Goal: Transaction & Acquisition: Book appointment/travel/reservation

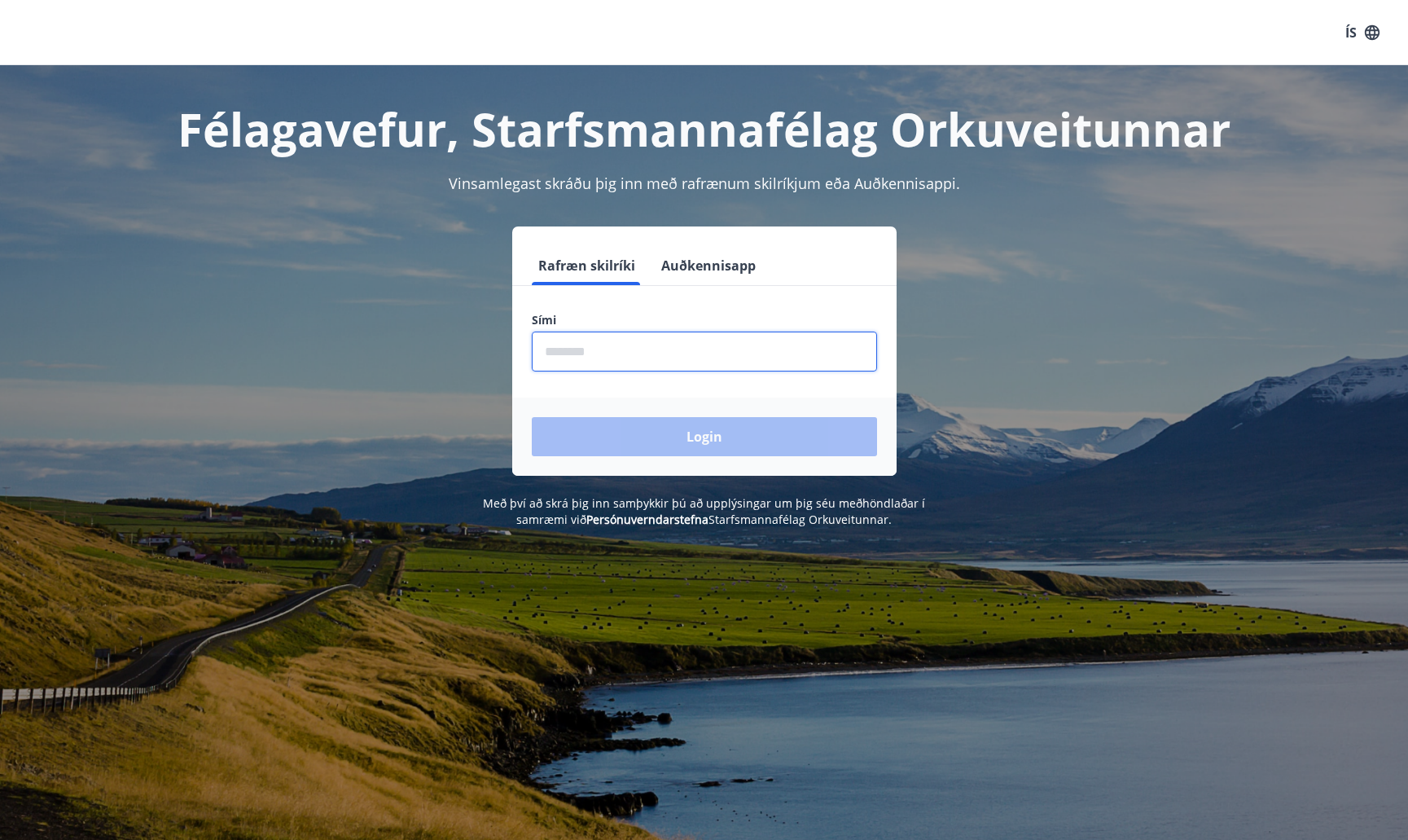
click at [602, 351] on input "phone" at bounding box center [705, 351] width 346 height 40
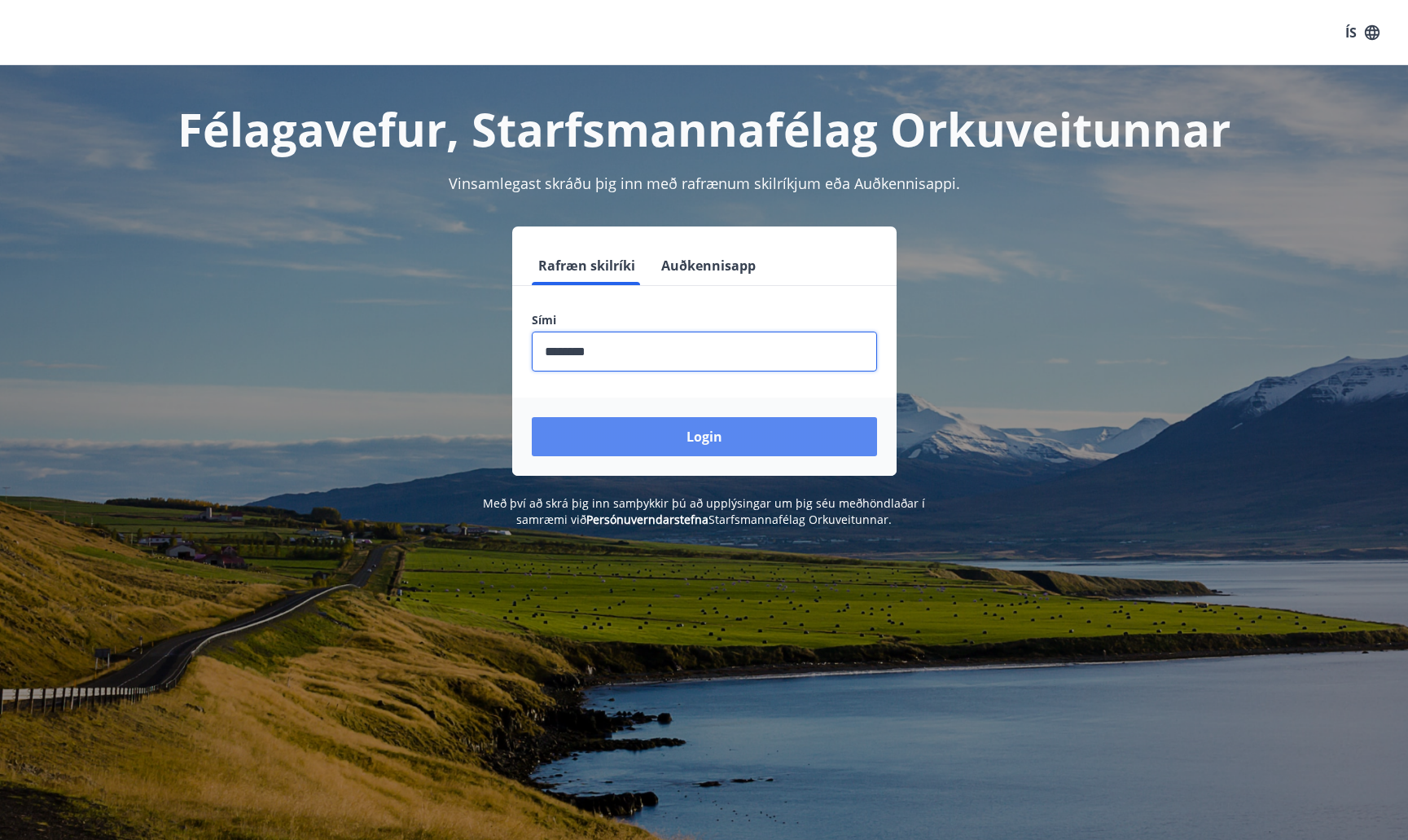
type input "********"
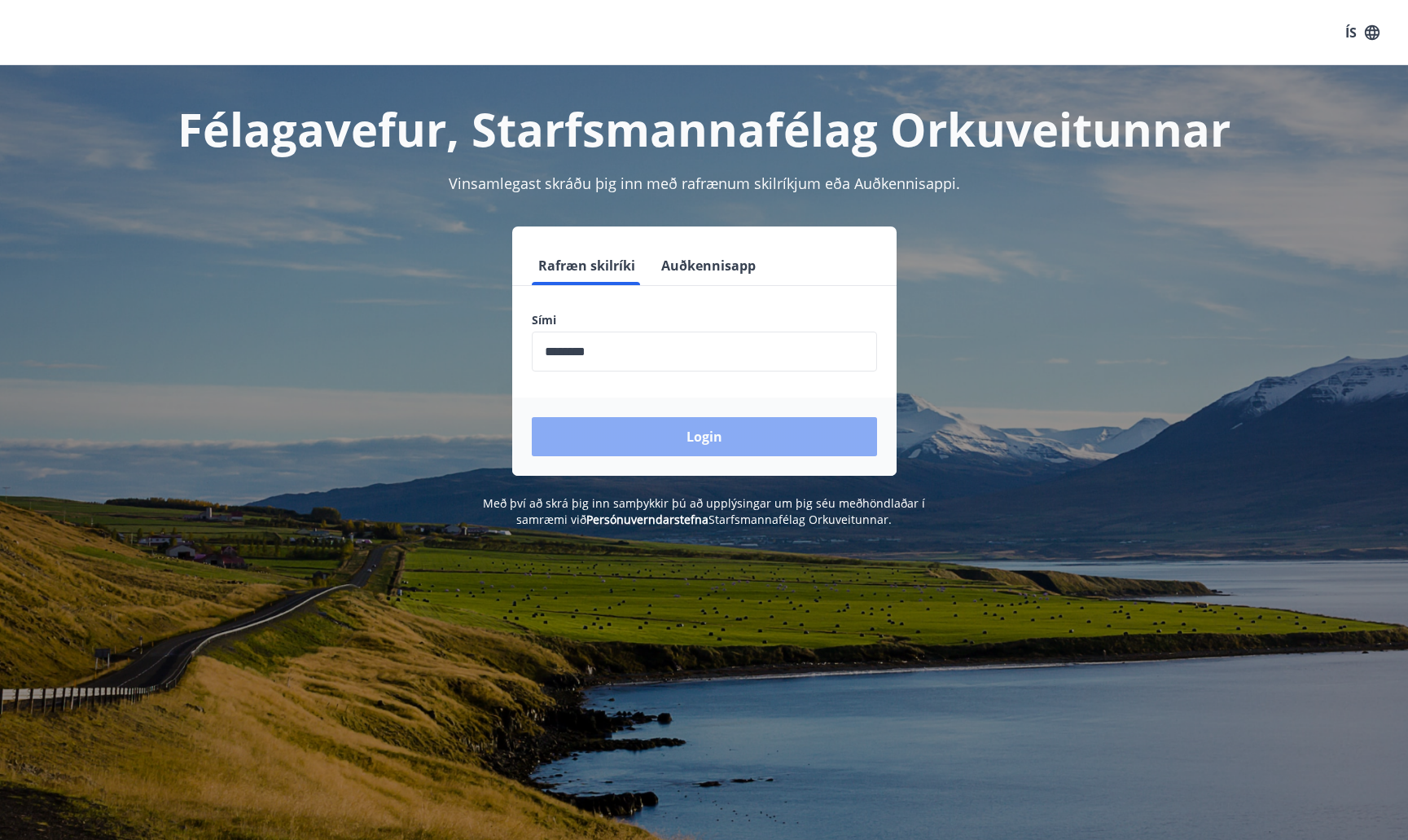
click at [652, 432] on button "Login" at bounding box center [705, 437] width 346 height 39
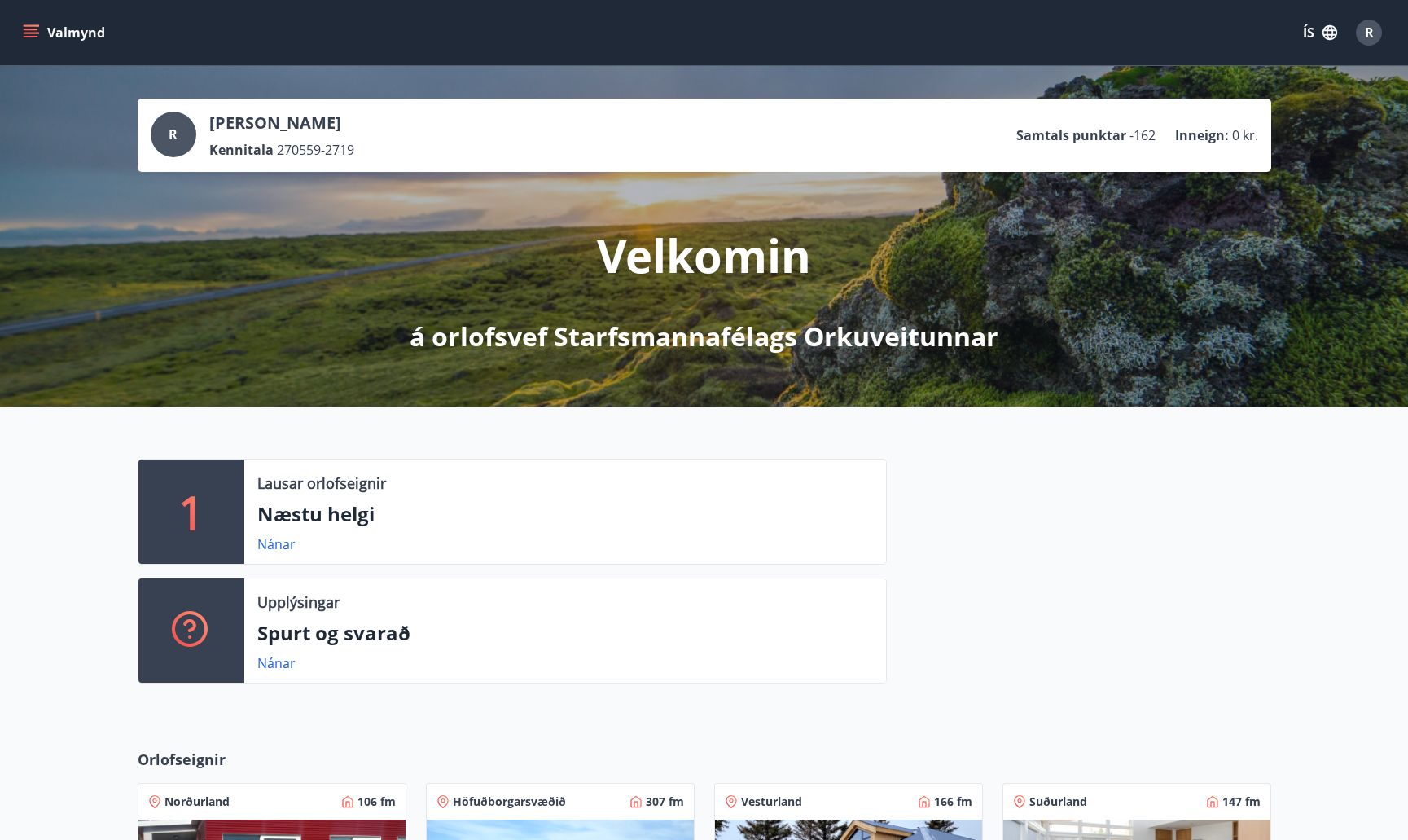
click at [20, 25] on div "Valmynd ÍS R" at bounding box center [704, 32] width 1408 height 66
click at [20, 25] on button "Valmynd" at bounding box center [66, 32] width 92 height 29
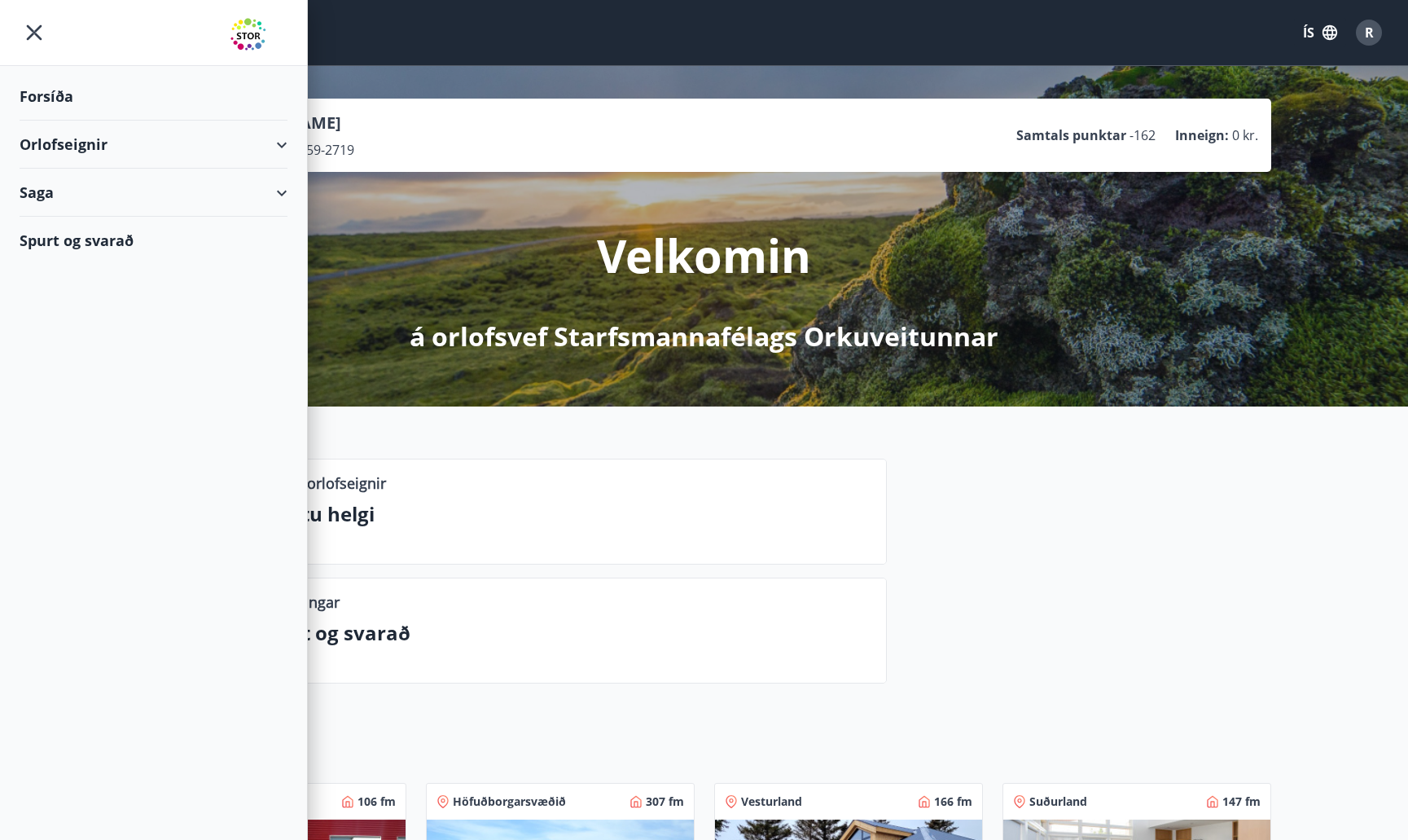
click at [282, 153] on div "Orlofseignir" at bounding box center [153, 145] width 268 height 48
click at [117, 217] on div "Bókunardagatal" at bounding box center [153, 220] width 242 height 34
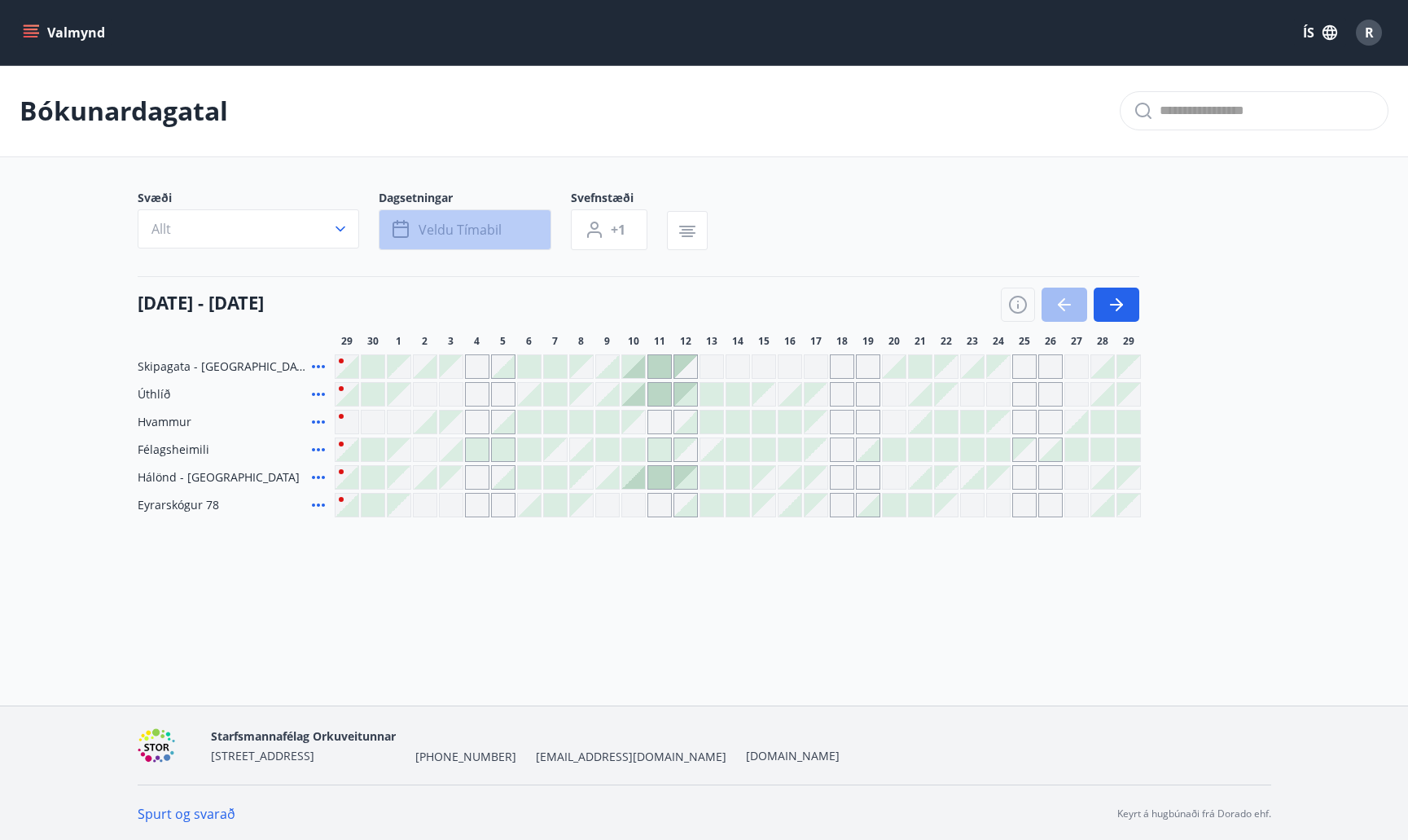
click at [461, 231] on span "Veldu tímabil" at bounding box center [461, 229] width 83 height 18
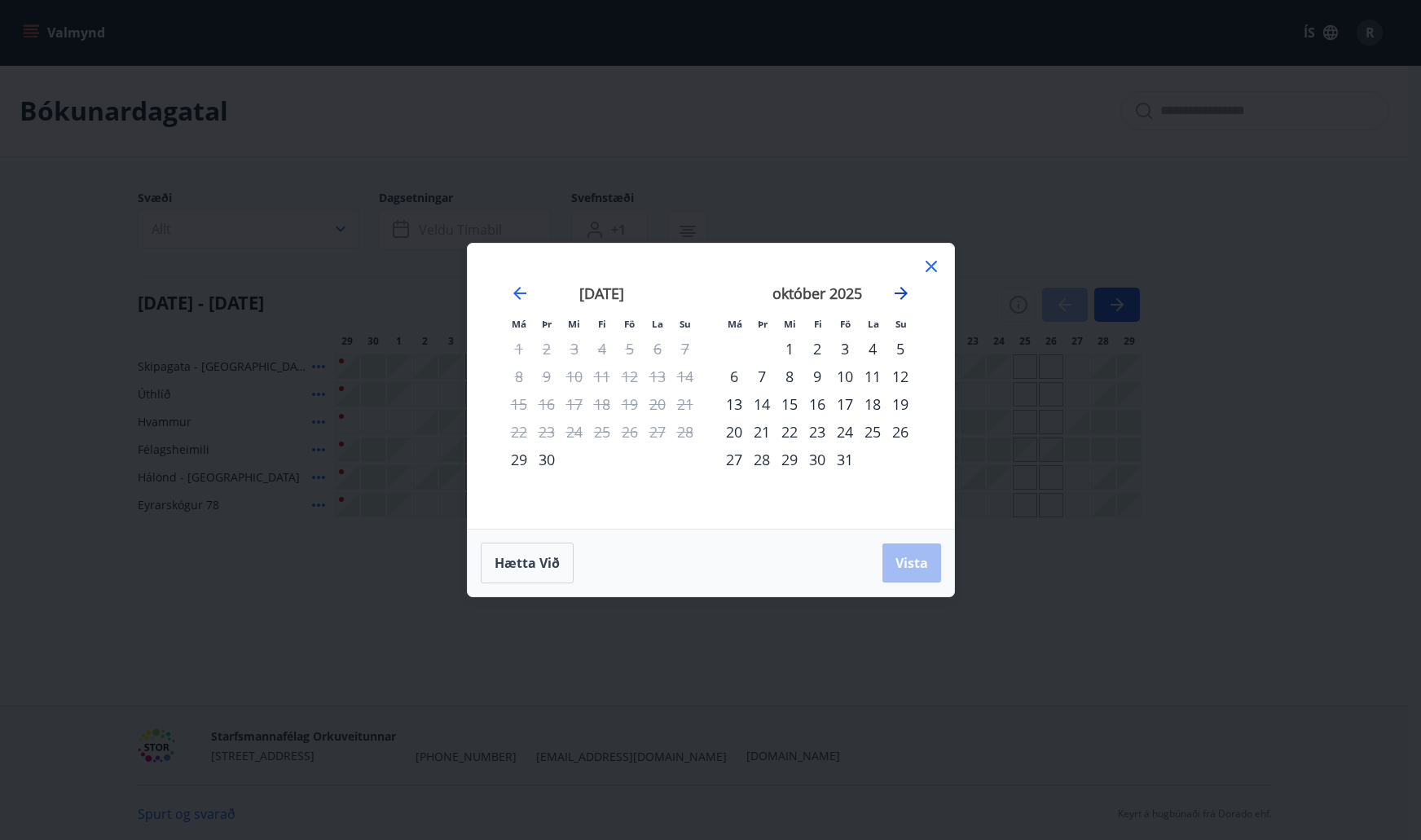
click at [891, 295] on icon "Move forward to switch to the next month." at bounding box center [901, 293] width 20 height 20
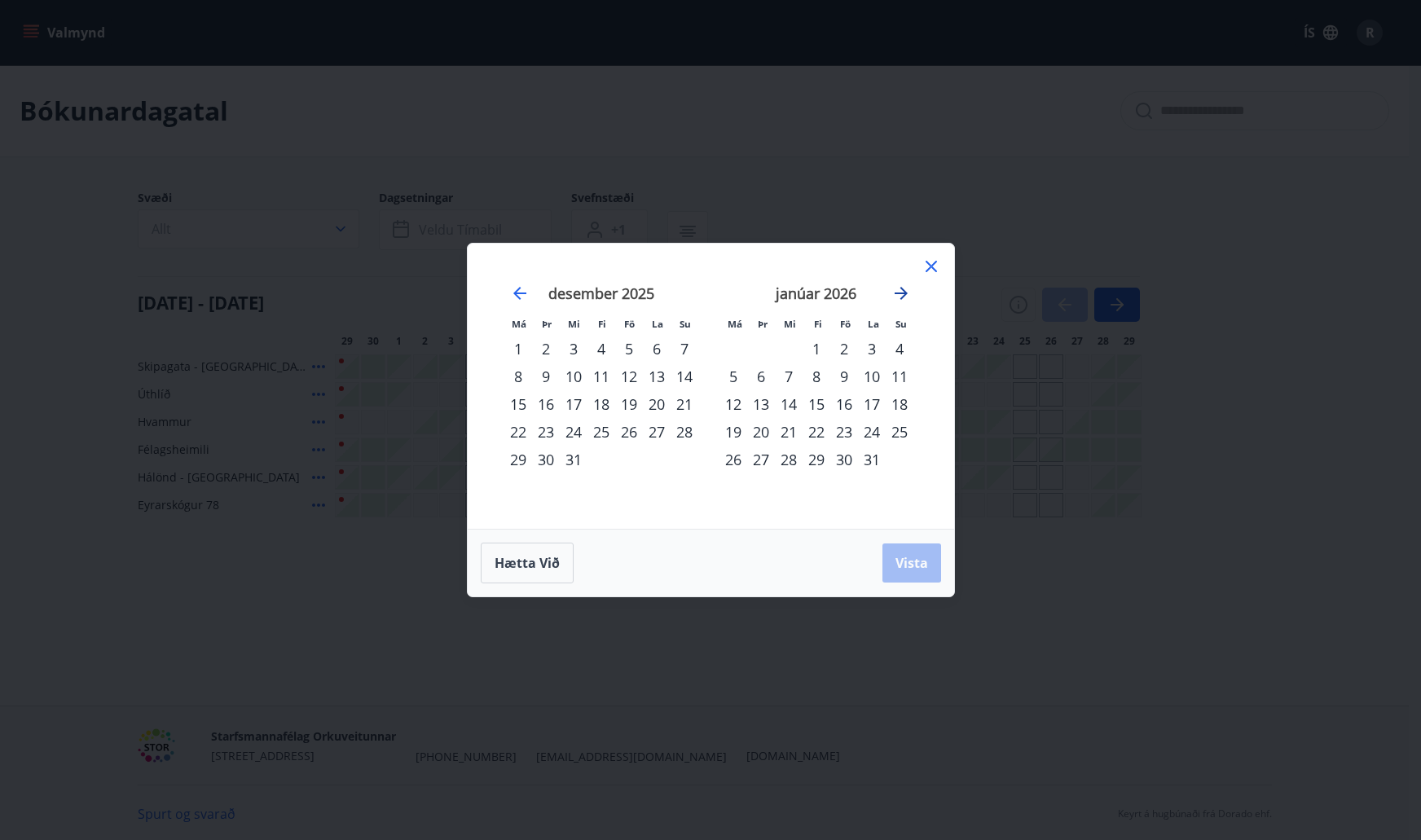
click at [891, 295] on icon "Move forward to switch to the next month." at bounding box center [901, 293] width 20 height 20
click at [520, 307] on div "mars 2026" at bounding box center [602, 299] width 194 height 71
click at [516, 297] on icon "Move backward to switch to the previous month." at bounding box center [519, 293] width 20 height 20
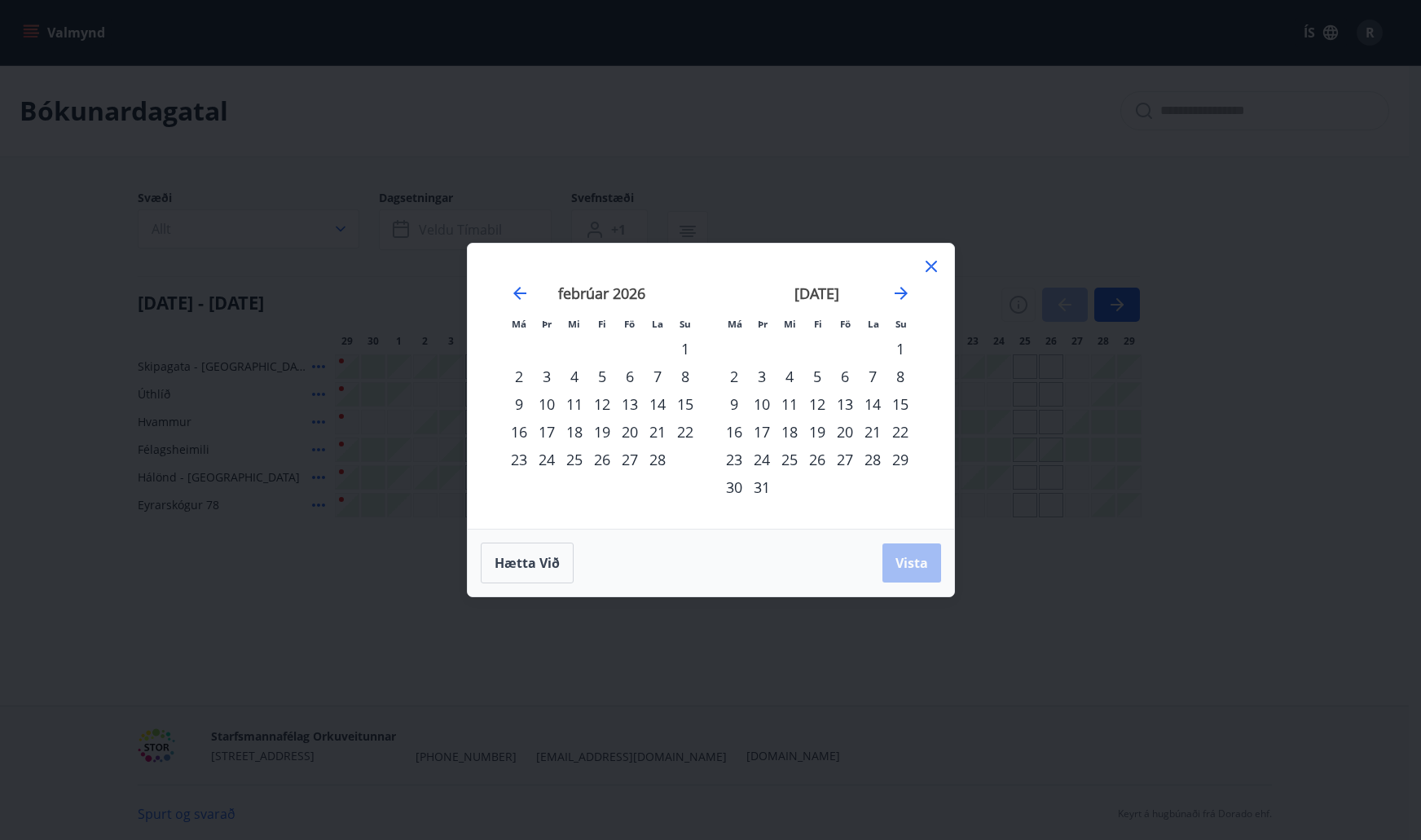
click at [528, 303] on div "febrúar 2026" at bounding box center [602, 299] width 194 height 71
click at [625, 469] on div "27" at bounding box center [629, 459] width 28 height 28
click at [593, 459] on div "26" at bounding box center [602, 459] width 28 height 28
click at [909, 565] on span "Vista" at bounding box center [912, 563] width 32 height 18
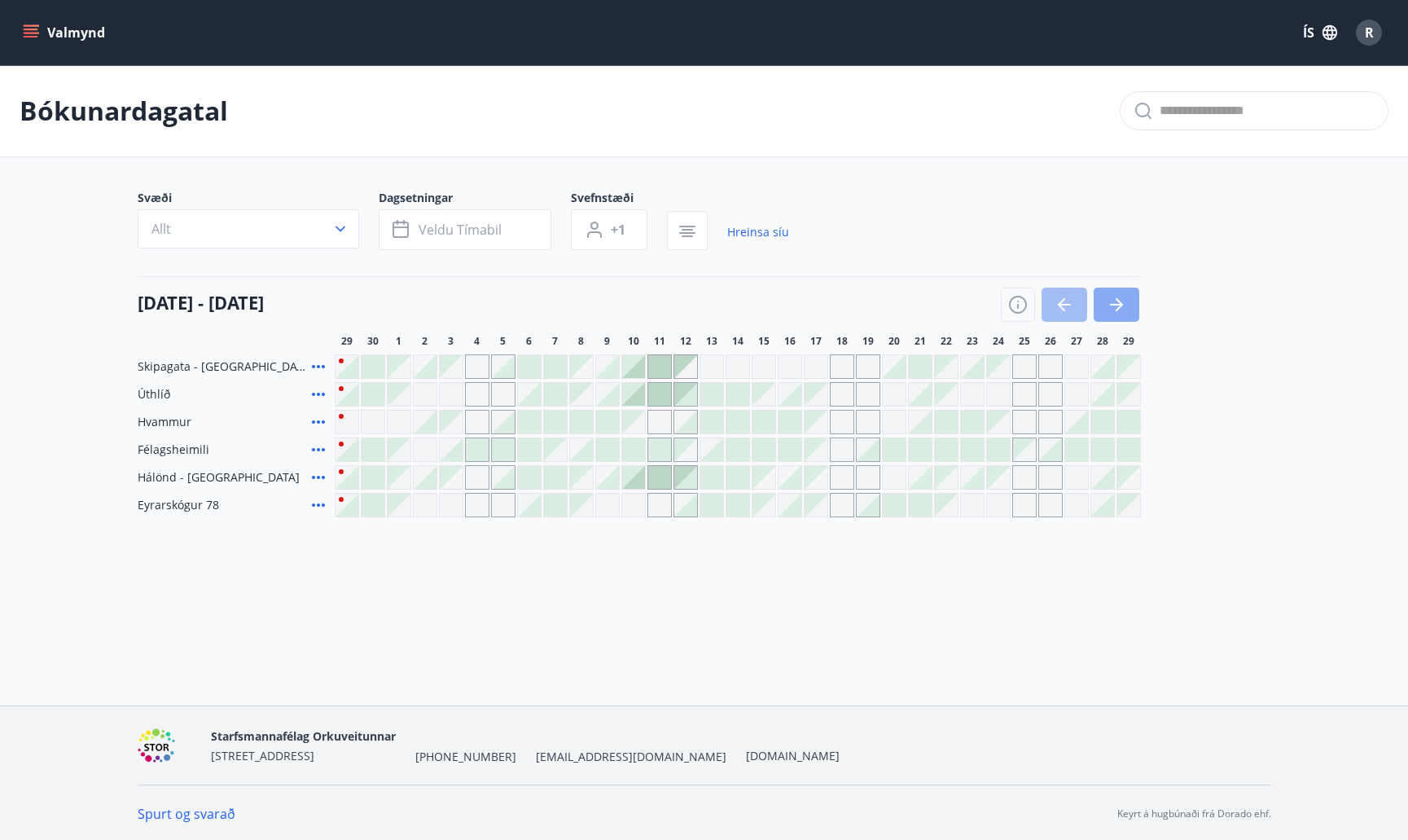
click at [1125, 314] on button "button" at bounding box center [1117, 305] width 46 height 34
click at [1118, 305] on icon "button" at bounding box center [1116, 305] width 13 height 2
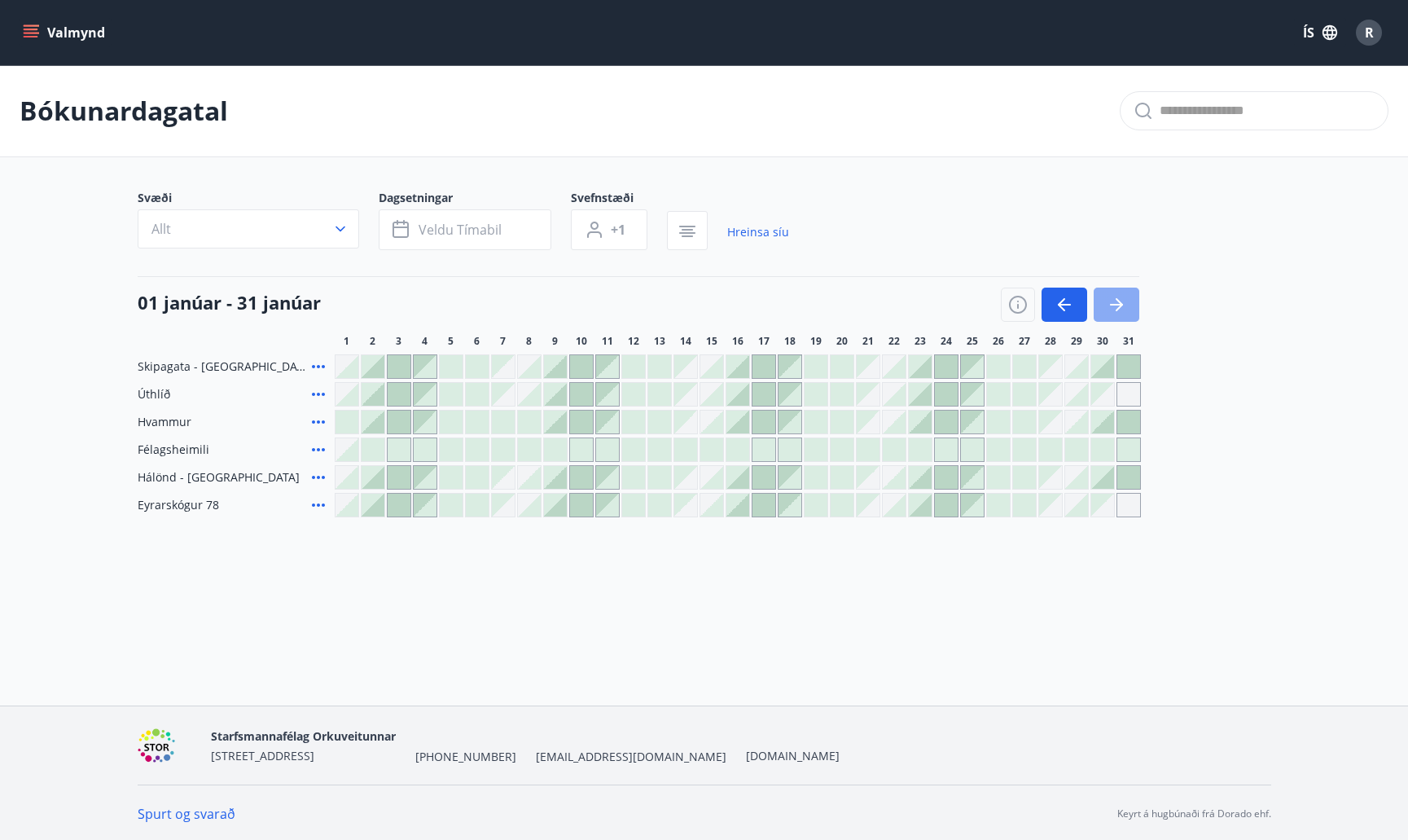
click at [1119, 308] on icon "button" at bounding box center [1119, 304] width 8 height 13
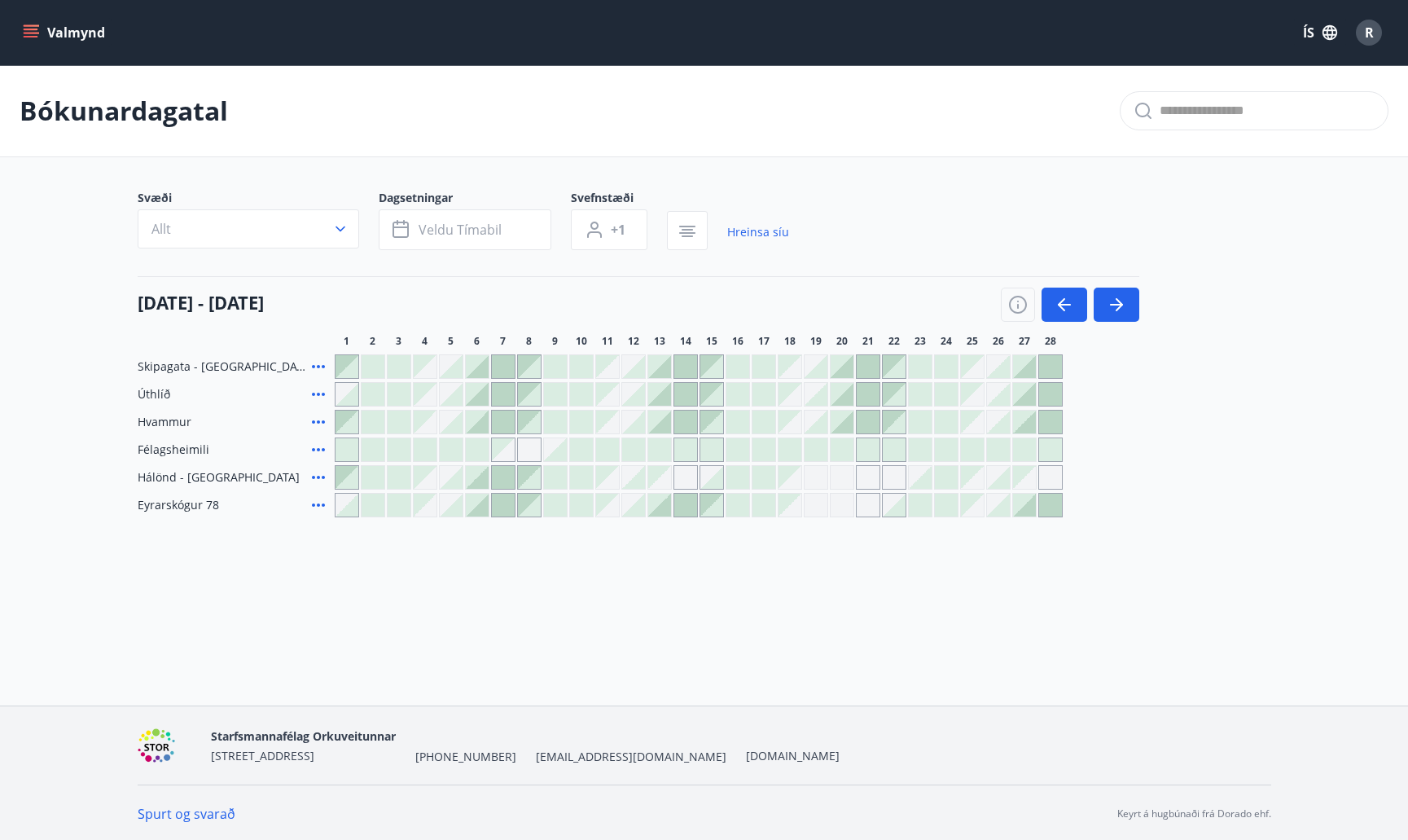
click at [993, 478] on div at bounding box center [999, 477] width 23 height 23
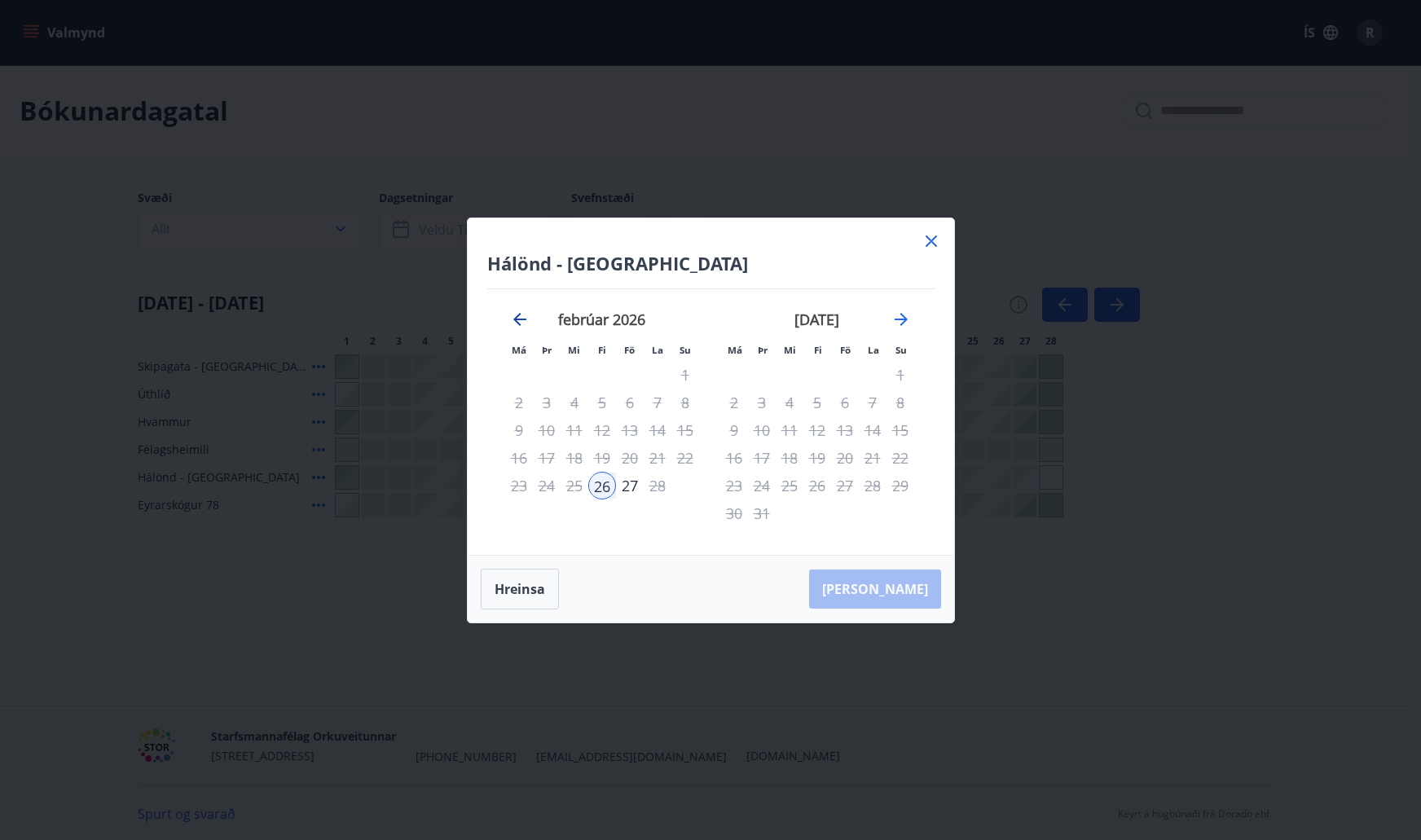
click at [519, 317] on icon "Move backward to switch to the previous month." at bounding box center [519, 319] width 20 height 20
click at [902, 324] on icon "Move forward to switch to the next month." at bounding box center [901, 319] width 20 height 20
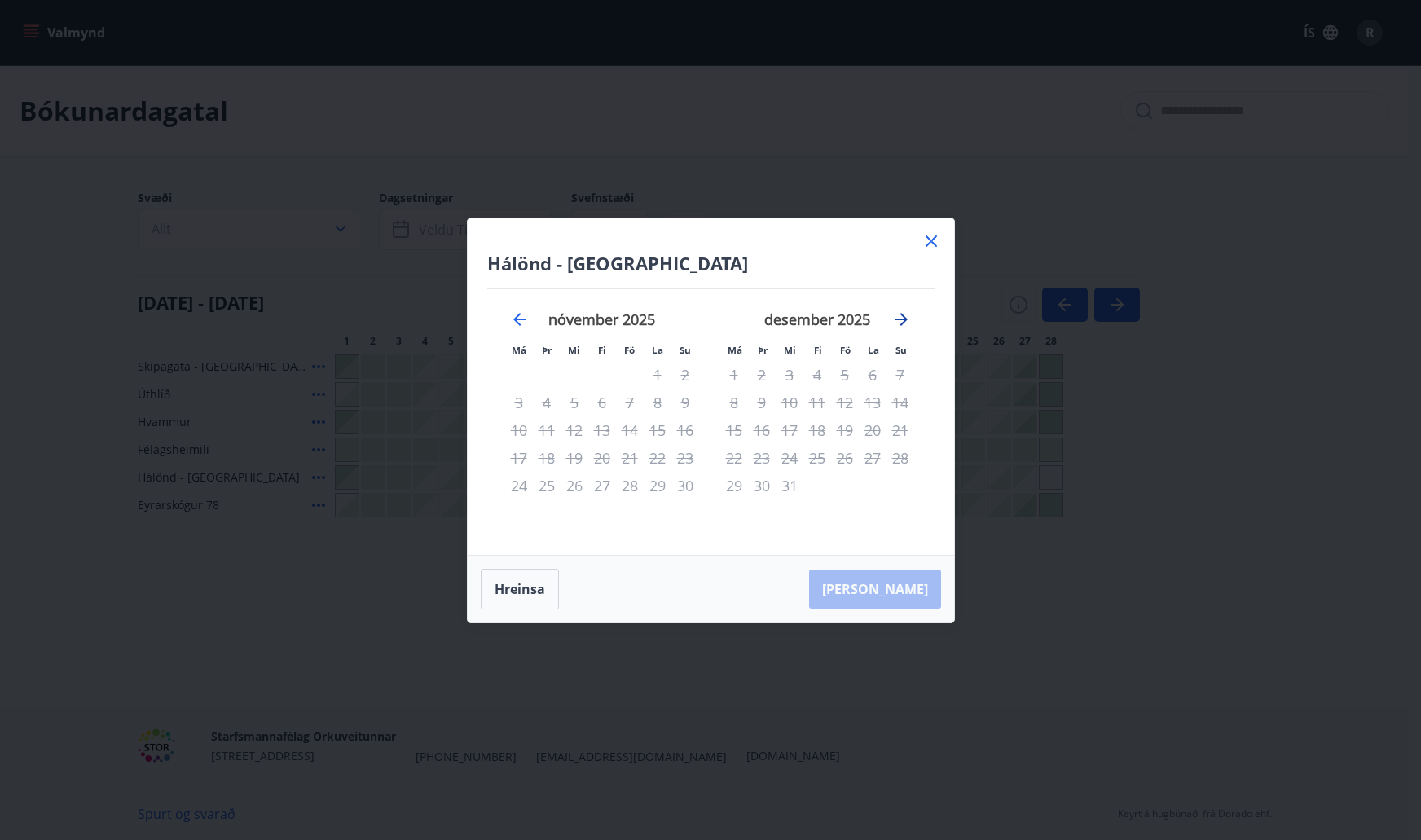
click at [902, 324] on icon "Move forward to switch to the next month." at bounding box center [901, 319] width 20 height 20
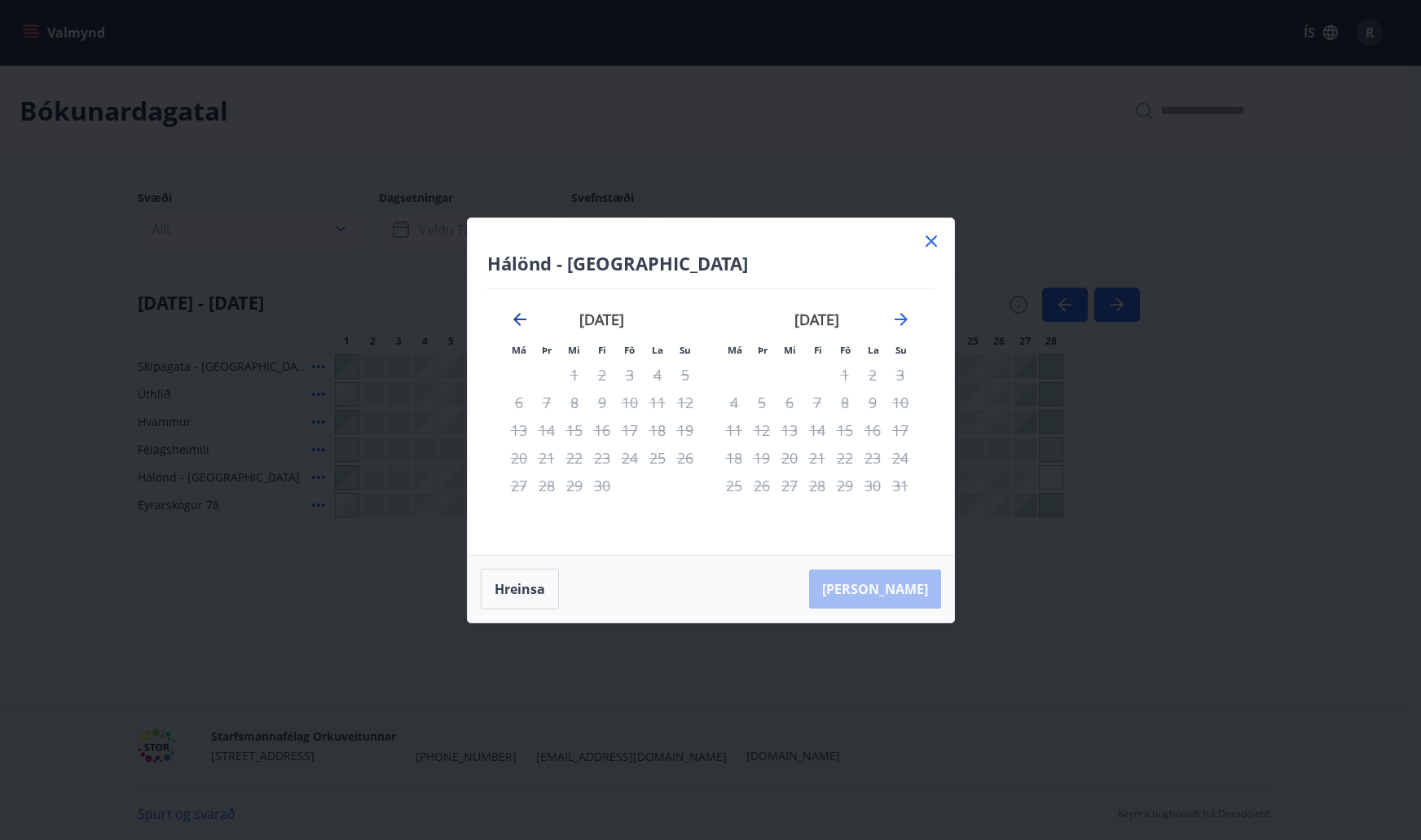
click at [516, 315] on icon "Move backward to switch to the previous month." at bounding box center [519, 319] width 20 height 20
click at [921, 246] on icon at bounding box center [931, 241] width 20 height 20
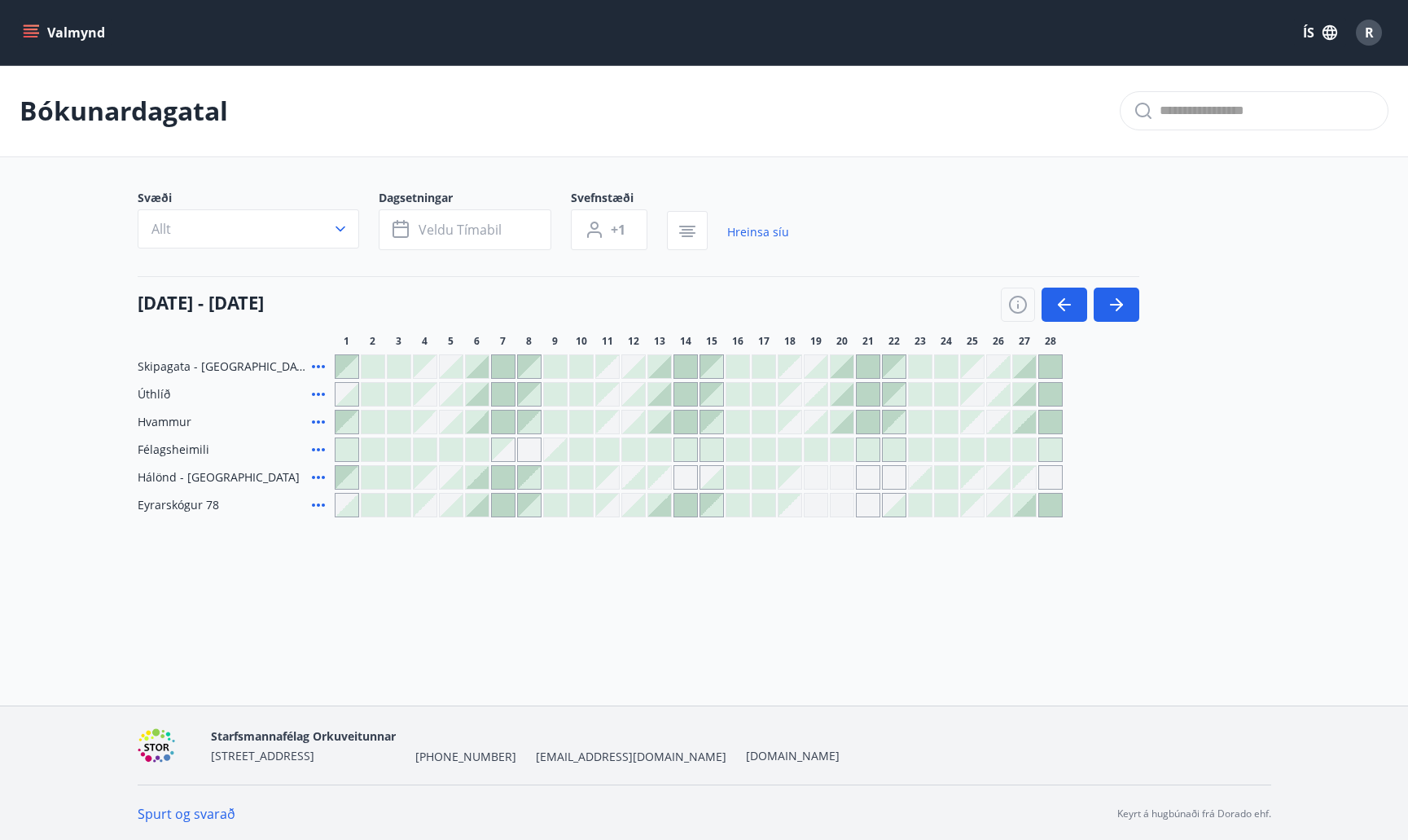
click at [930, 241] on div "Svæði Allt Dagsetningar Veldu tímabil Svefnstæði +1 Hreinsa síu" at bounding box center [705, 223] width 1134 height 66
click at [1029, 311] on button "button" at bounding box center [1018, 305] width 34 height 34
click at [1014, 311] on icon "button" at bounding box center [1018, 304] width 18 height 18
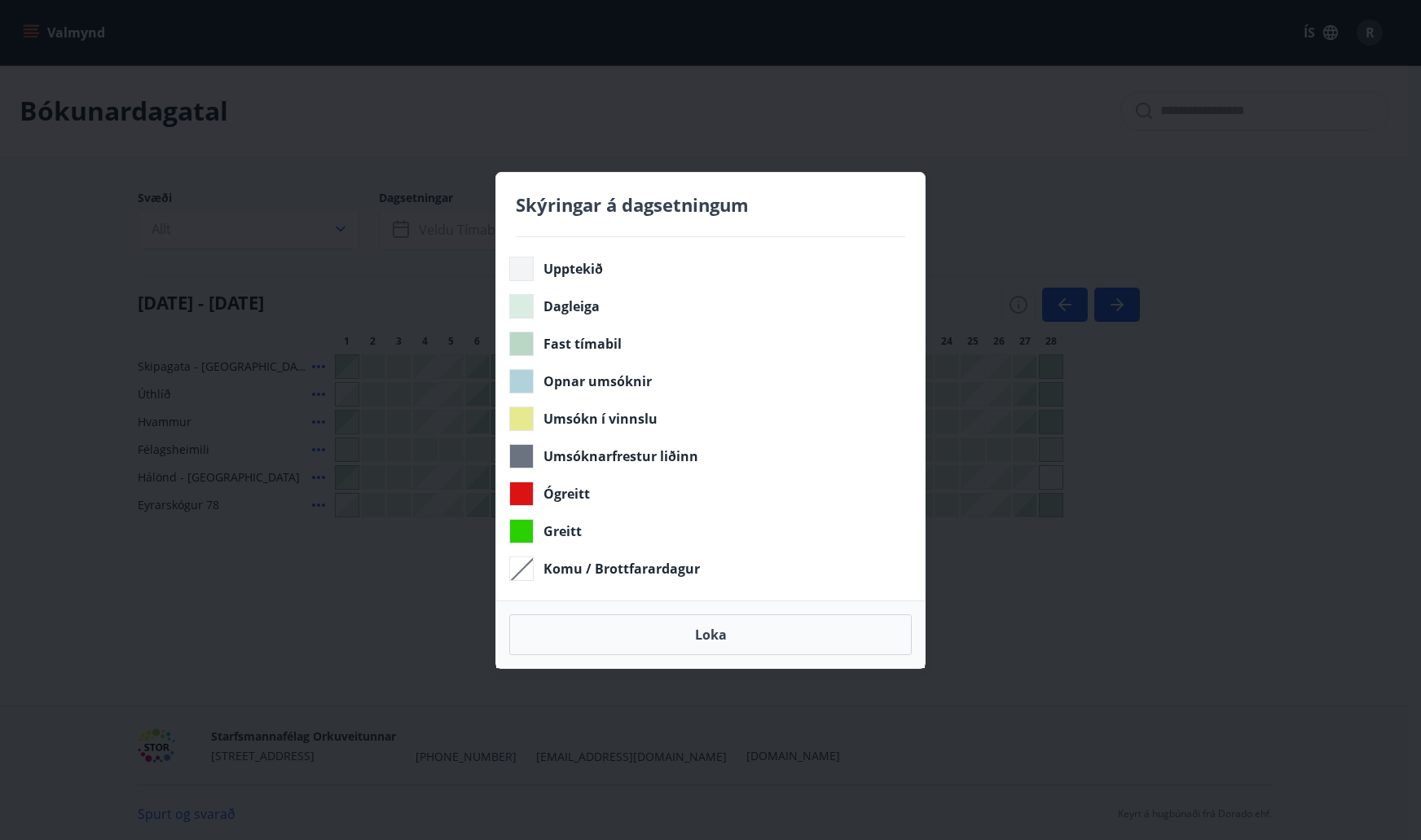
click at [963, 229] on div "Skýringar á dagsetningum Upptekið Dagleiga Fast tímabil Opnar umsóknir Umsókn í…" at bounding box center [710, 420] width 1421 height 840
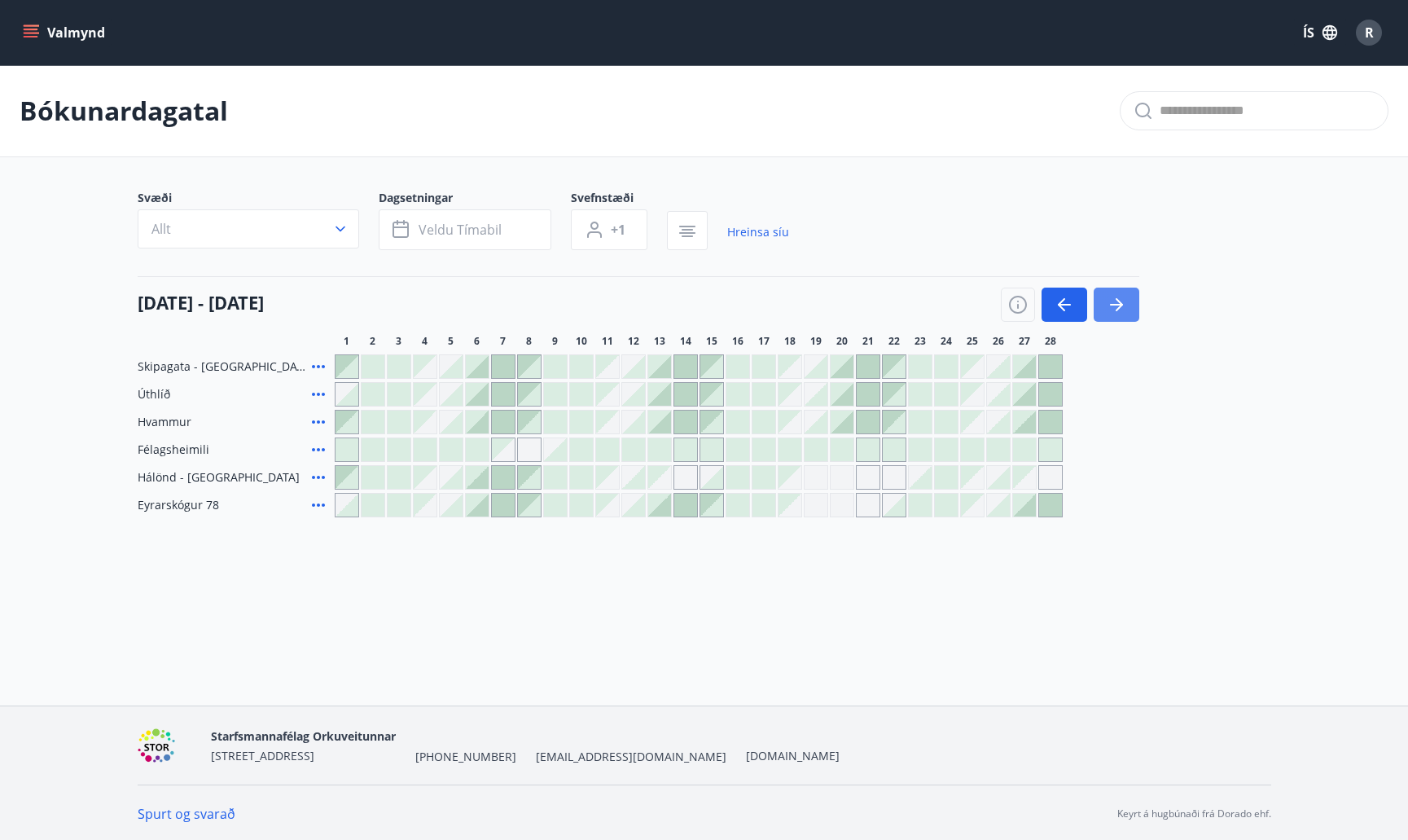
click at [1124, 294] on icon "button" at bounding box center [1116, 304] width 20 height 20
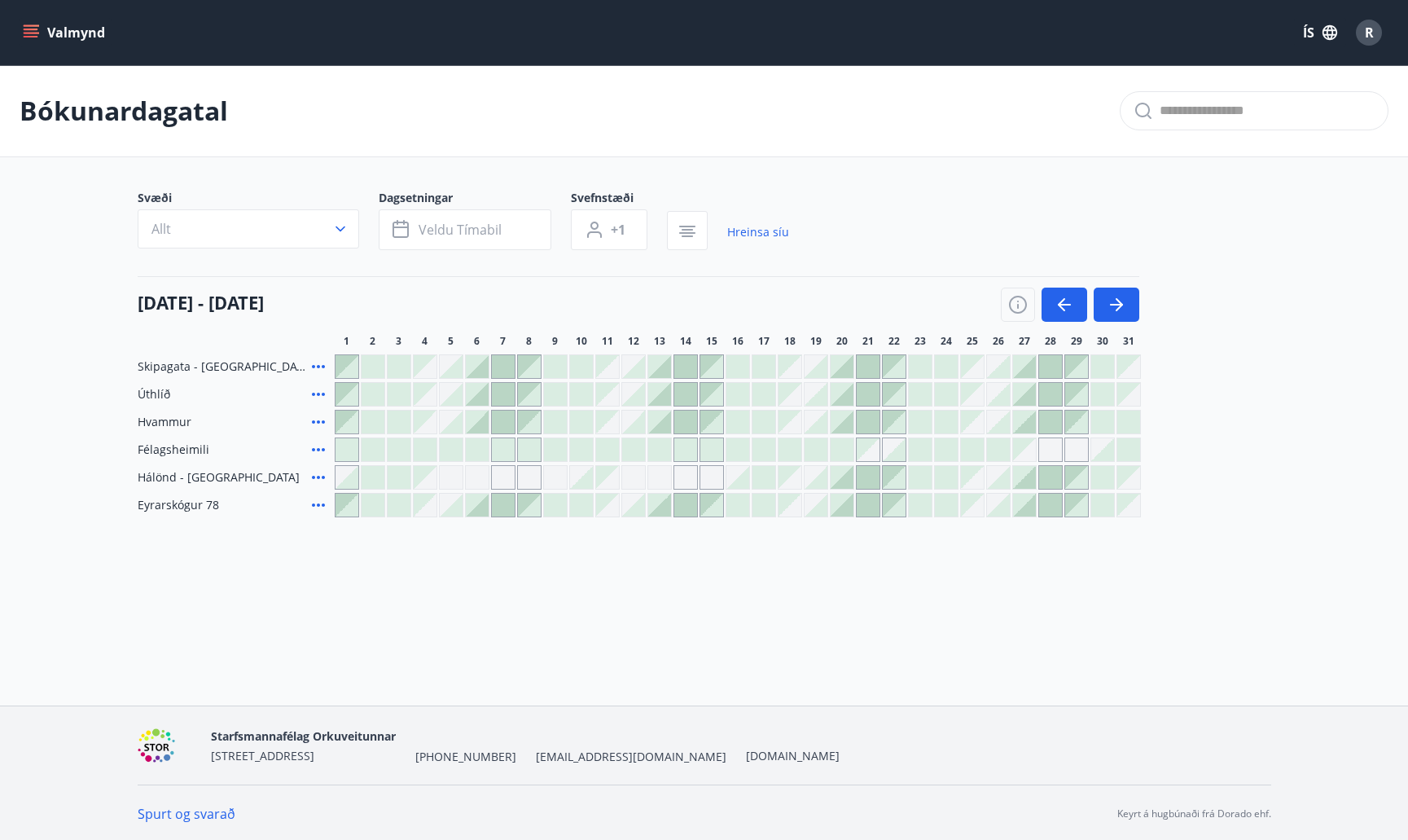
click at [811, 477] on div at bounding box center [816, 477] width 23 height 23
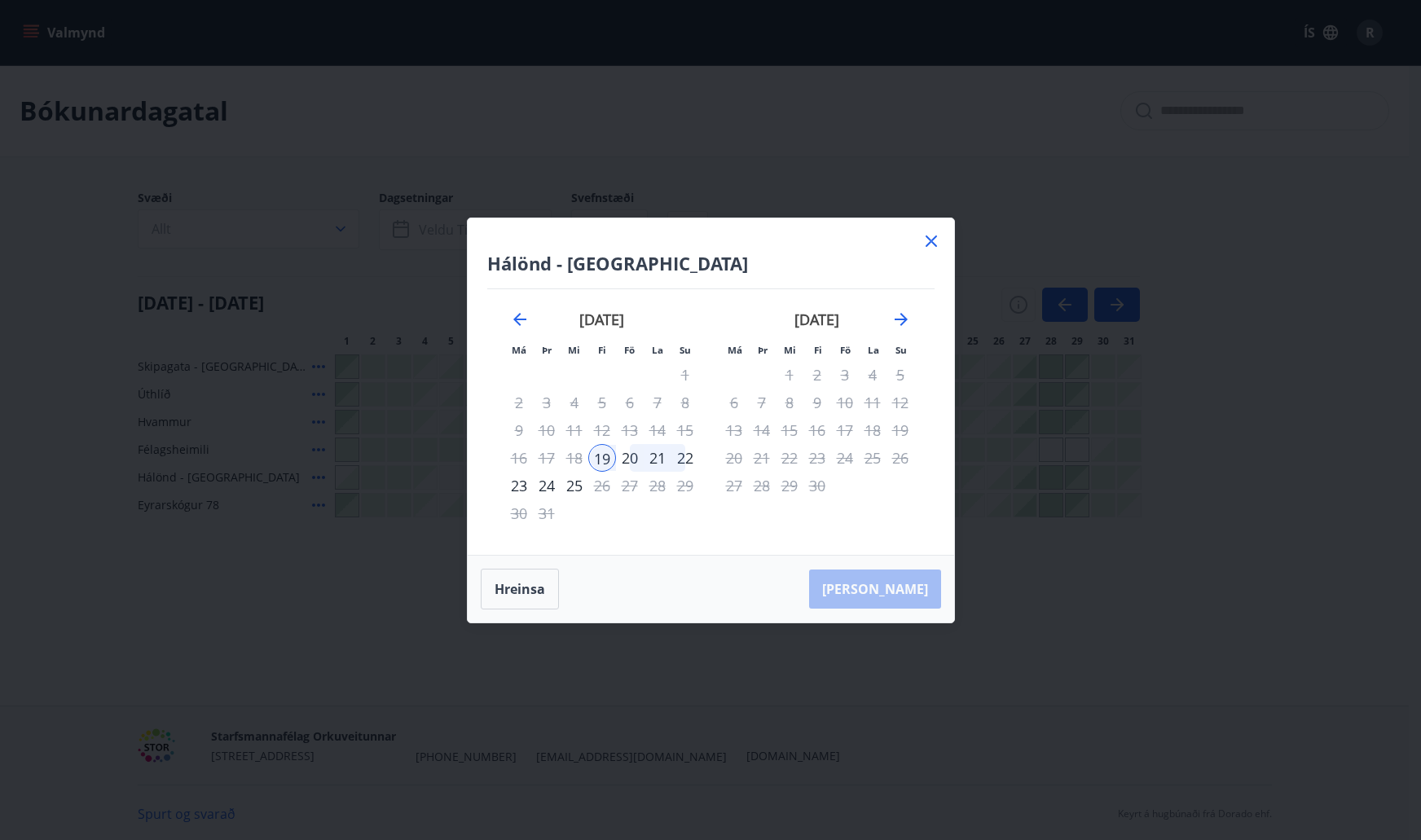
click at [685, 457] on div "22" at bounding box center [685, 458] width 28 height 28
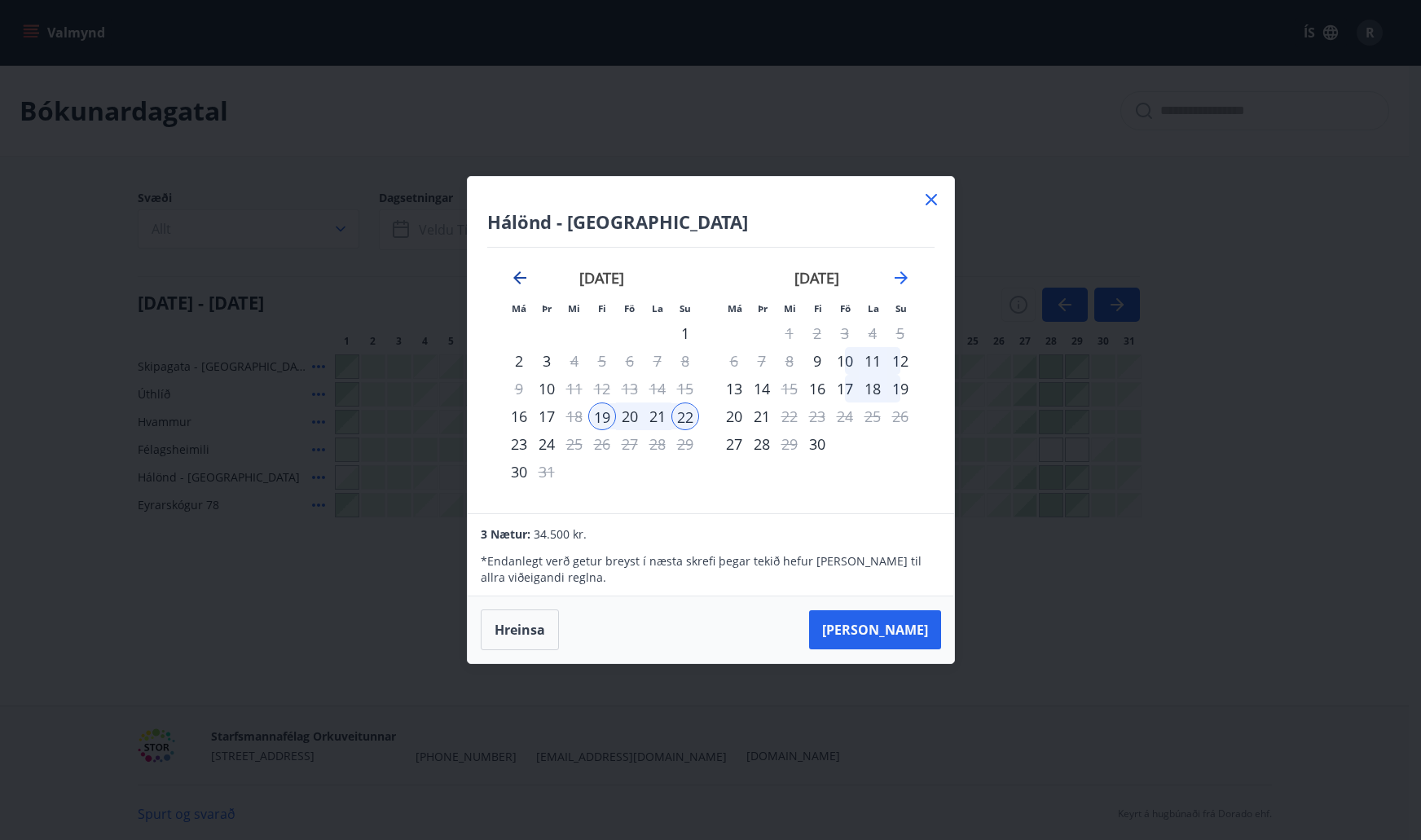
click at [517, 277] on icon "Move backward to switch to the previous month." at bounding box center [519, 277] width 13 height 13
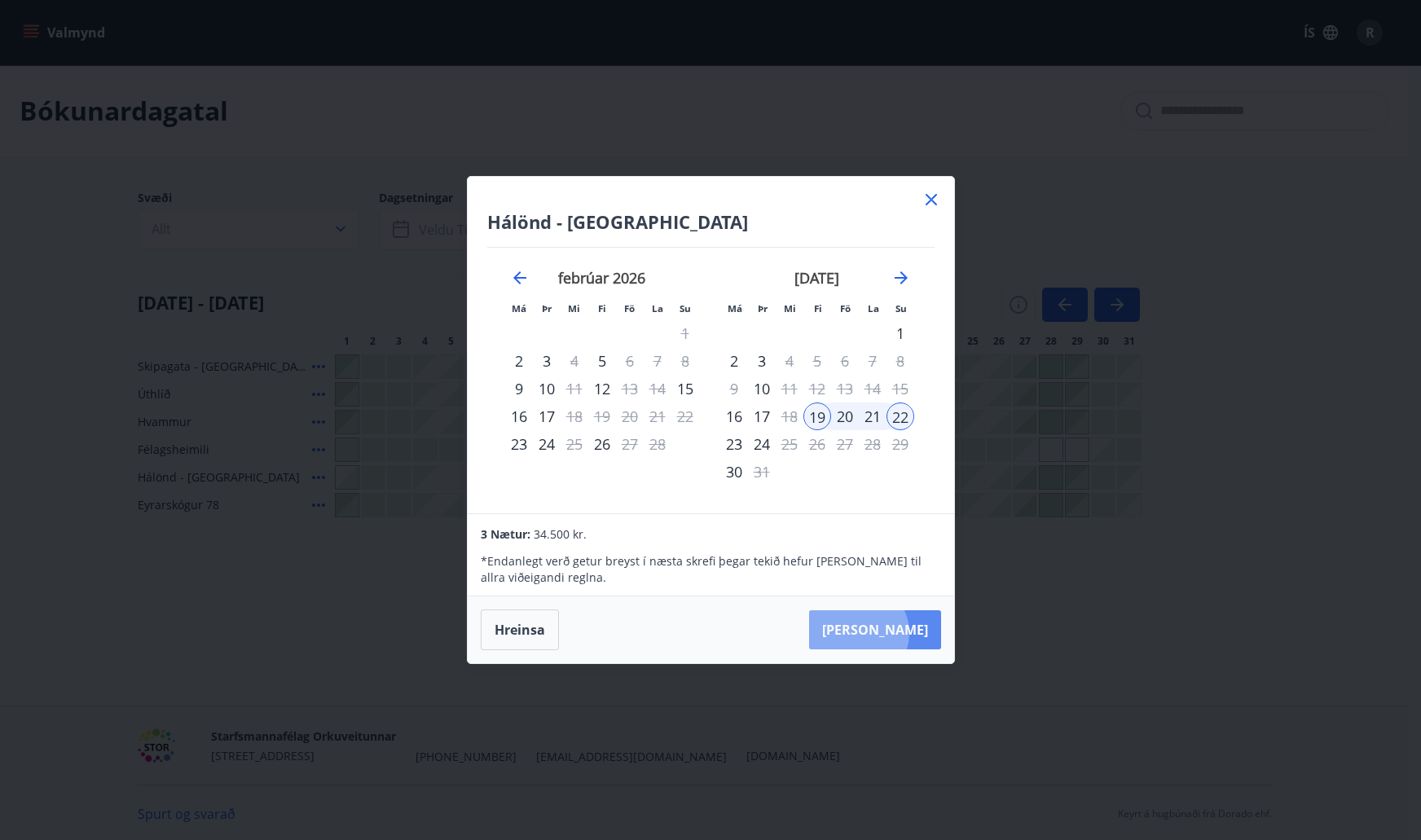
click at [908, 633] on button "Taka Frá" at bounding box center [874, 630] width 132 height 39
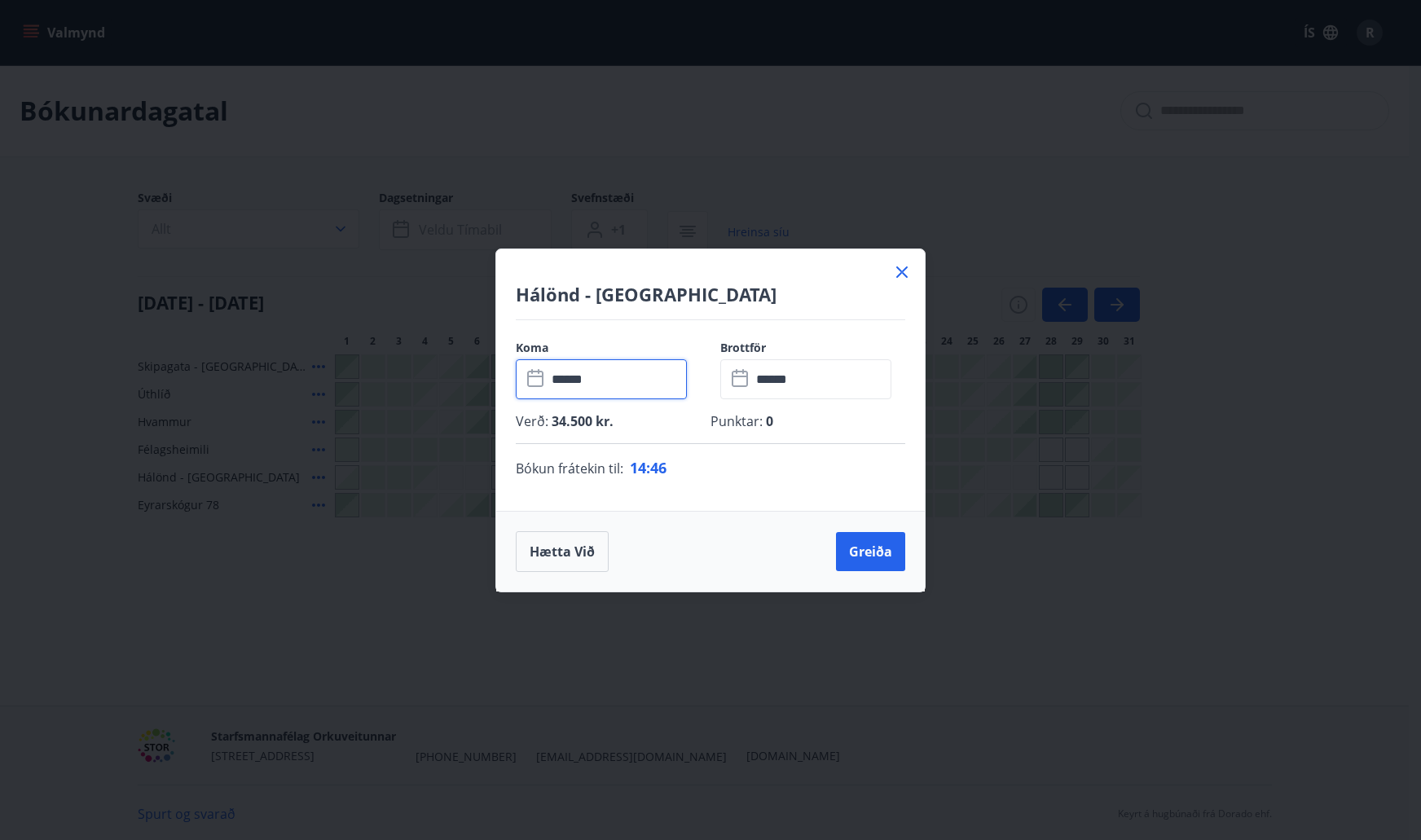
click at [623, 385] on input "******" at bounding box center [616, 379] width 140 height 40
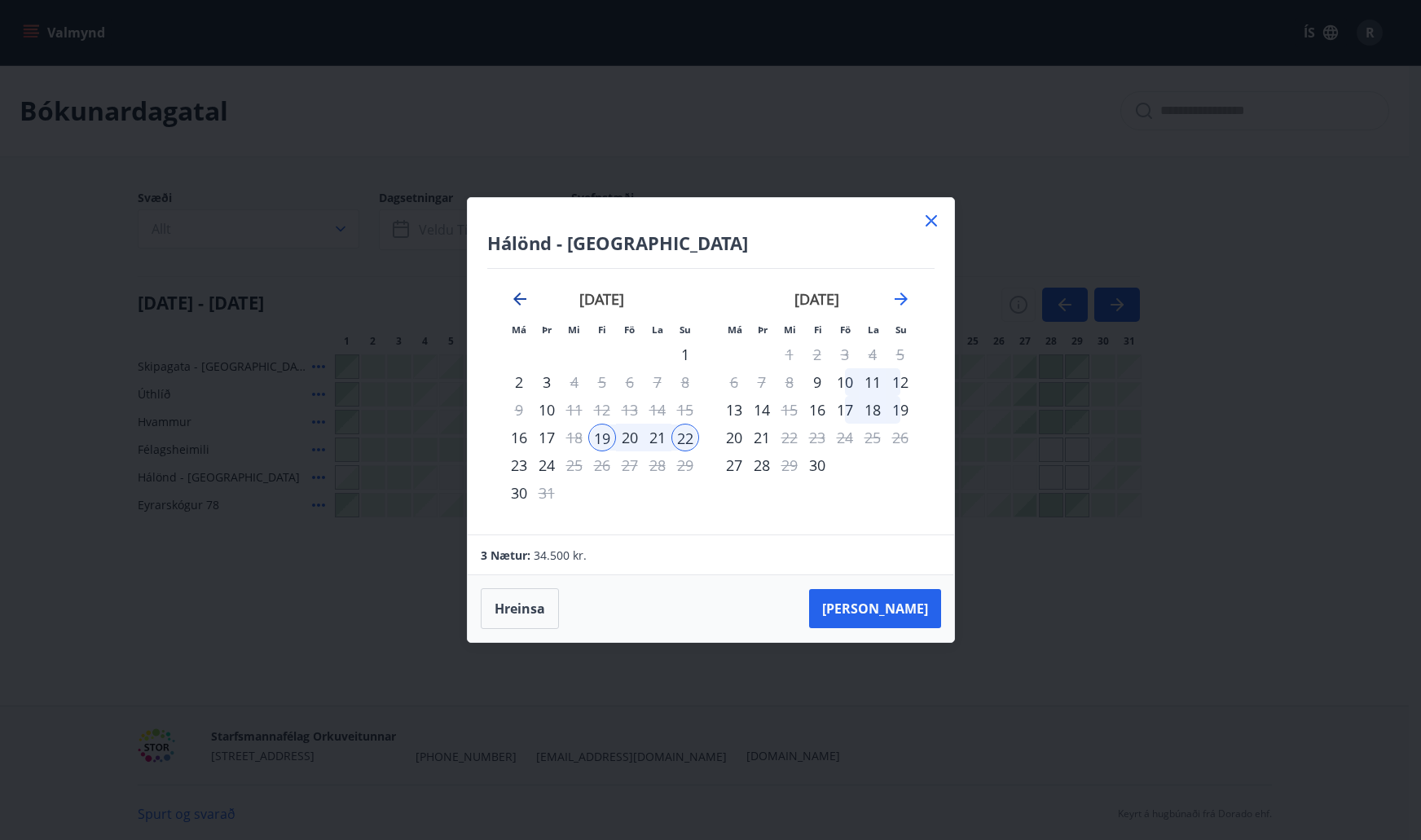
click at [518, 301] on icon "Move backward to switch to the previous month." at bounding box center [519, 299] width 13 height 13
drag, startPoint x: 658, startPoint y: 302, endPoint x: 761, endPoint y: 387, distance: 133.5
click at [761, 387] on div "desember 2025 1 2 3 4 5 6 7 8 9 10 11 12 13 14 15 16 17 18 19 20 21 22 23 24 25…" at bounding box center [926, 403] width 863 height 267
click at [902, 295] on icon "Move forward to switch to the next month." at bounding box center [901, 299] width 13 height 13
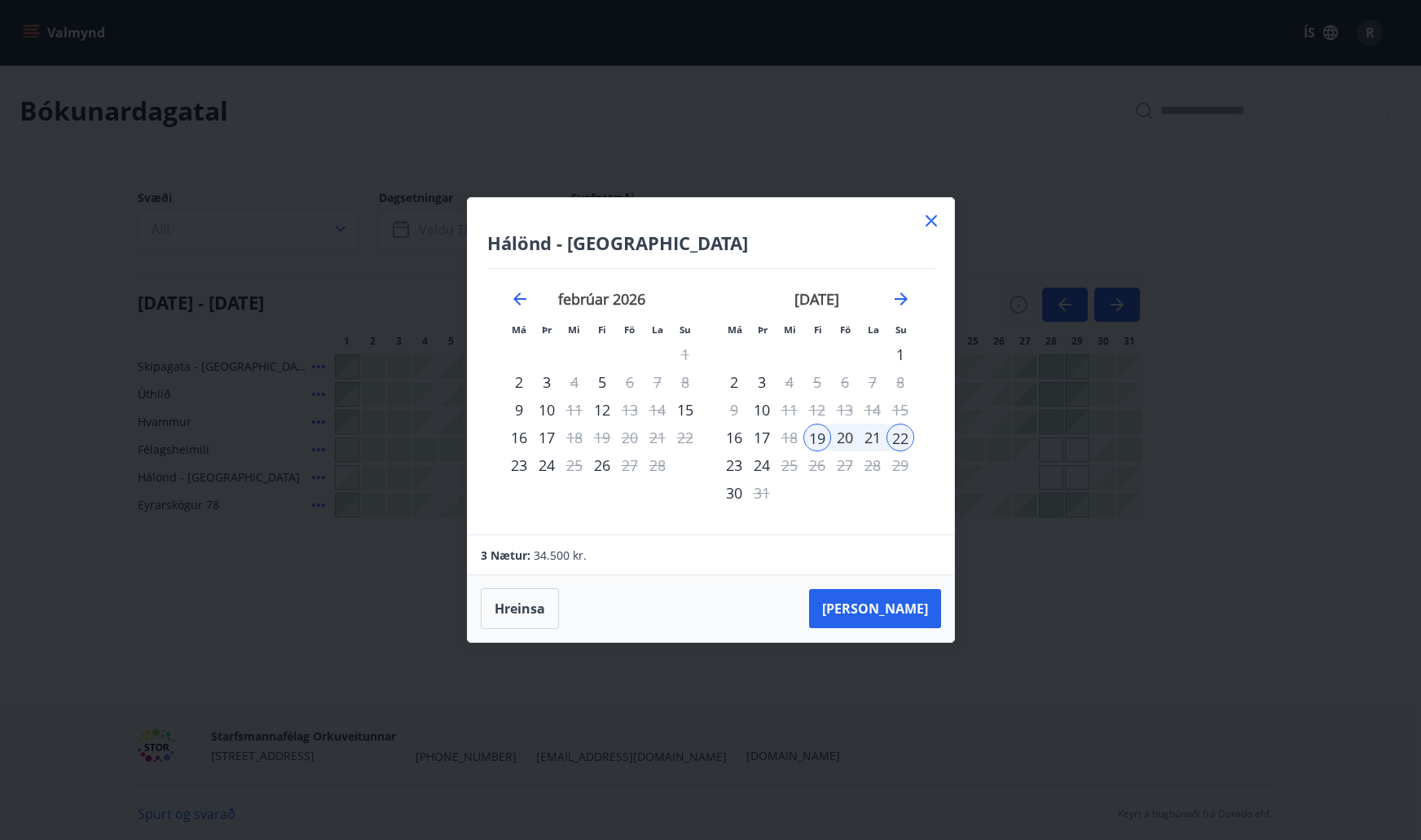
drag, startPoint x: 930, startPoint y: 220, endPoint x: 563, endPoint y: 598, distance: 526.9
click at [930, 220] on icon at bounding box center [931, 220] width 11 height 11
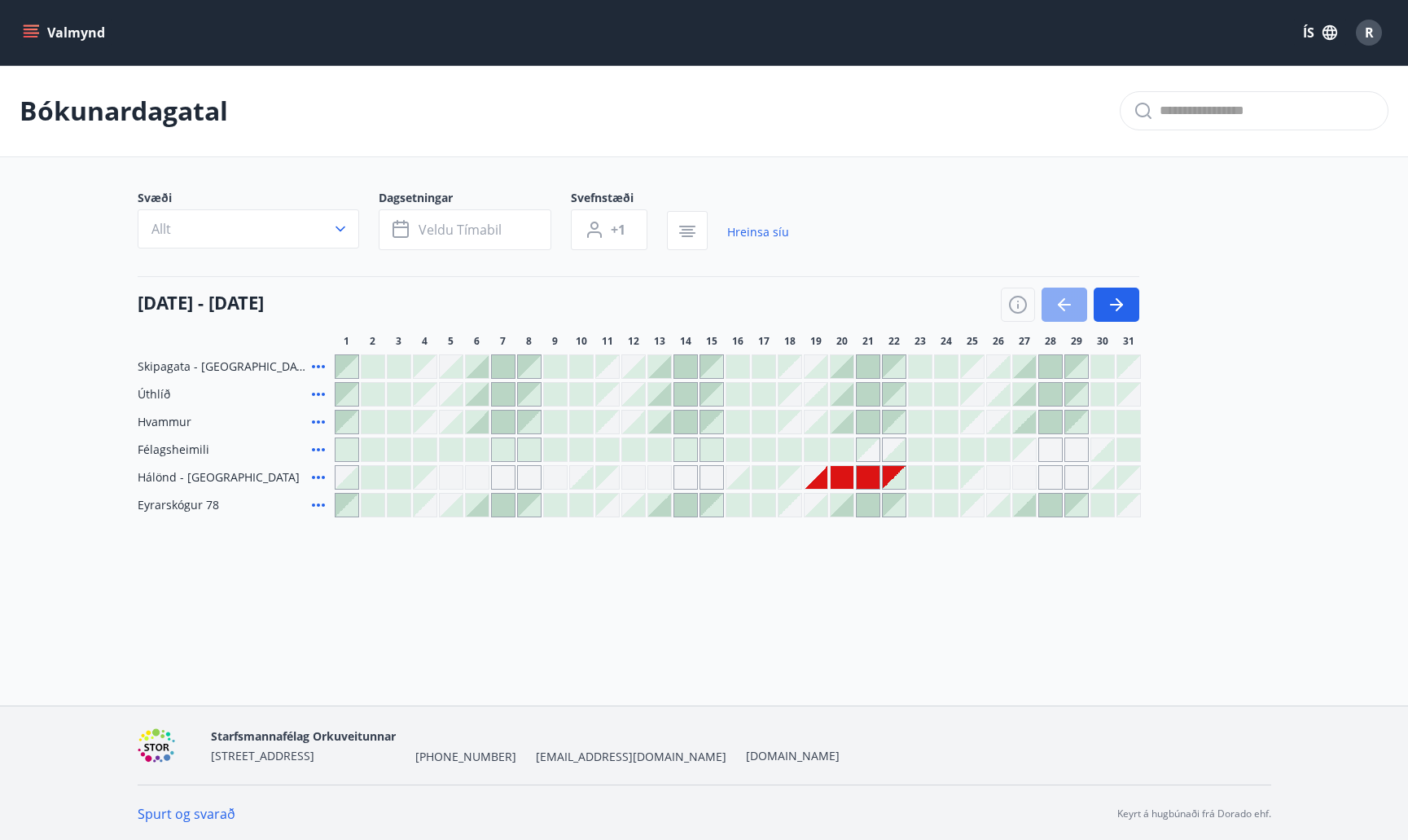
click at [1062, 310] on icon "button" at bounding box center [1064, 304] width 20 height 20
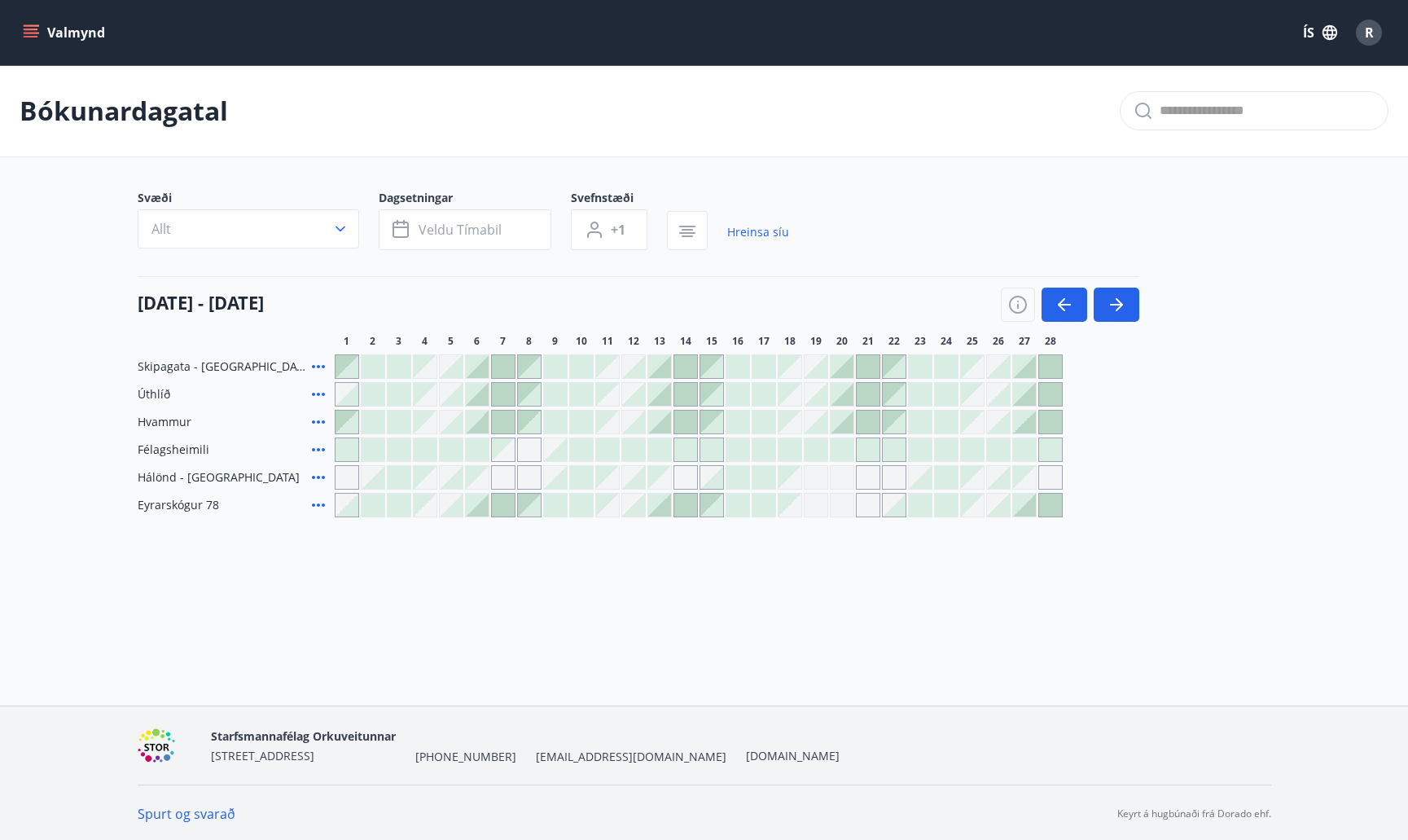
click at [997, 369] on div at bounding box center [999, 366] width 23 height 23
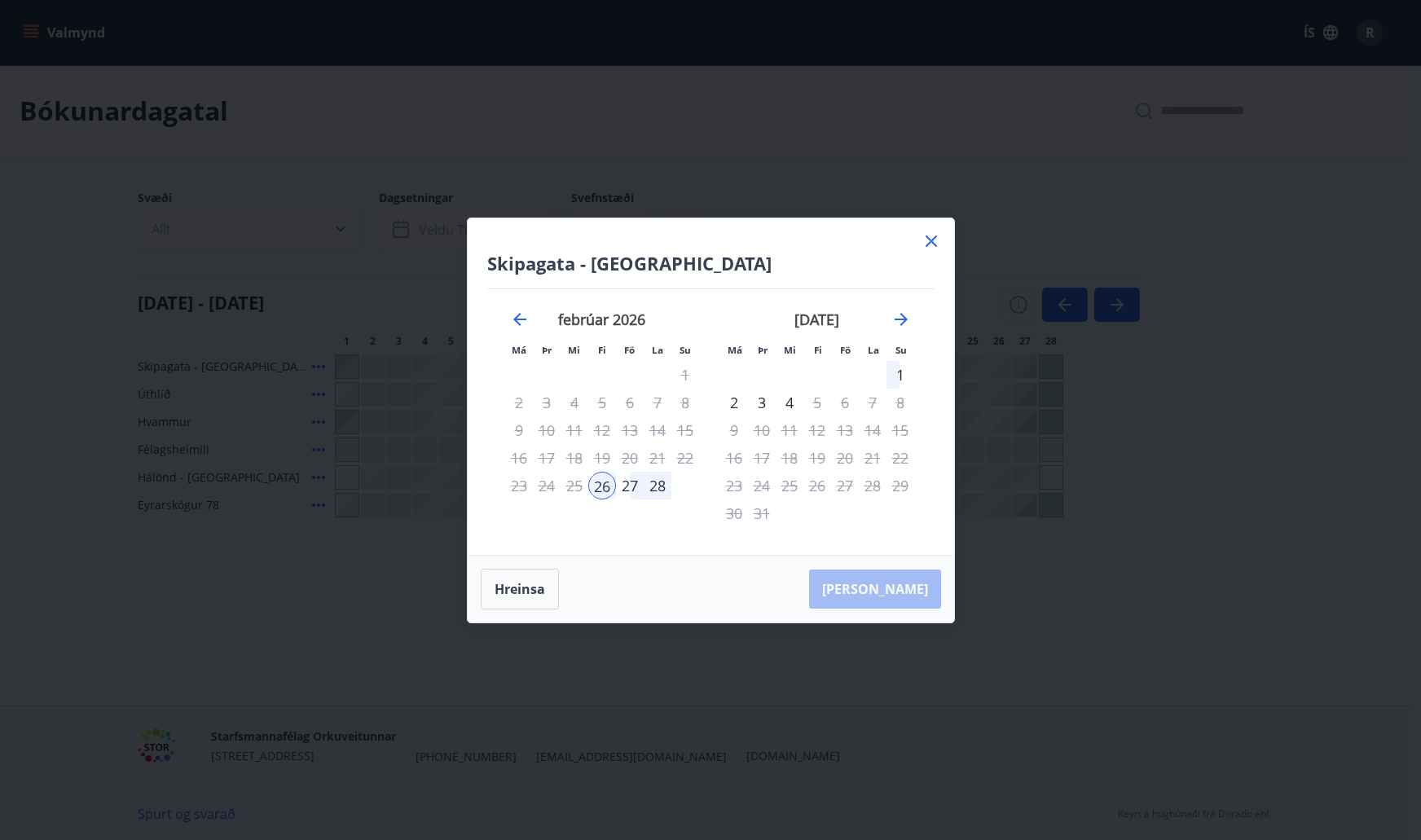
click at [901, 370] on div "1" at bounding box center [900, 374] width 28 height 28
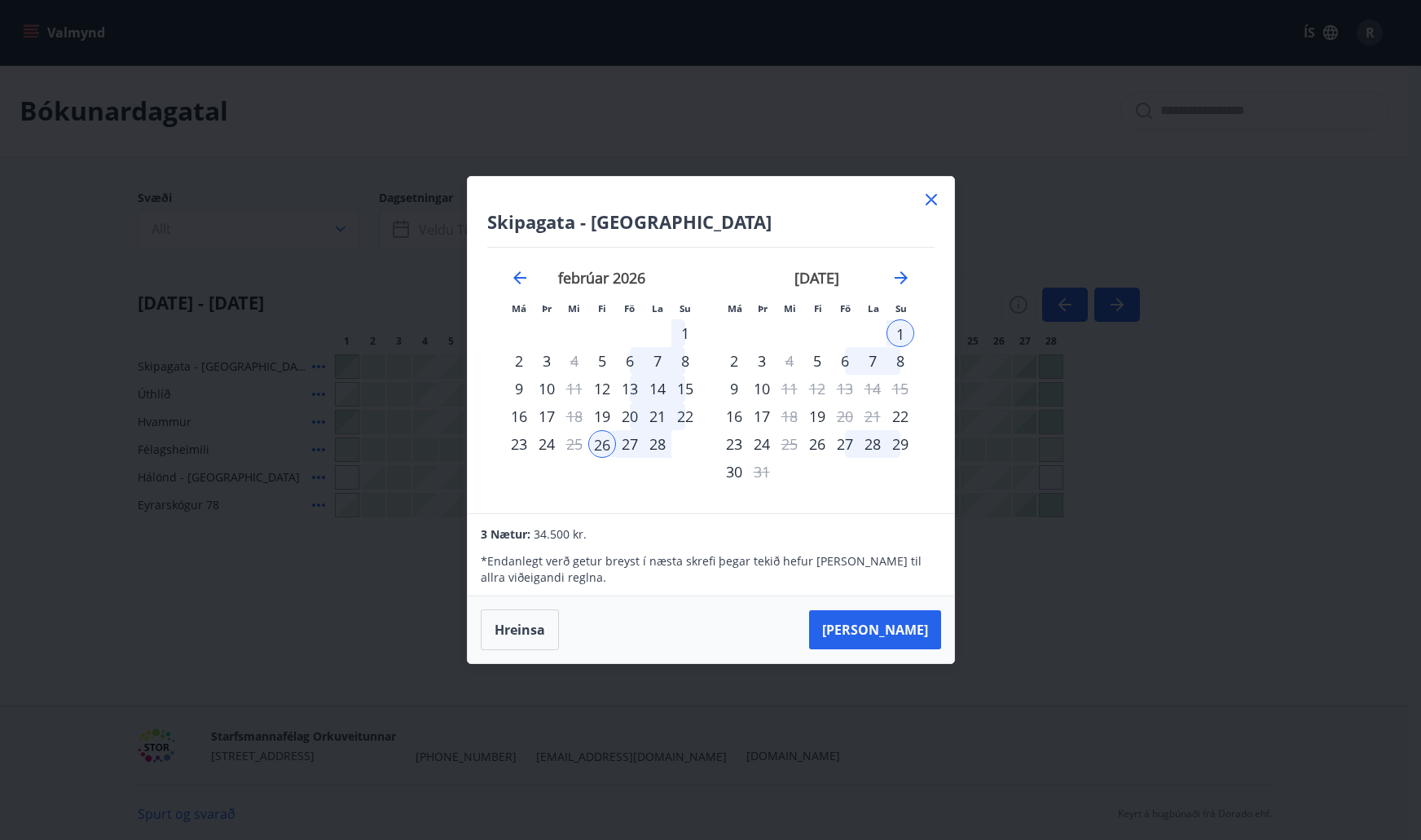
click at [929, 201] on icon at bounding box center [931, 199] width 11 height 11
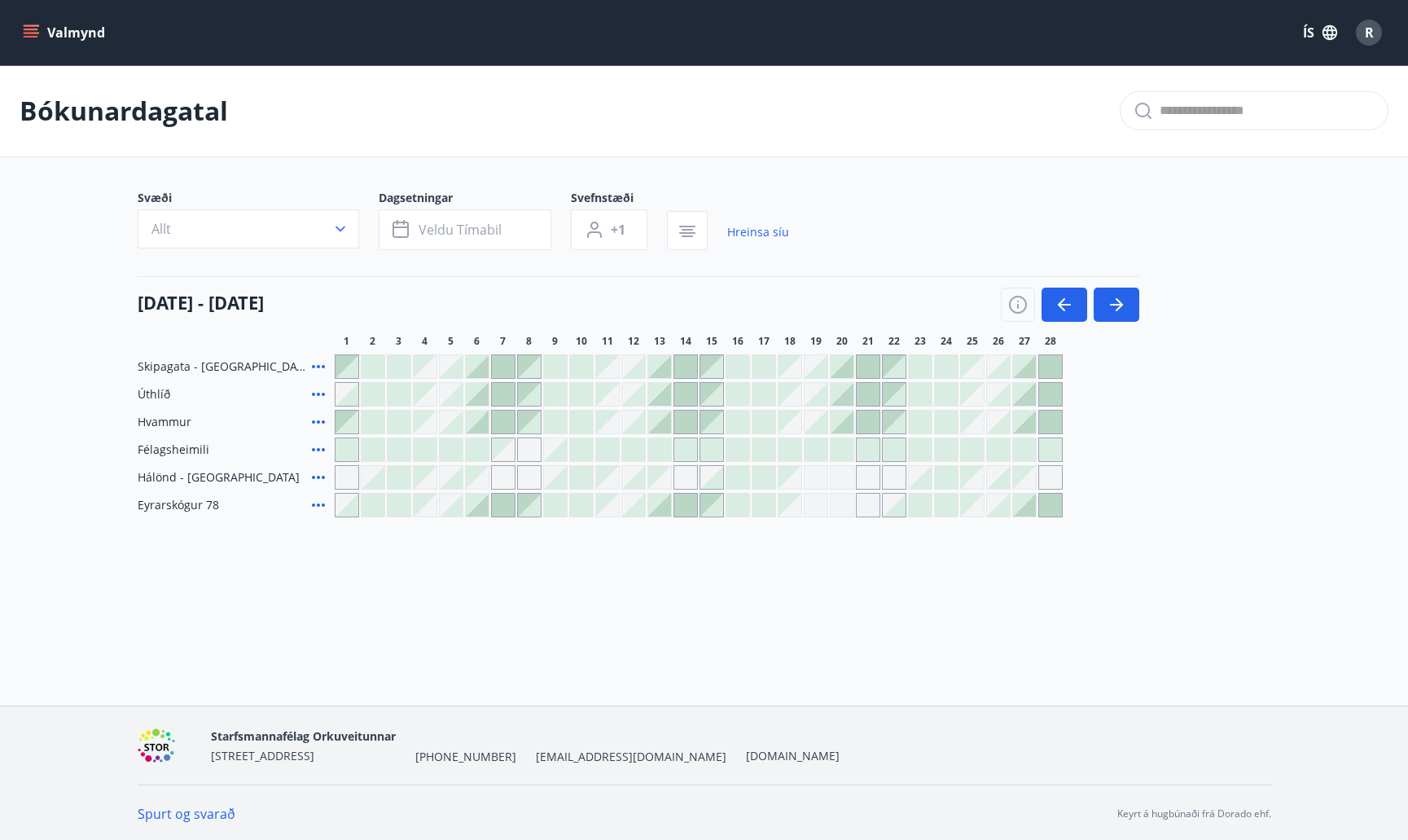
click at [639, 477] on div at bounding box center [633, 477] width 23 height 23
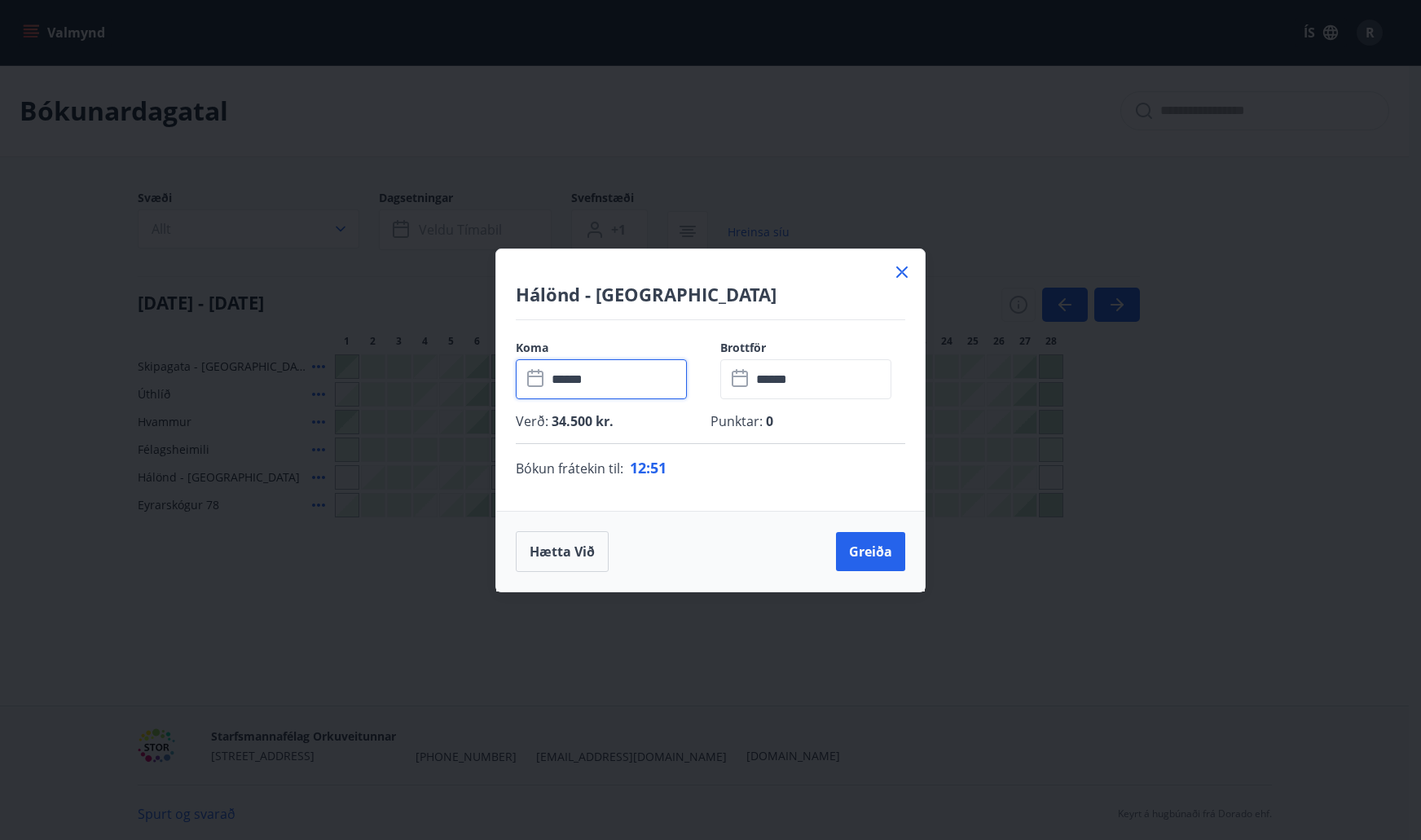
click at [630, 362] on input "******" at bounding box center [616, 379] width 140 height 40
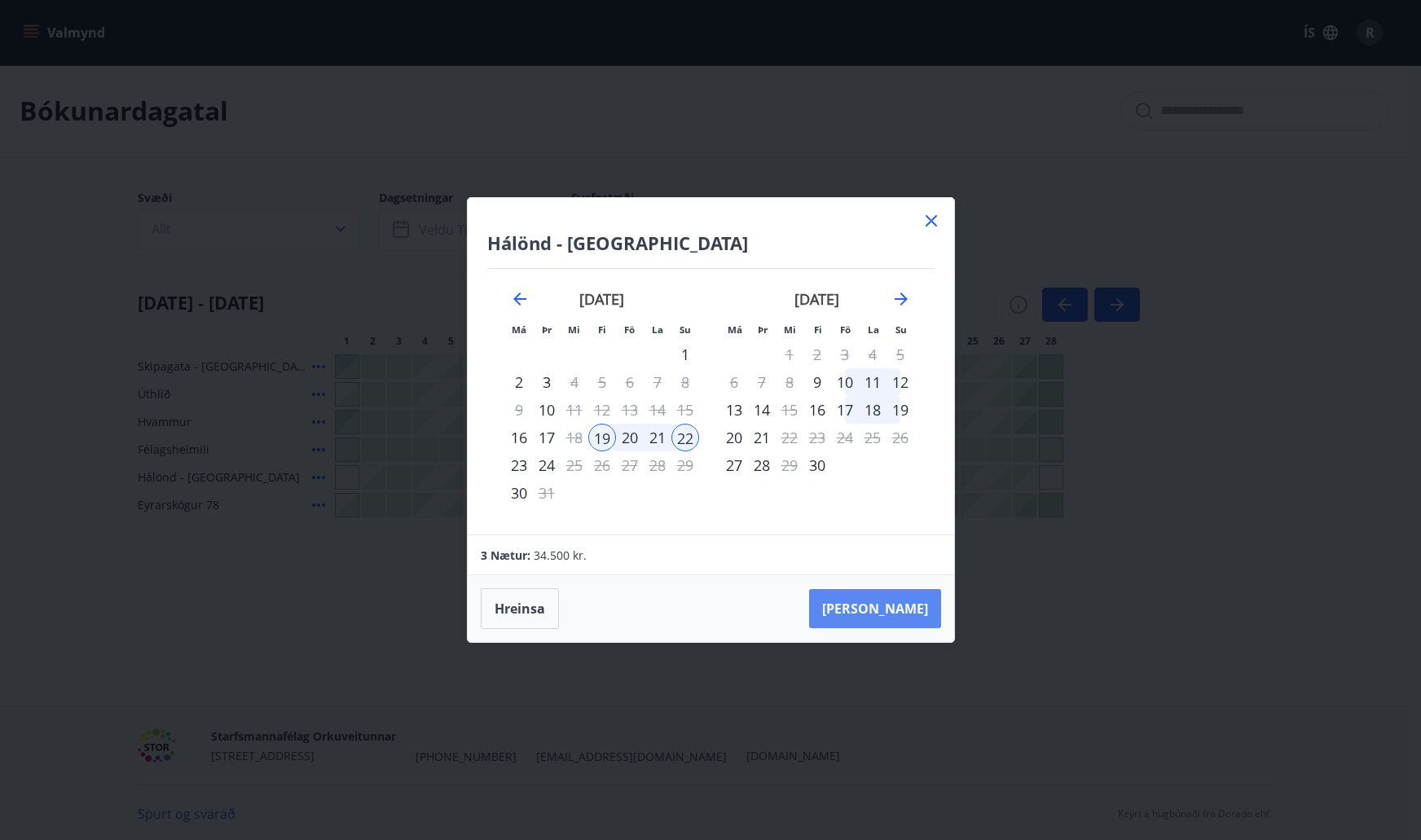
click at [897, 620] on button "Taka Frá" at bounding box center [874, 609] width 132 height 39
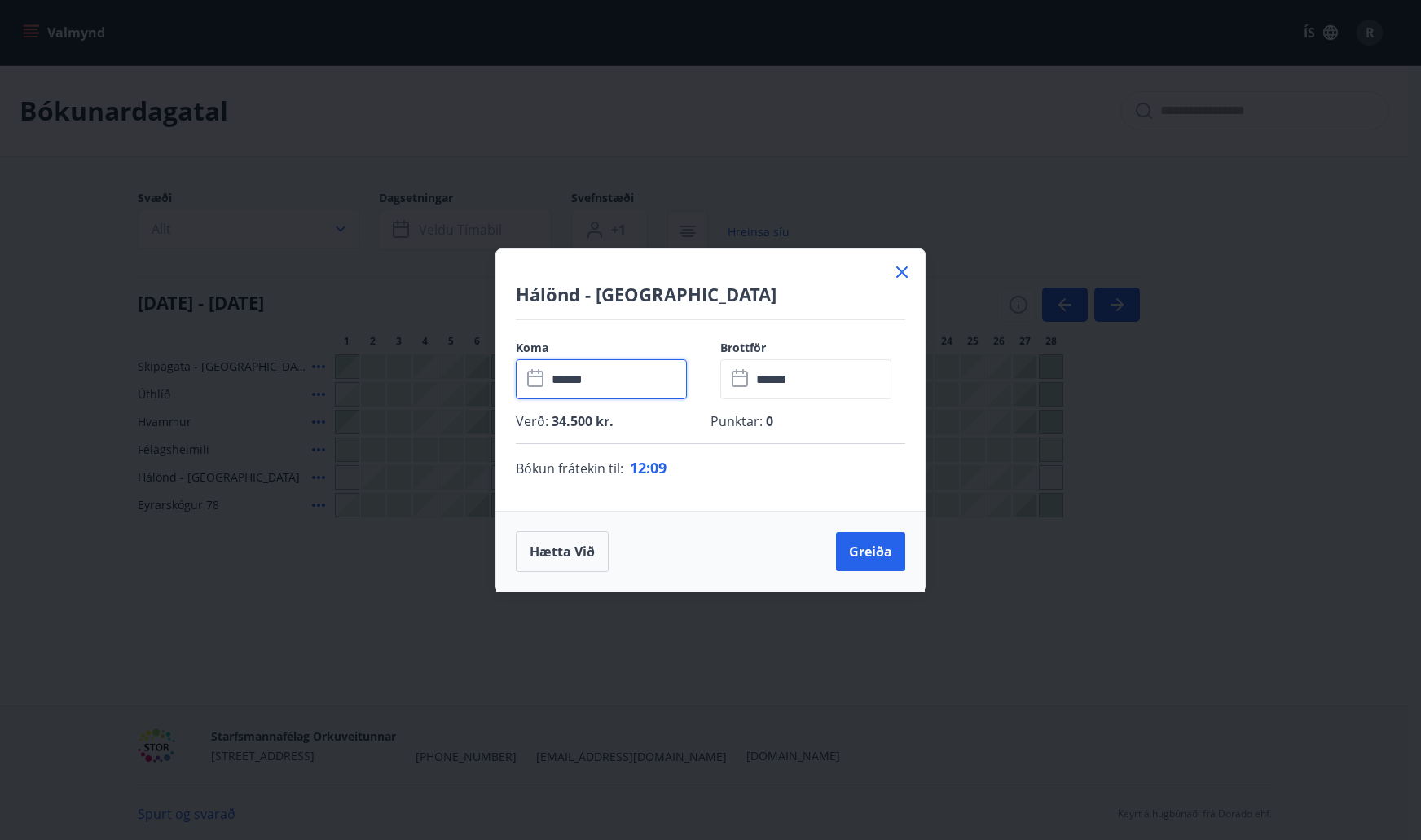
click at [631, 388] on input "******" at bounding box center [616, 379] width 140 height 40
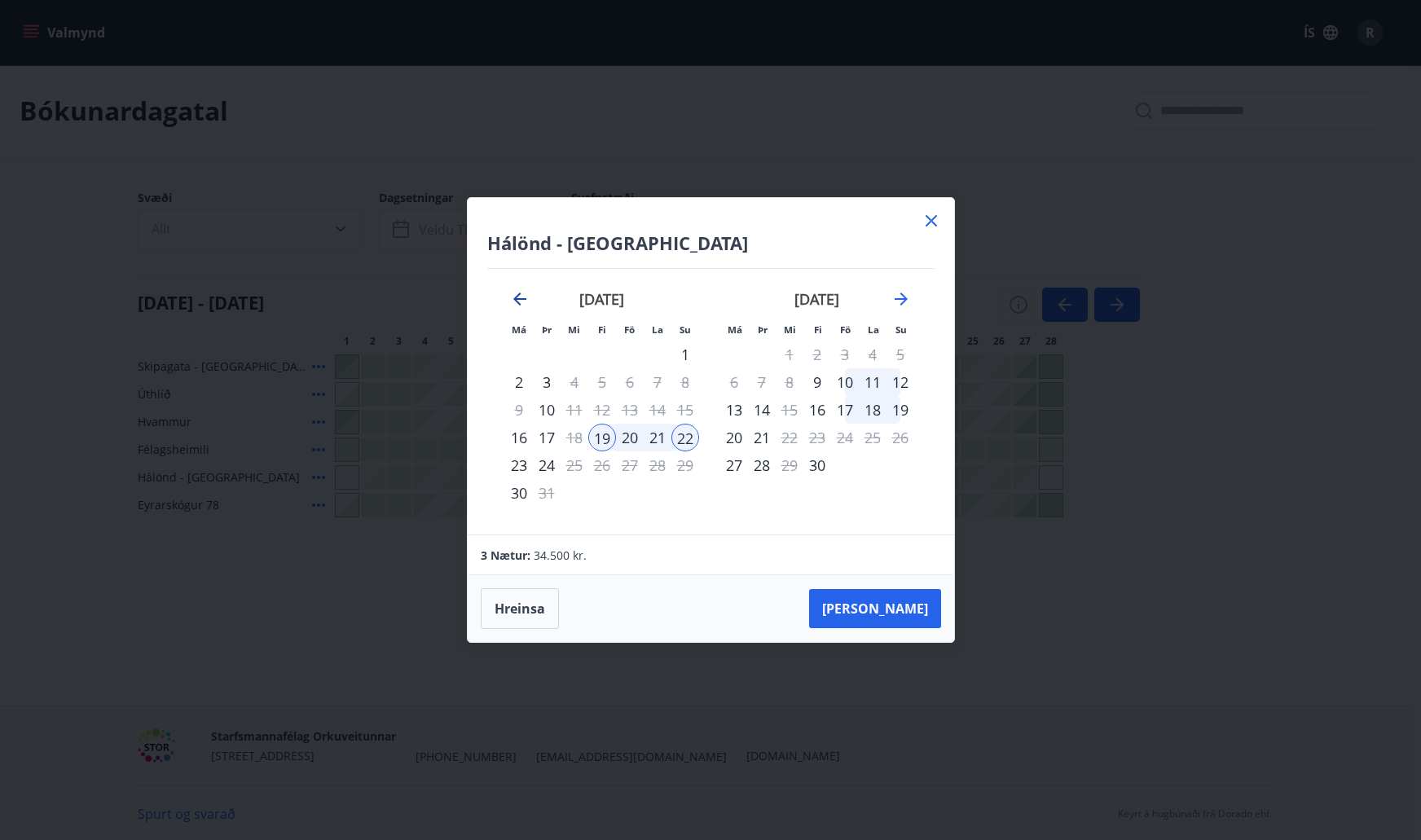
click at [515, 295] on icon "Move backward to switch to the previous month." at bounding box center [519, 299] width 20 height 20
click at [899, 294] on icon "Move forward to switch to the next month." at bounding box center [901, 299] width 20 height 20
click at [521, 608] on button "Hreinsa" at bounding box center [520, 609] width 78 height 41
click at [931, 222] on icon at bounding box center [931, 220] width 20 height 20
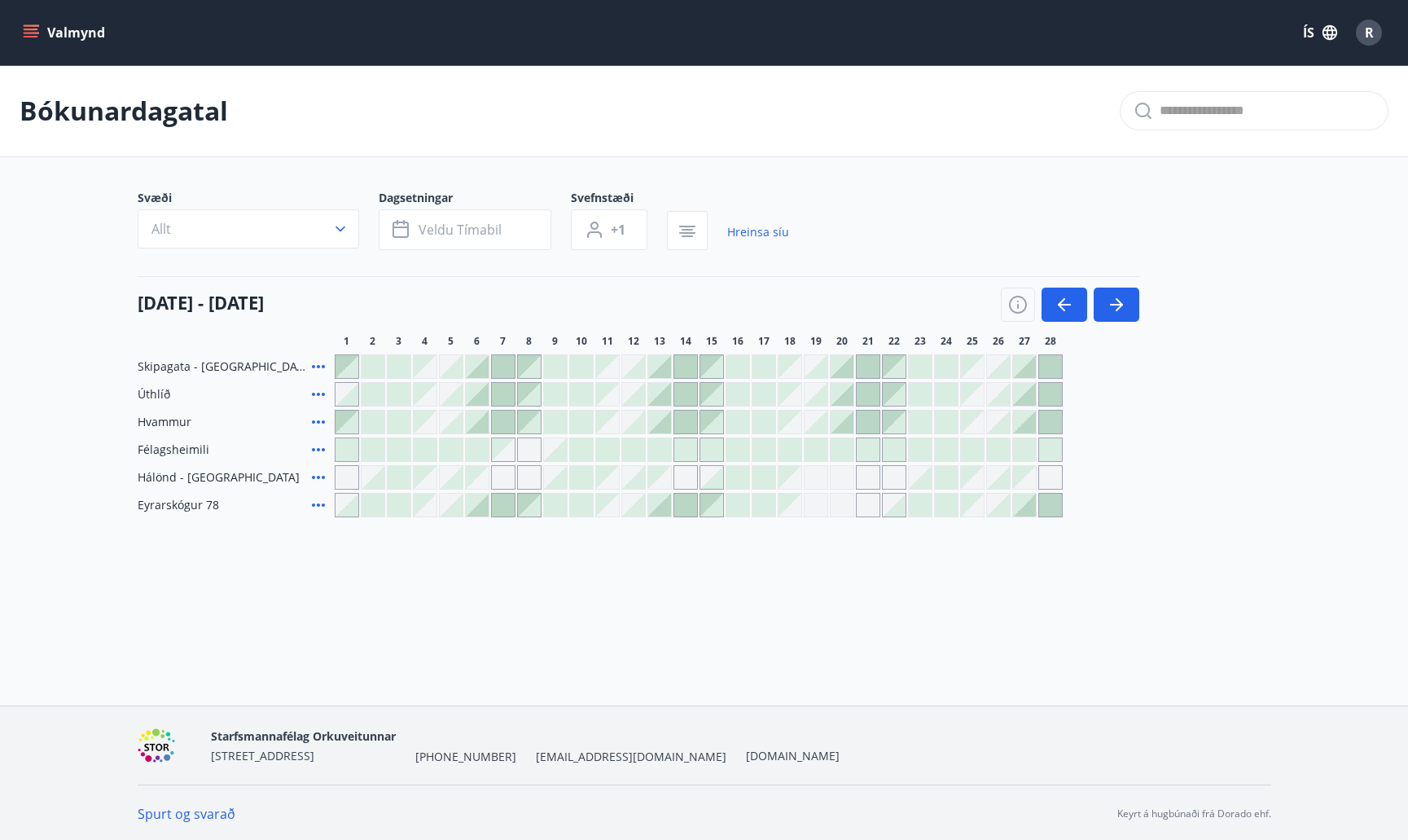
click at [346, 369] on div at bounding box center [346, 366] width 23 height 23
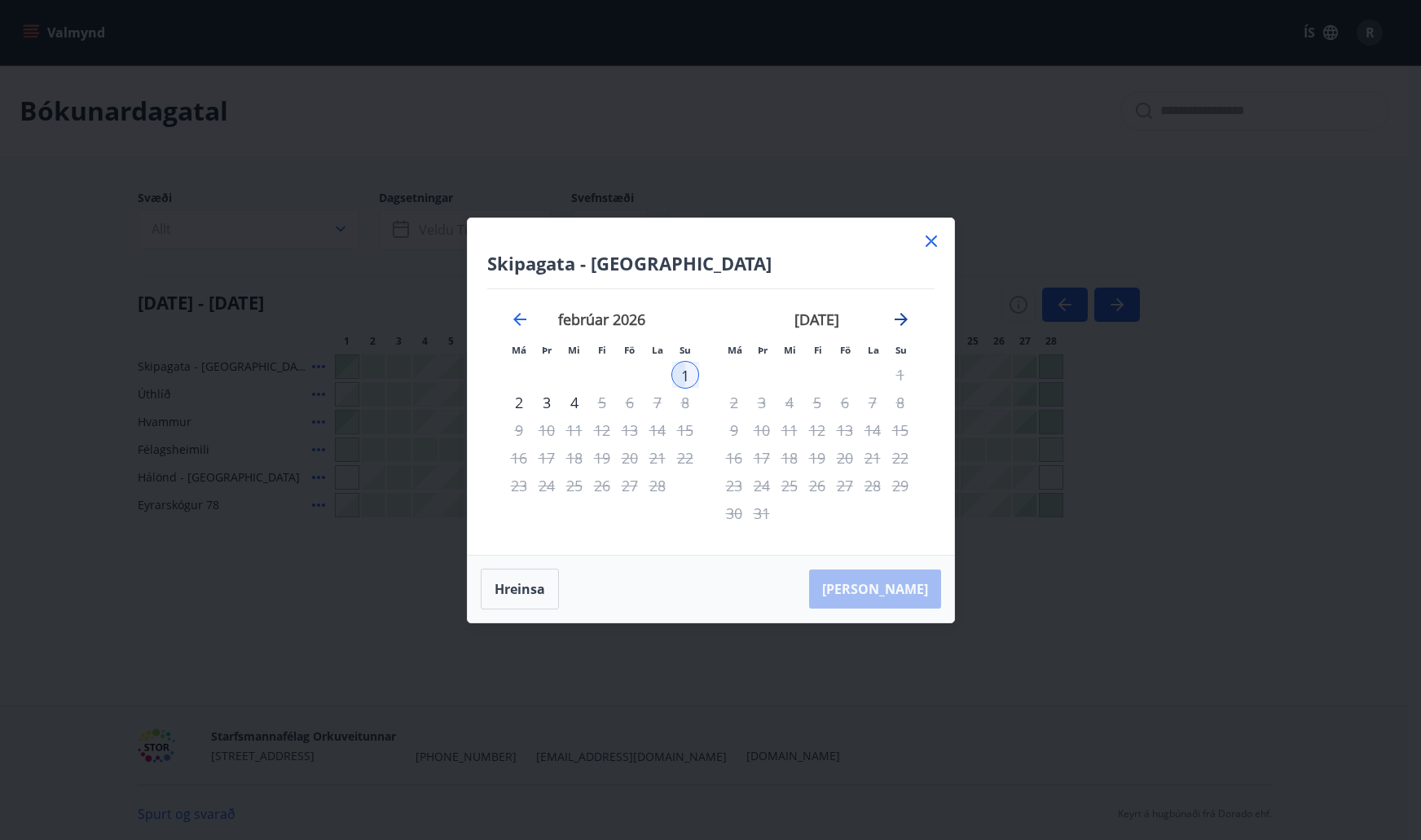
click at [903, 317] on icon "Move forward to switch to the next month." at bounding box center [901, 319] width 20 height 20
click at [924, 236] on icon at bounding box center [931, 241] width 20 height 20
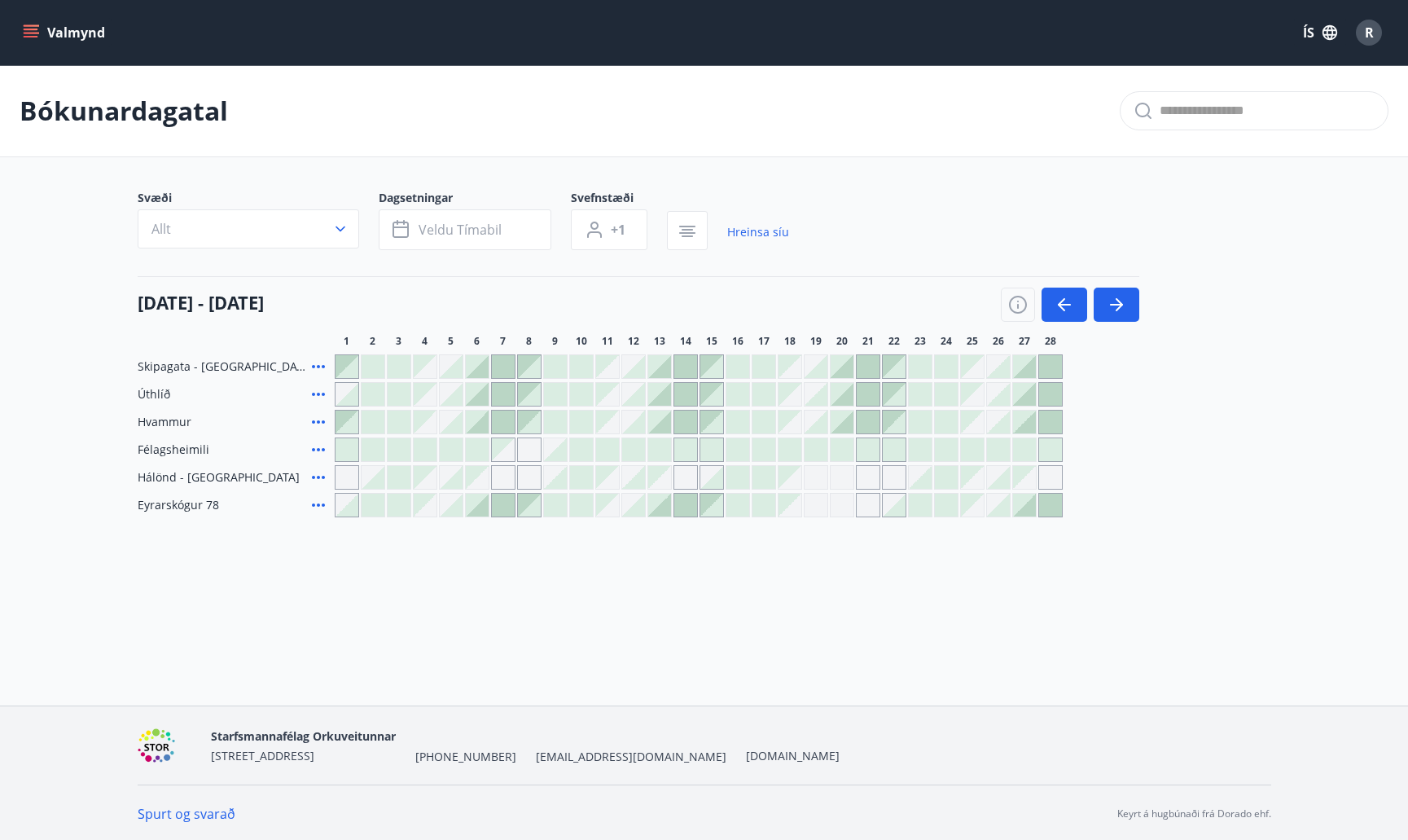
click at [926, 239] on div "Svæði Allt Dagsetningar Veldu tímabil Svefnstæði +1 Hreinsa síu" at bounding box center [705, 223] width 1134 height 66
click at [1026, 360] on div at bounding box center [1024, 366] width 23 height 23
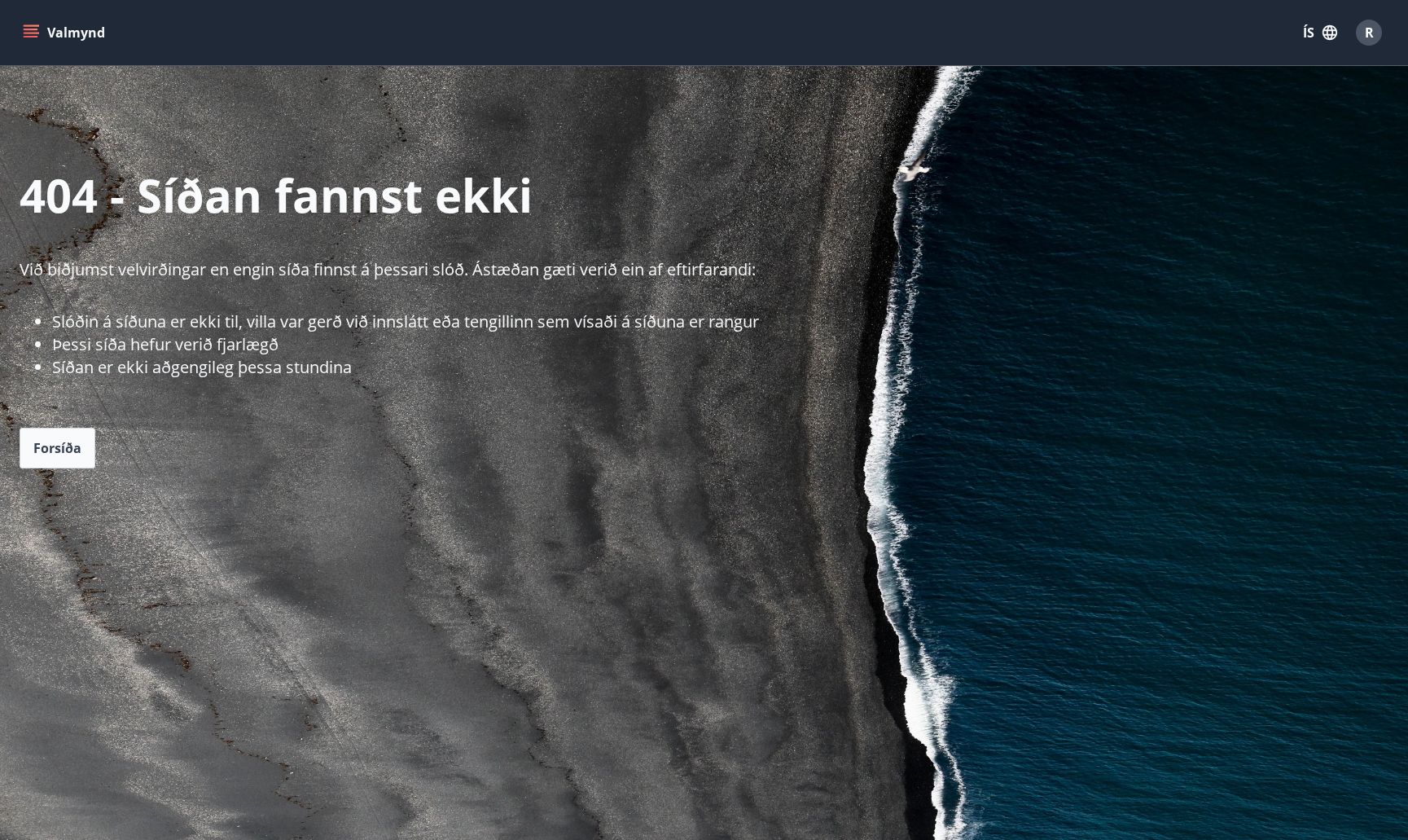
click at [30, 29] on icon "menu" at bounding box center [31, 29] width 14 height 2
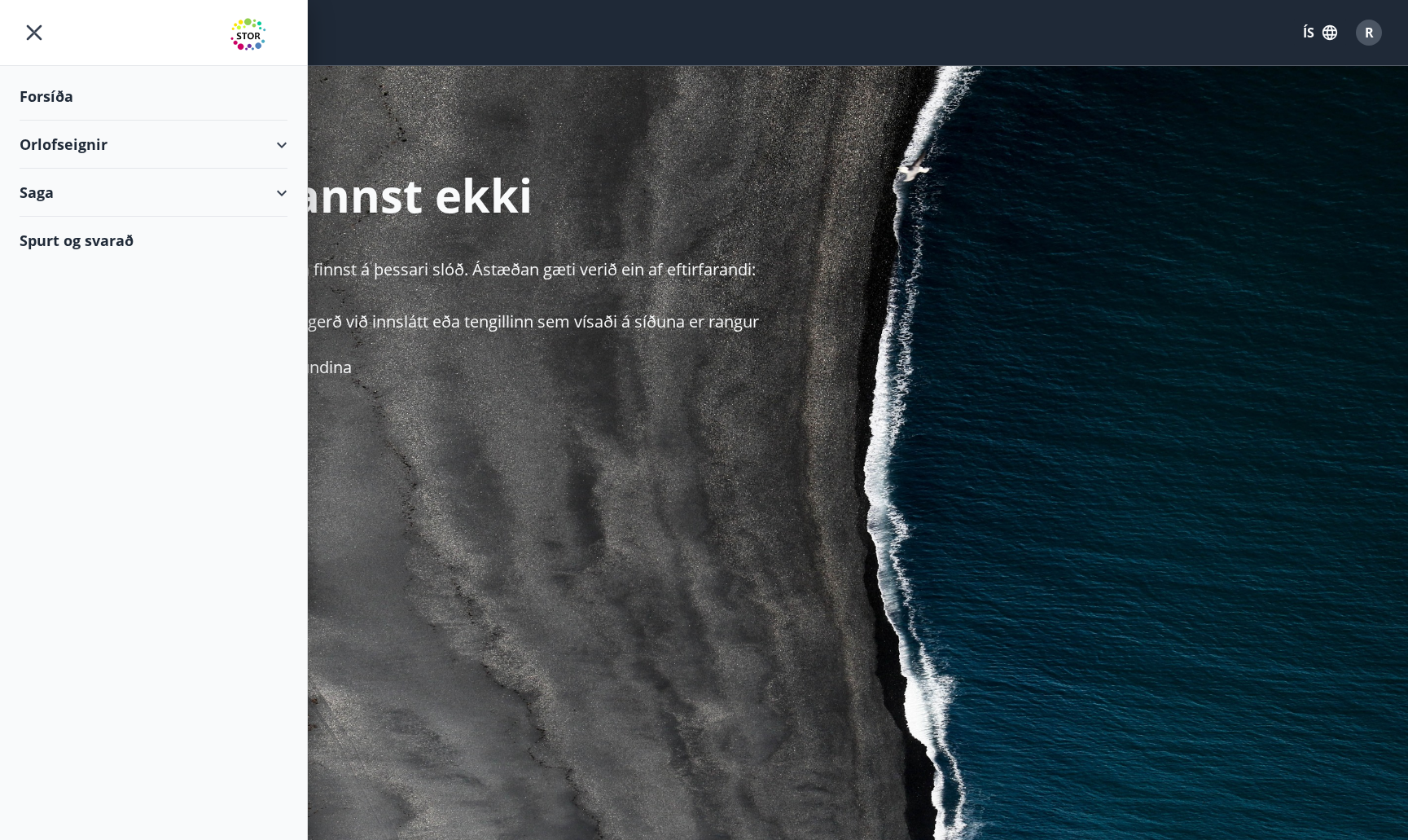
click at [272, 158] on div "Orlofseignir" at bounding box center [153, 145] width 268 height 48
click at [115, 217] on div "Bókunardagatal" at bounding box center [153, 220] width 242 height 34
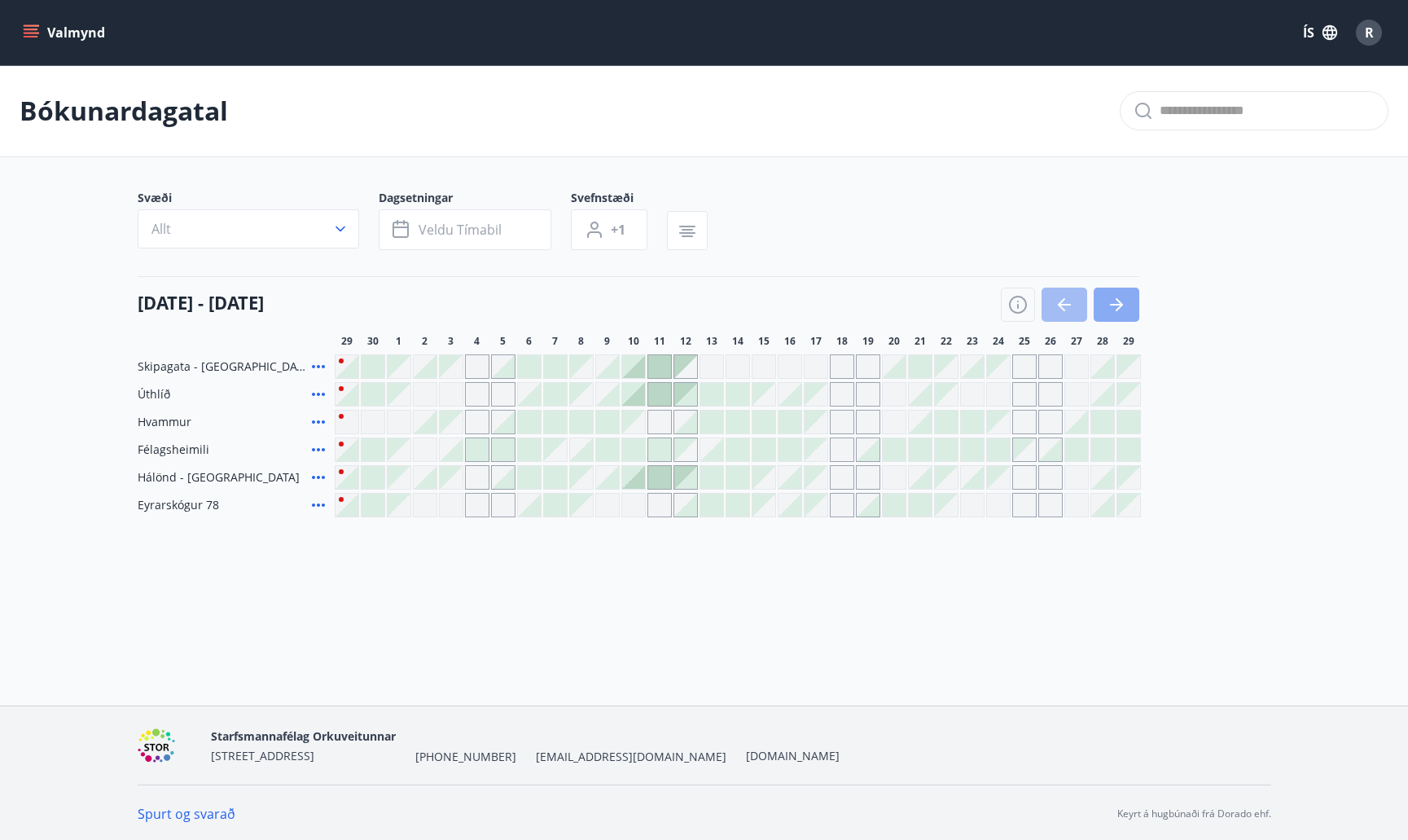
click at [1107, 311] on icon "button" at bounding box center [1116, 304] width 20 height 20
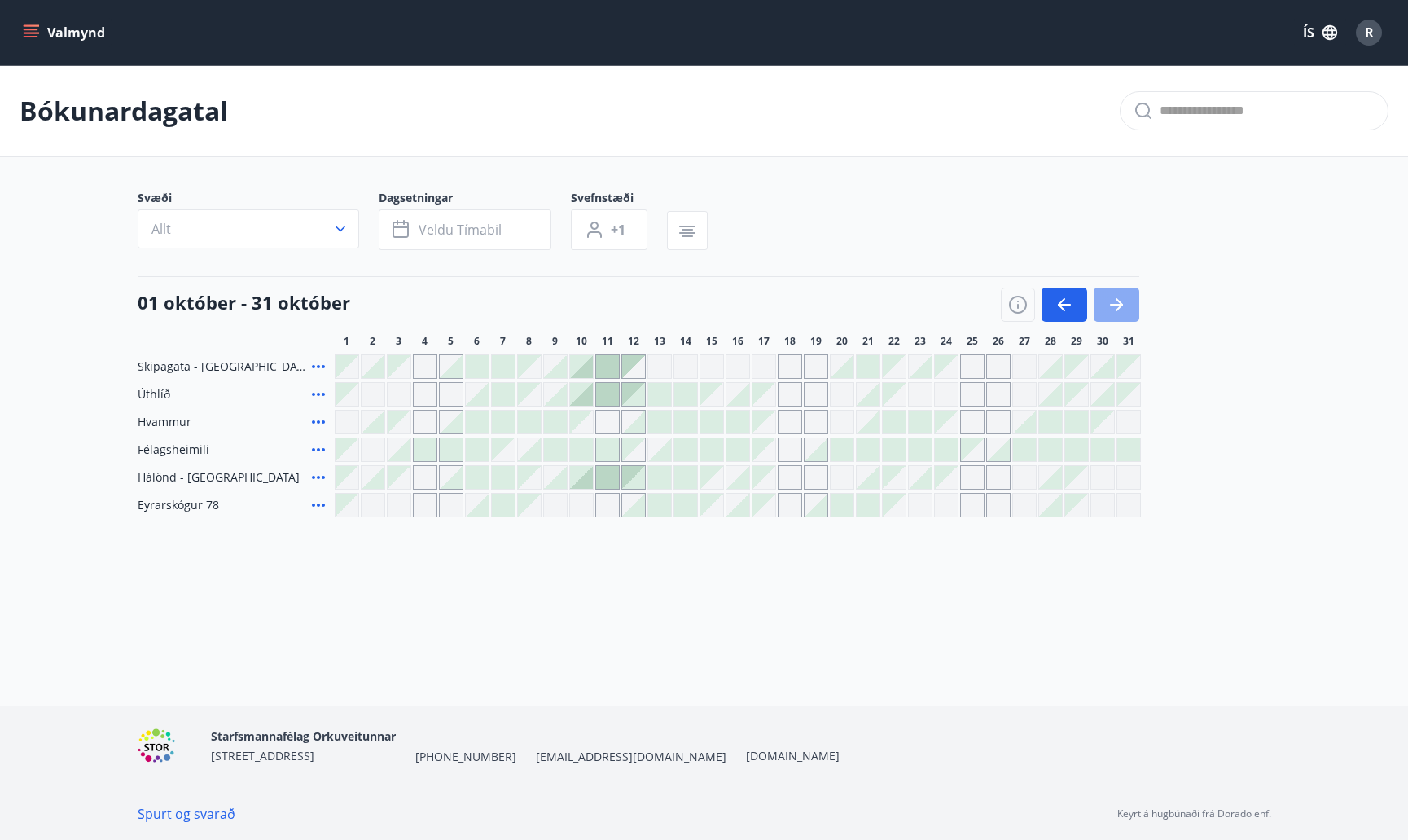
click at [1107, 311] on icon "button" at bounding box center [1116, 304] width 20 height 20
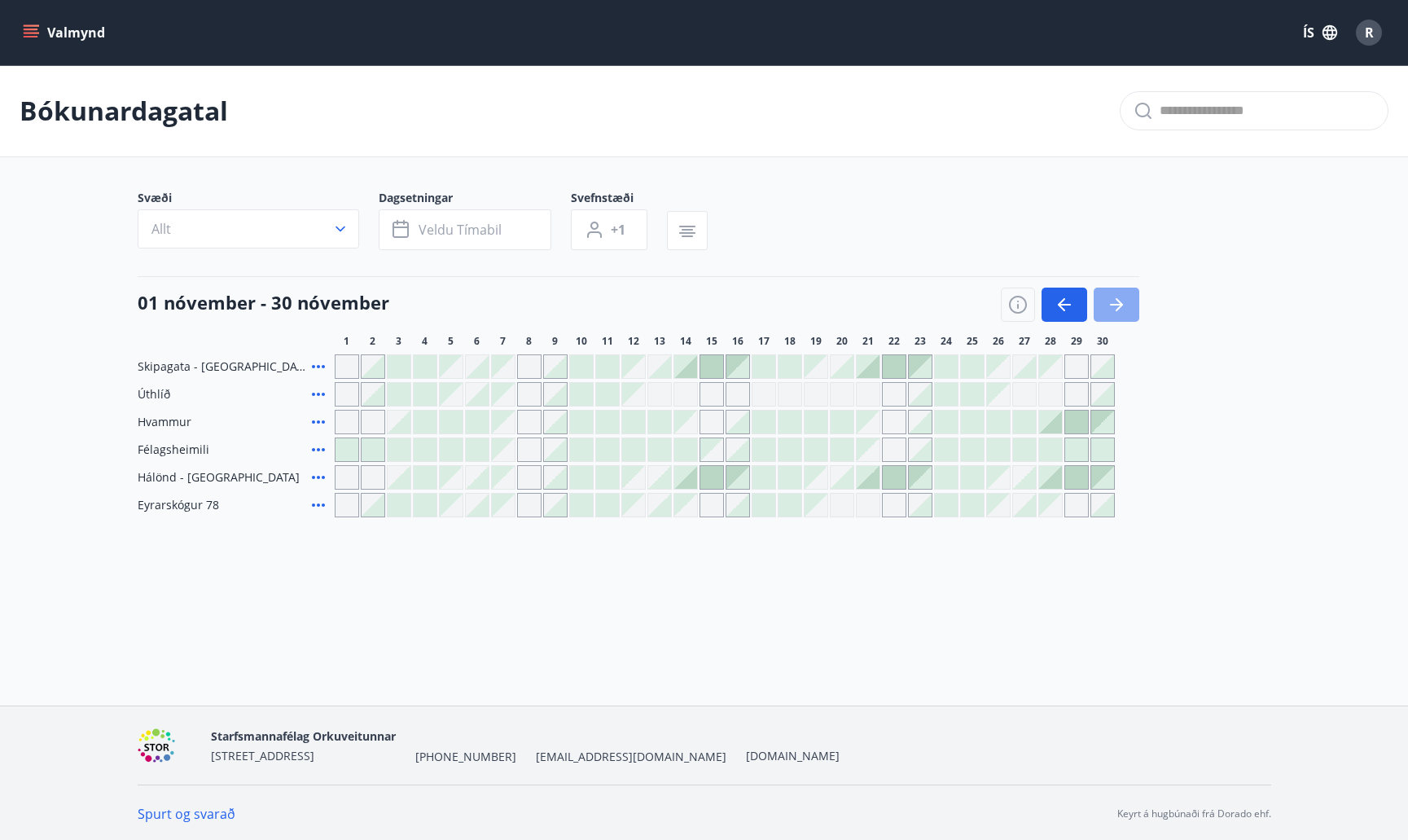
click at [1107, 311] on icon "button" at bounding box center [1116, 304] width 20 height 20
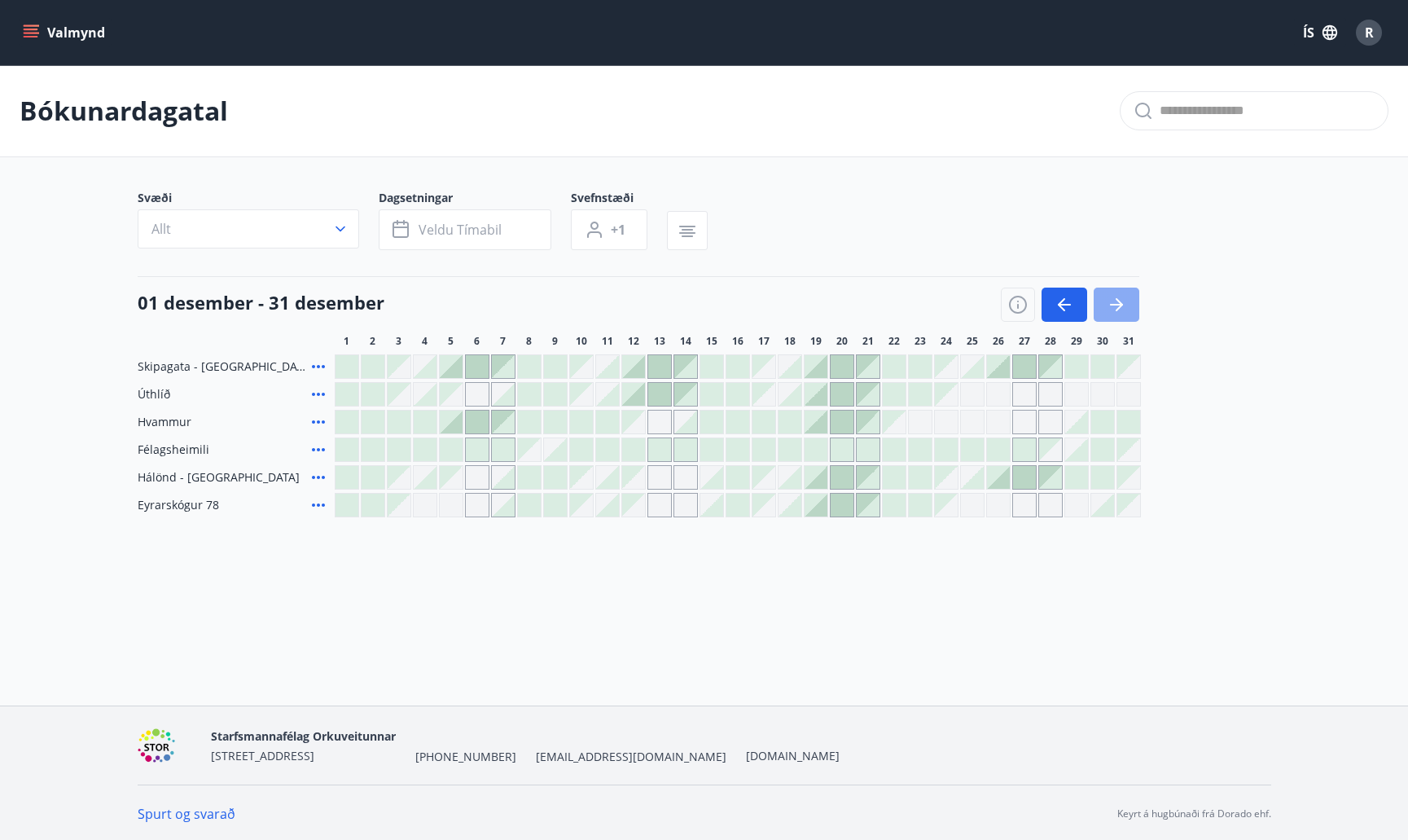
click at [1107, 311] on icon "button" at bounding box center [1116, 304] width 20 height 20
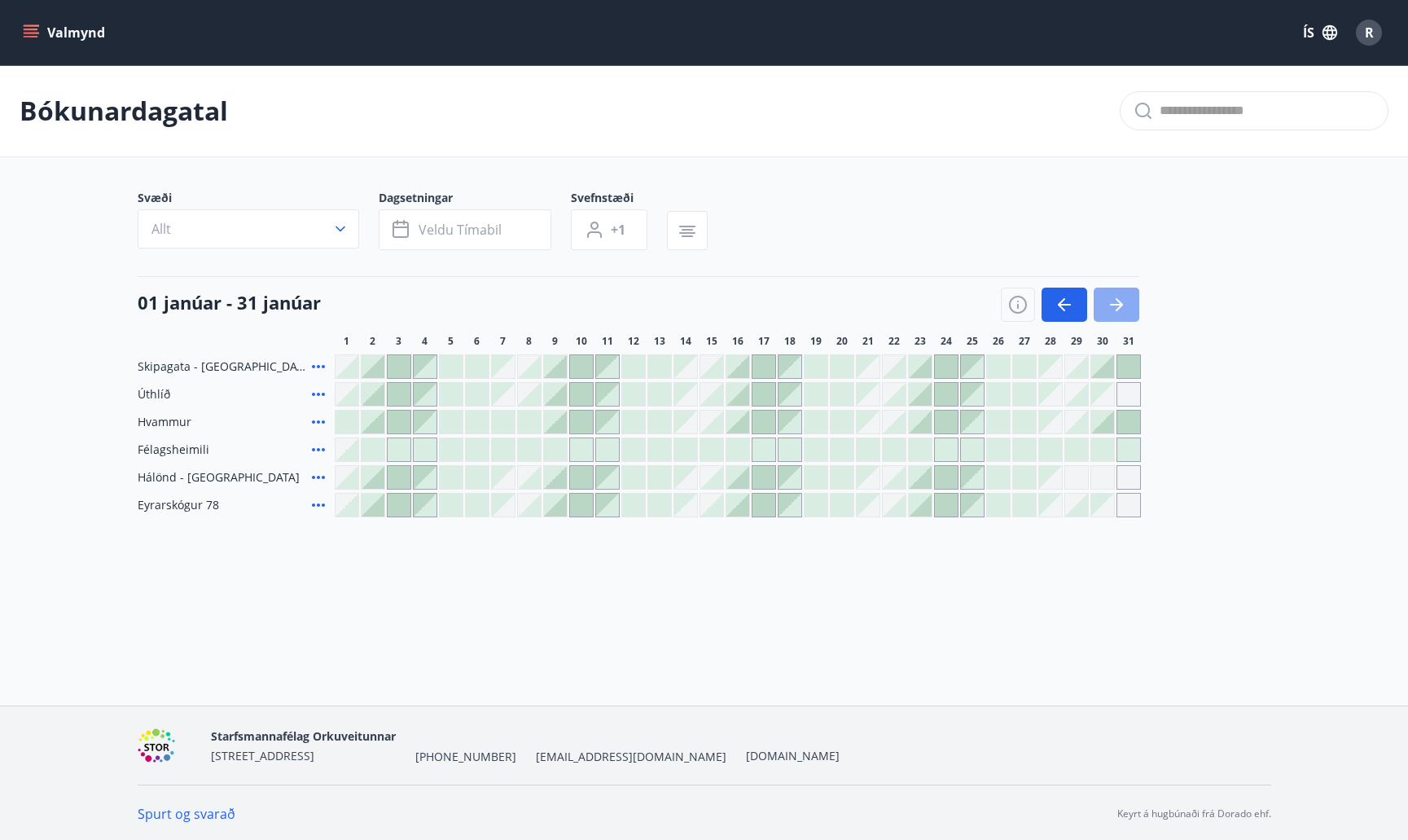
click at [1107, 311] on icon "button" at bounding box center [1116, 304] width 20 height 20
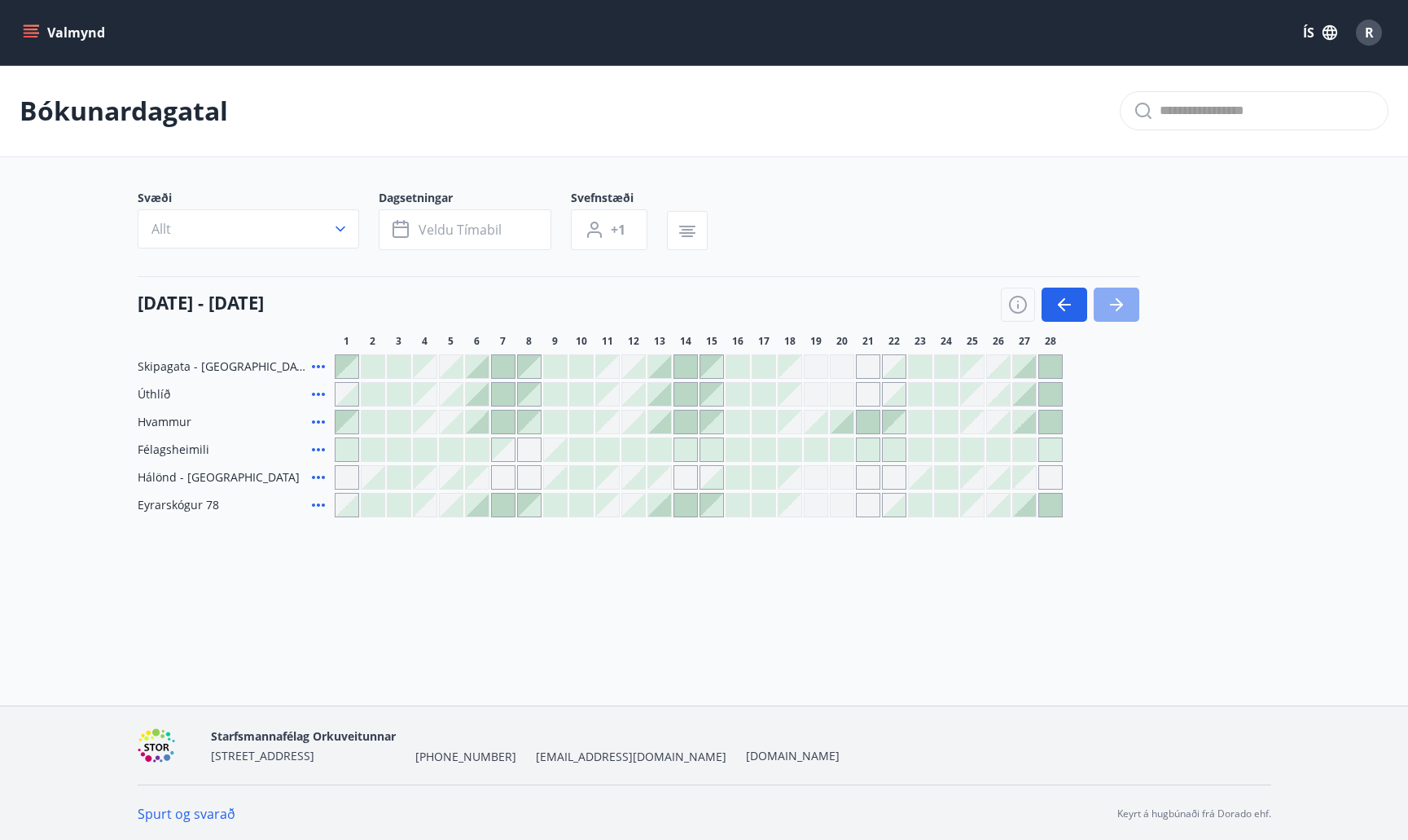
click at [1129, 300] on button "button" at bounding box center [1117, 305] width 46 height 34
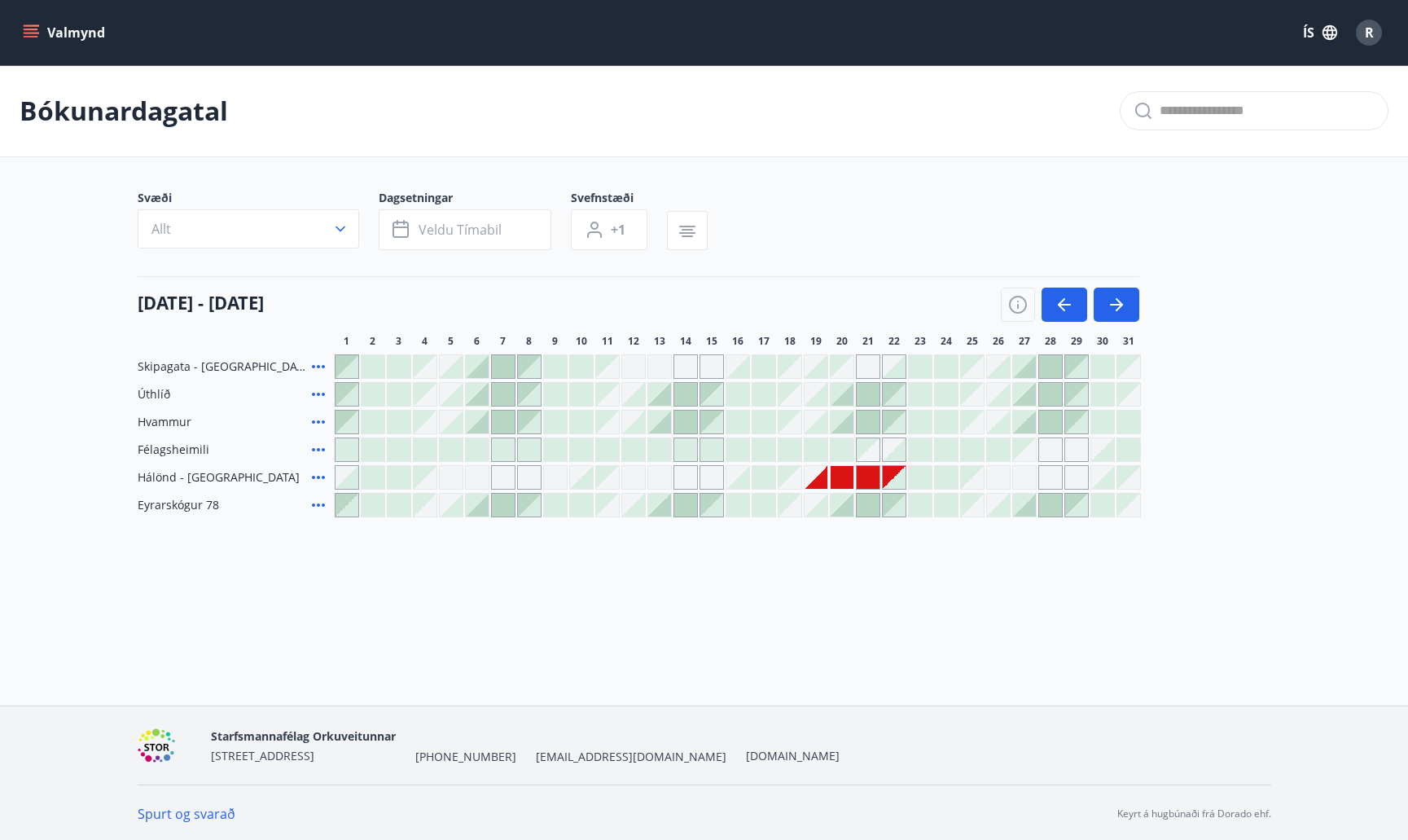
click at [342, 371] on div at bounding box center [346, 366] width 23 height 23
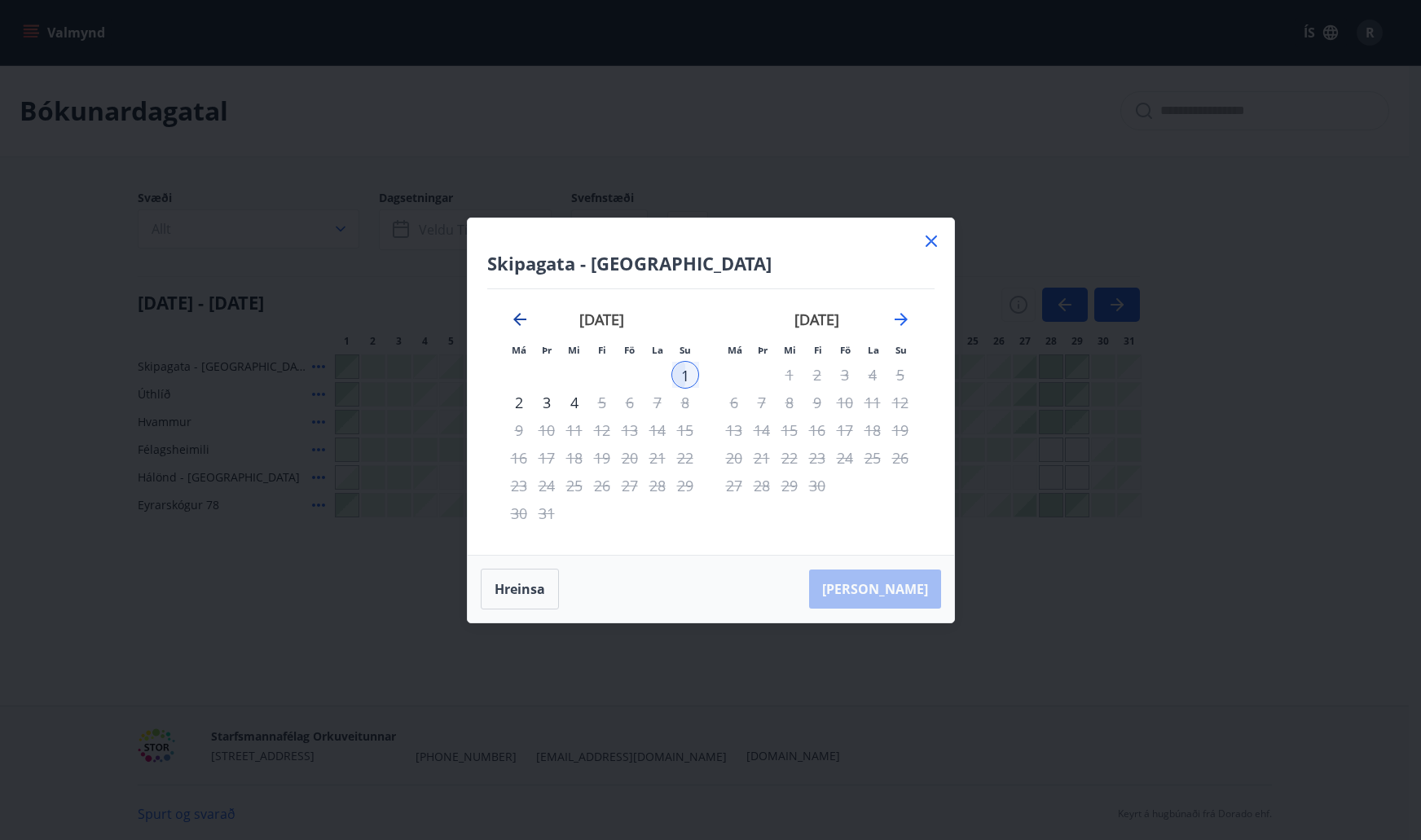
click at [519, 324] on icon "Move backward to switch to the previous month." at bounding box center [519, 318] width 13 height 13
click at [928, 235] on icon at bounding box center [931, 241] width 20 height 20
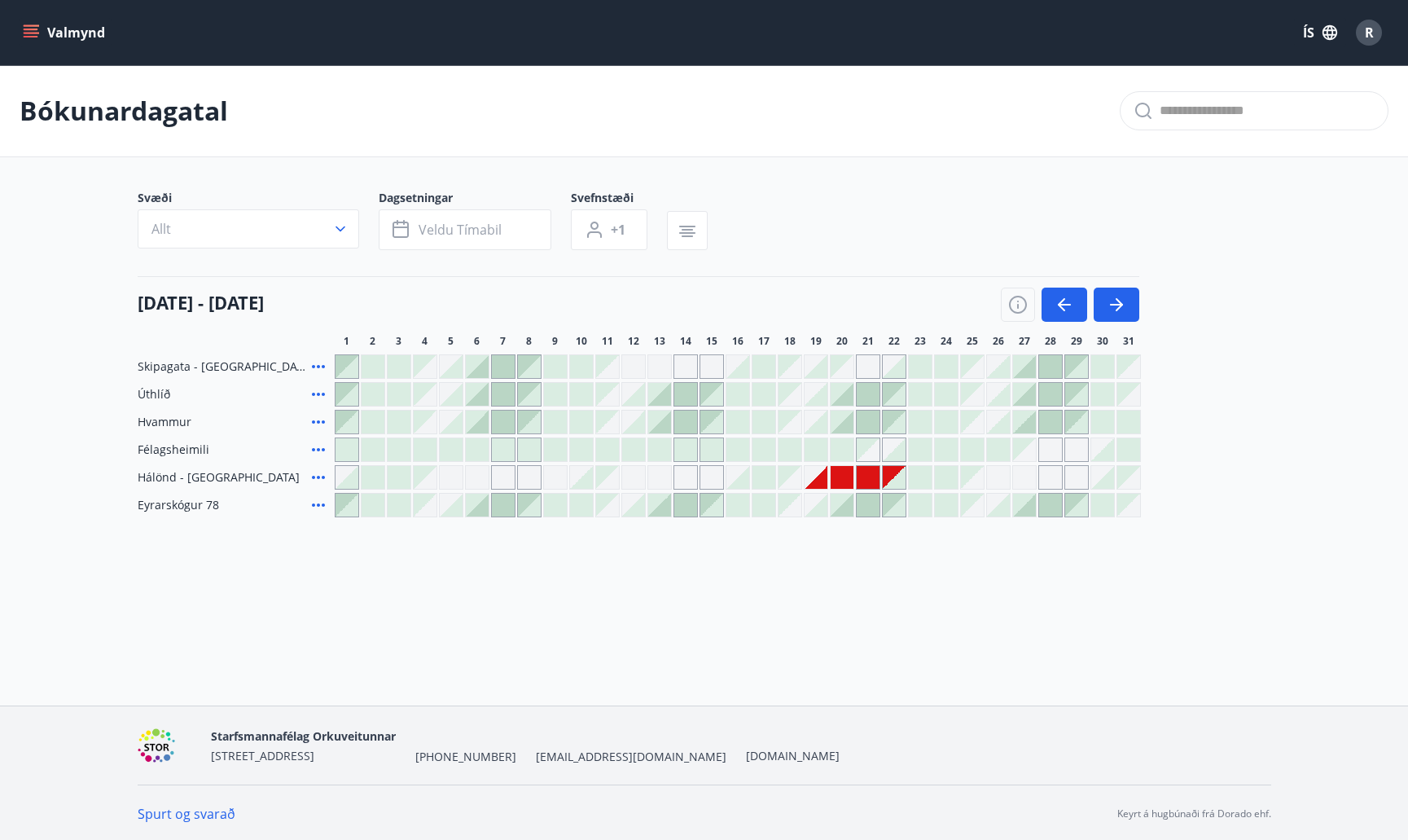
click at [472, 364] on div at bounding box center [477, 366] width 23 height 23
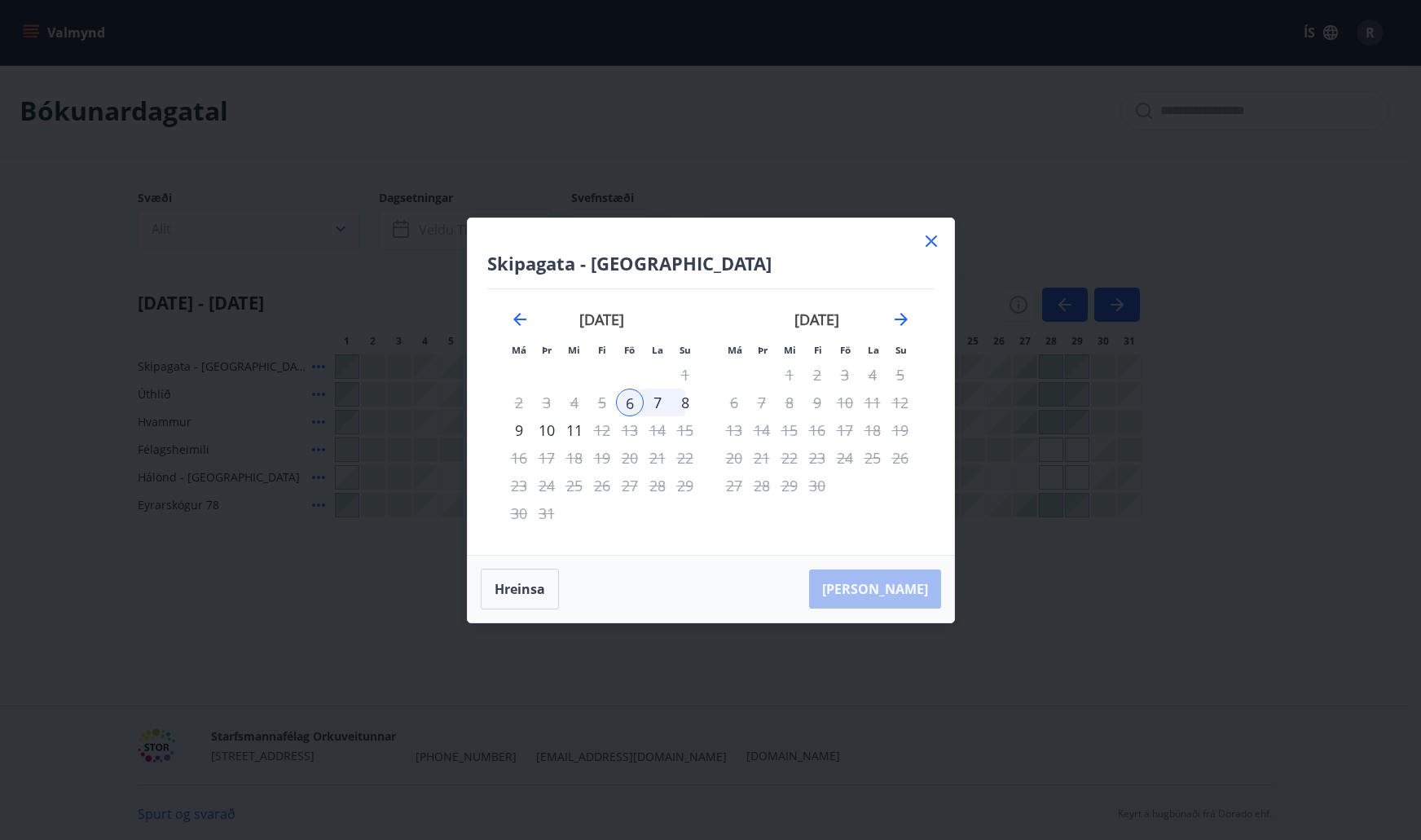
click at [520, 430] on div "9" at bounding box center [519, 430] width 28 height 28
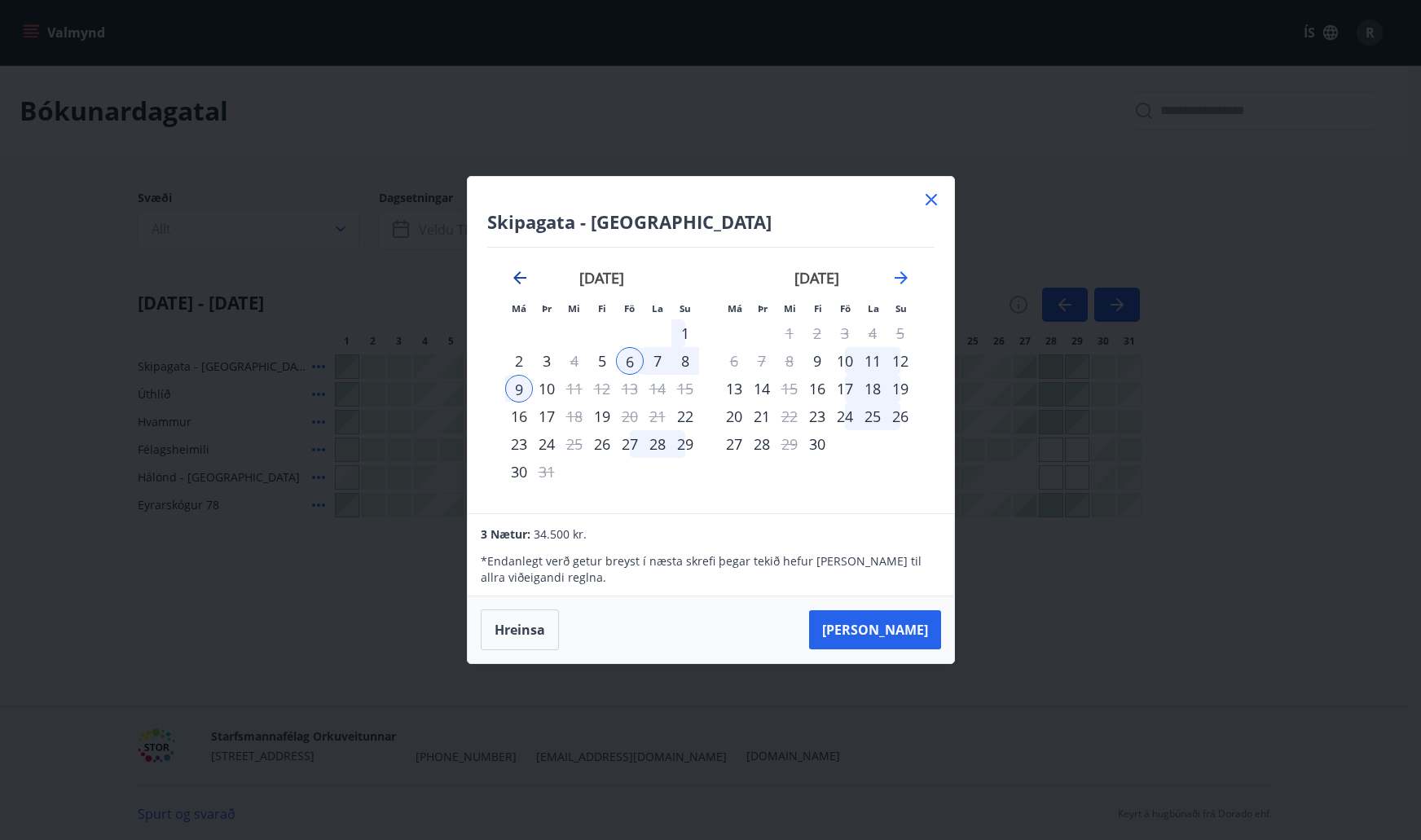
click at [513, 282] on icon "Move backward to switch to the previous month." at bounding box center [519, 277] width 20 height 20
click at [656, 444] on div "28" at bounding box center [657, 443] width 28 height 28
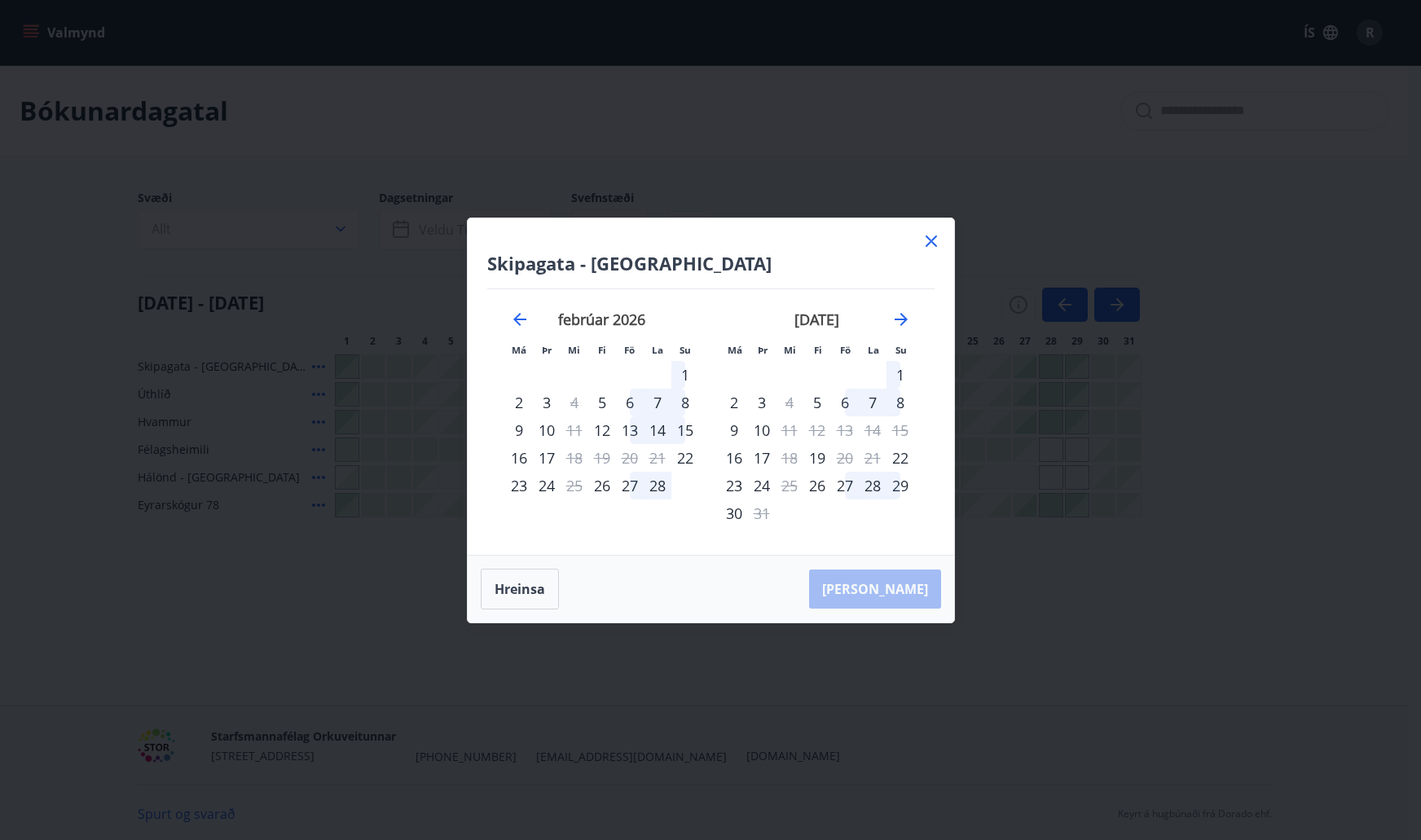
click at [633, 489] on div "27" at bounding box center [629, 485] width 28 height 28
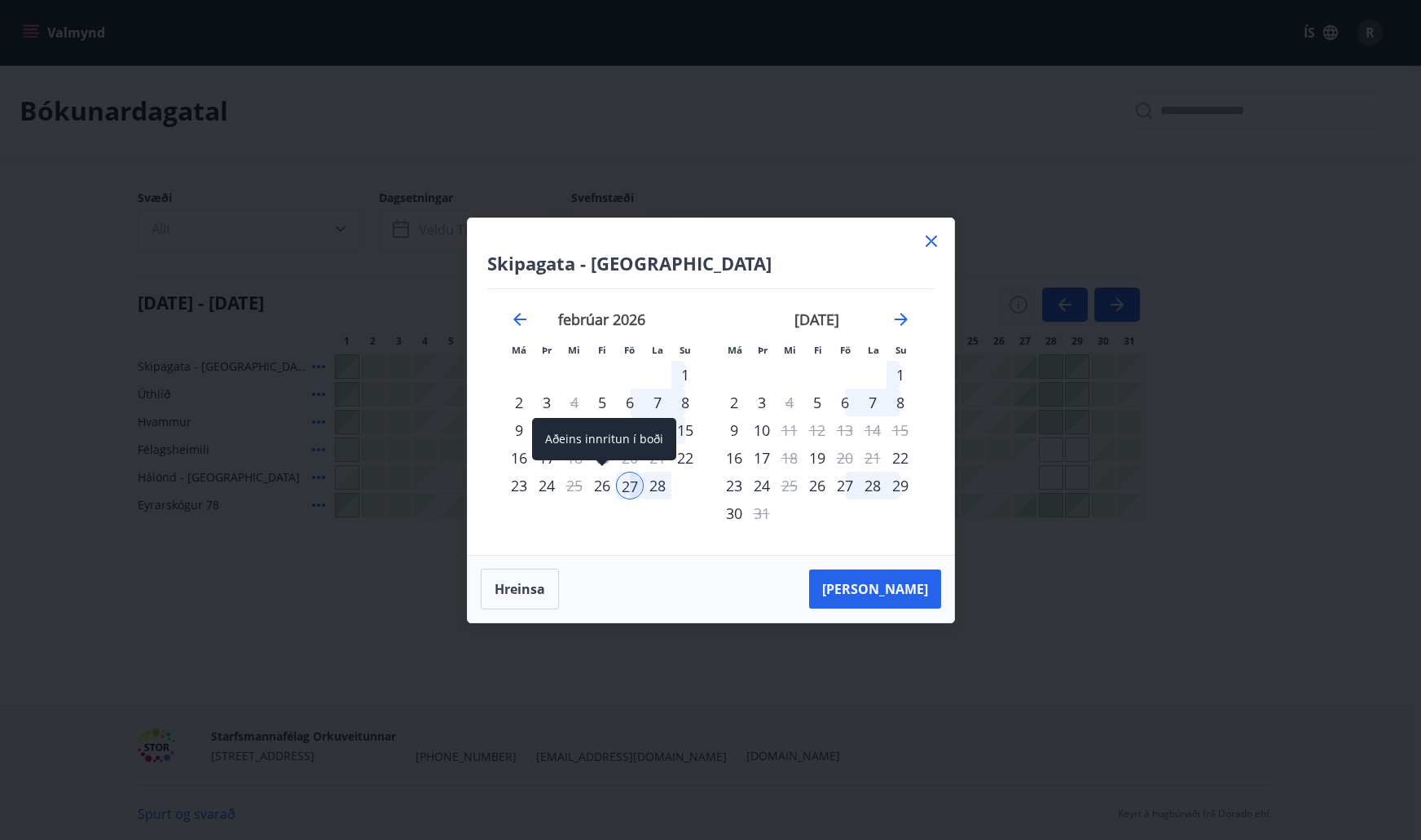
click at [608, 489] on div "26" at bounding box center [602, 485] width 28 height 28
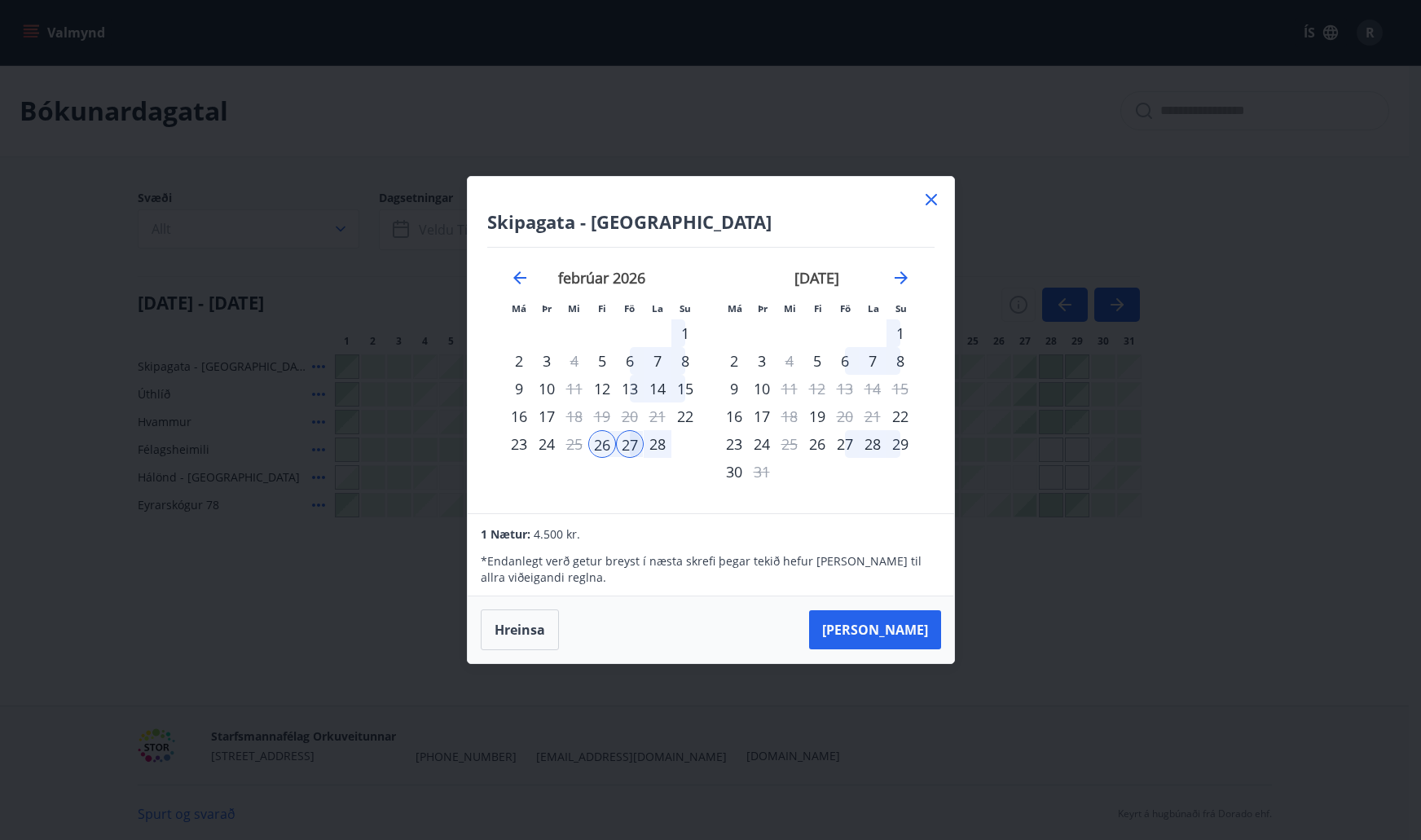
click at [902, 331] on div "1" at bounding box center [900, 333] width 28 height 28
click at [900, 635] on button "Taka Frá" at bounding box center [874, 630] width 132 height 39
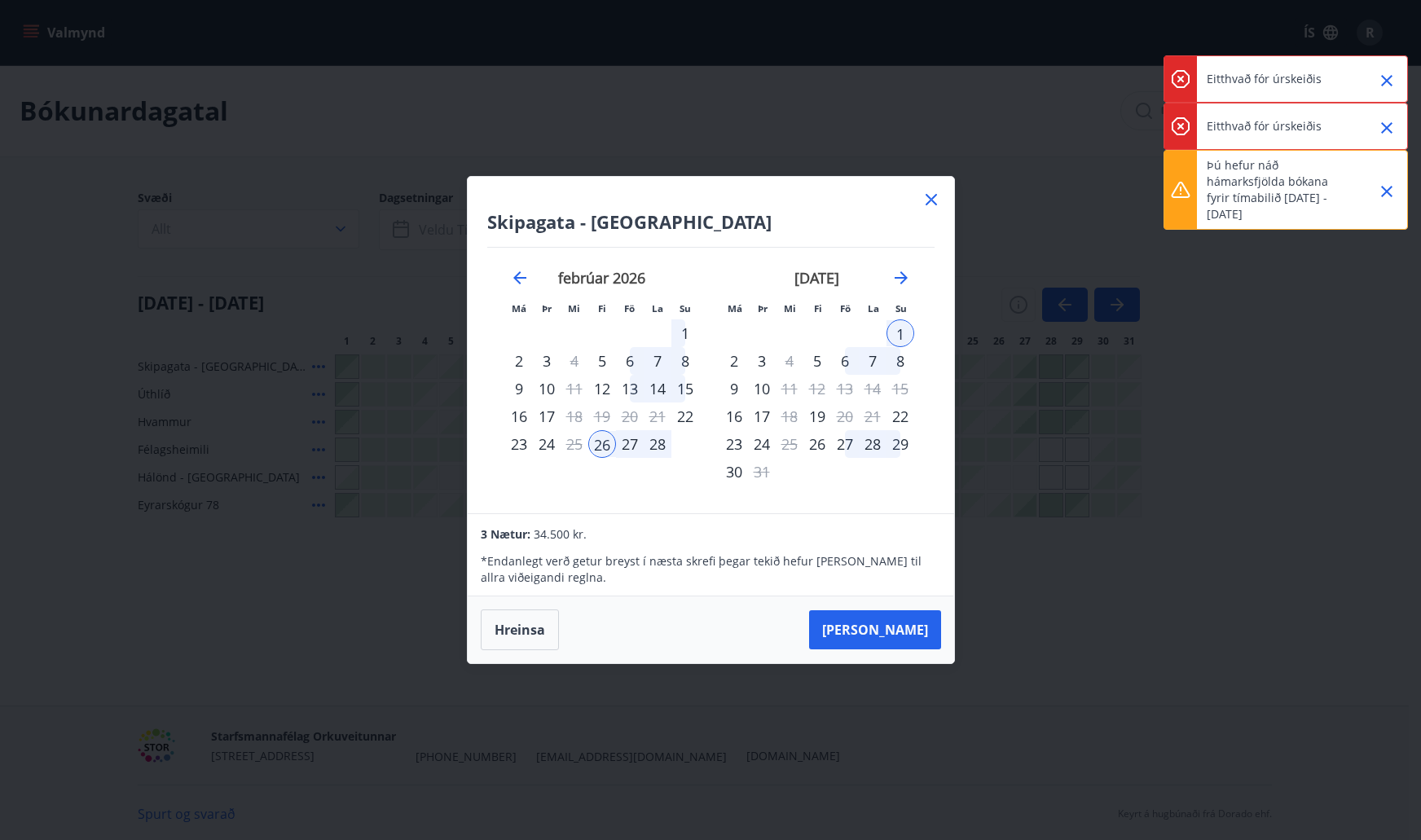
click at [1384, 127] on icon "Close" at bounding box center [1386, 128] width 20 height 20
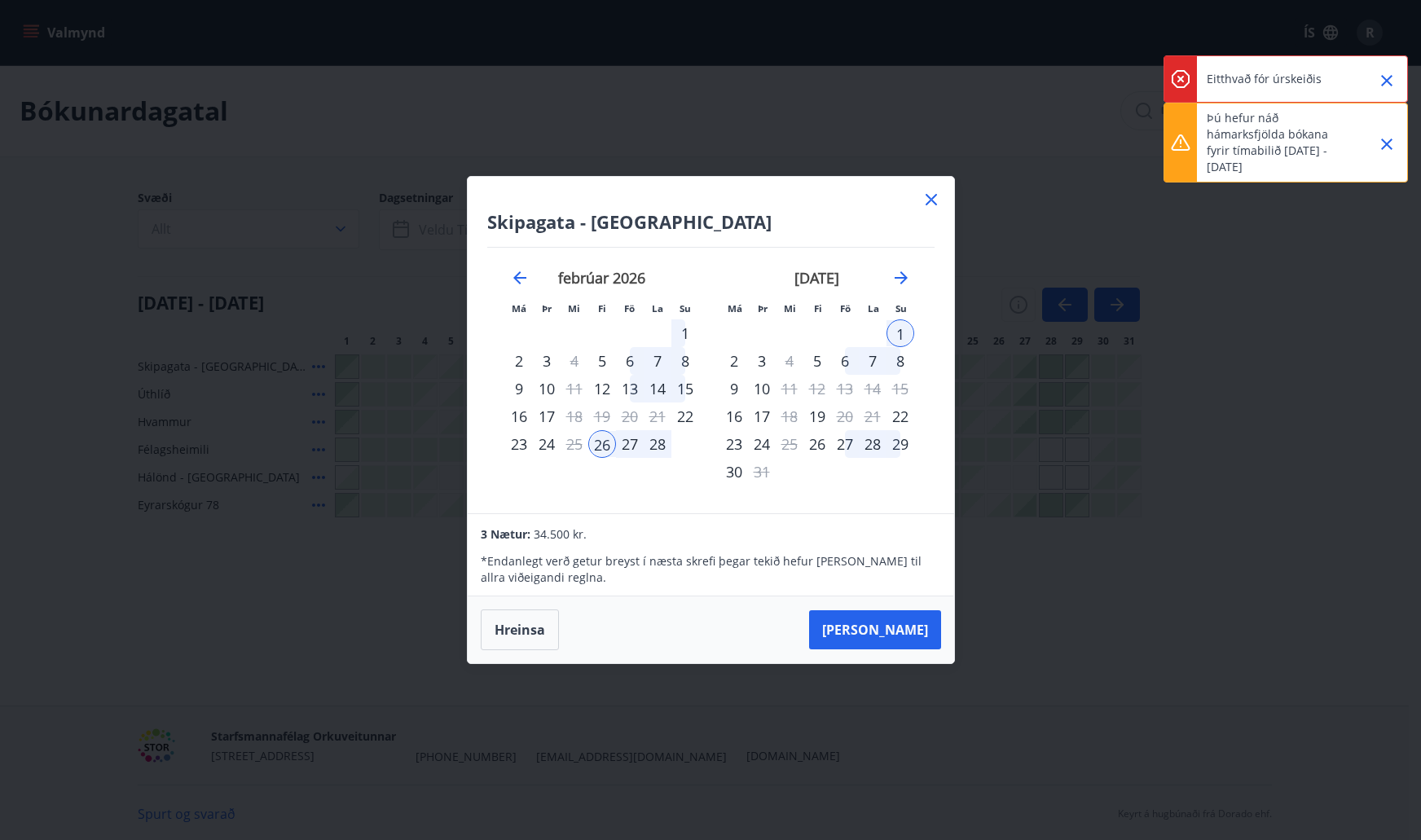
click at [1389, 77] on icon "Close" at bounding box center [1386, 80] width 20 height 20
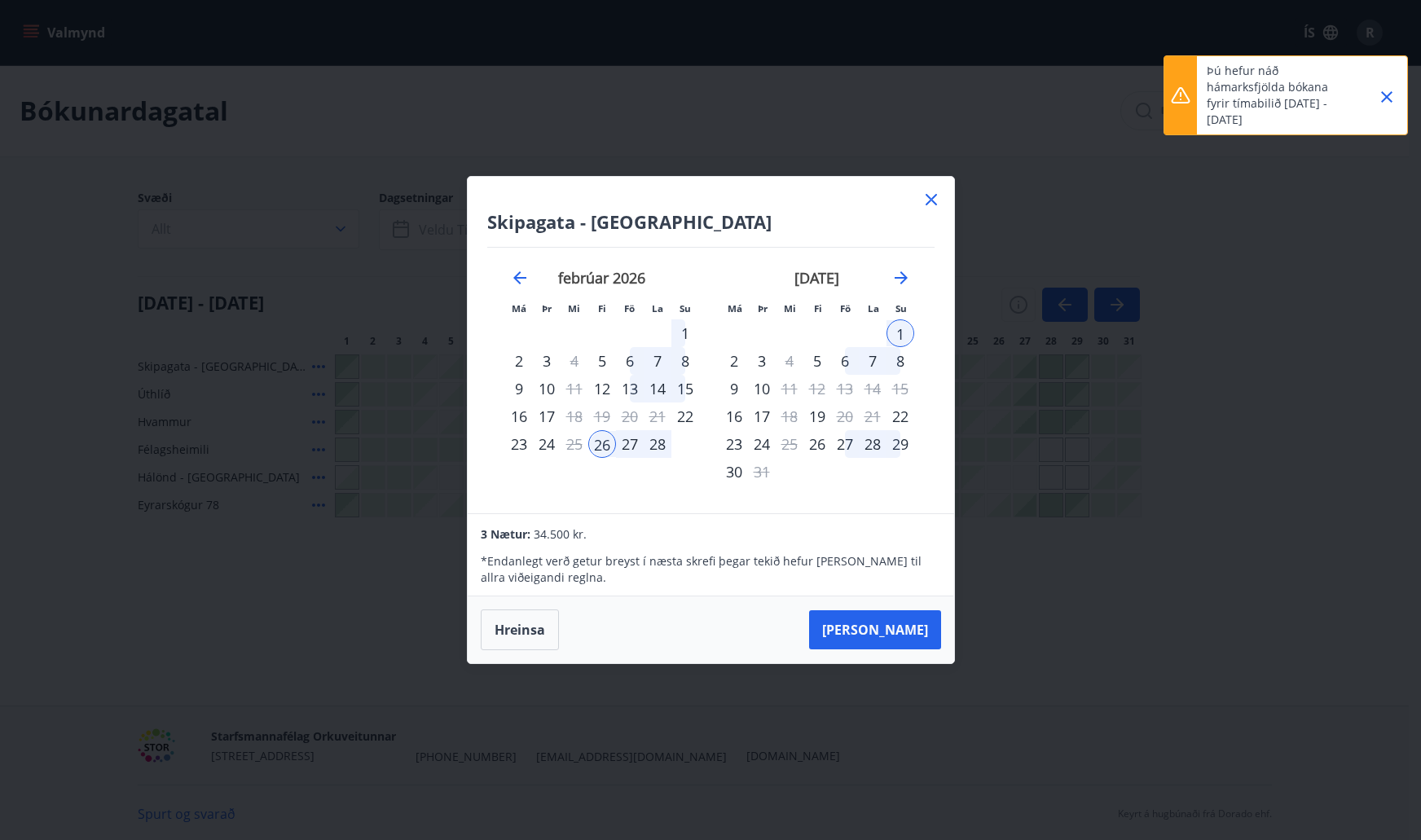
click at [1389, 93] on icon "Close" at bounding box center [1386, 96] width 20 height 20
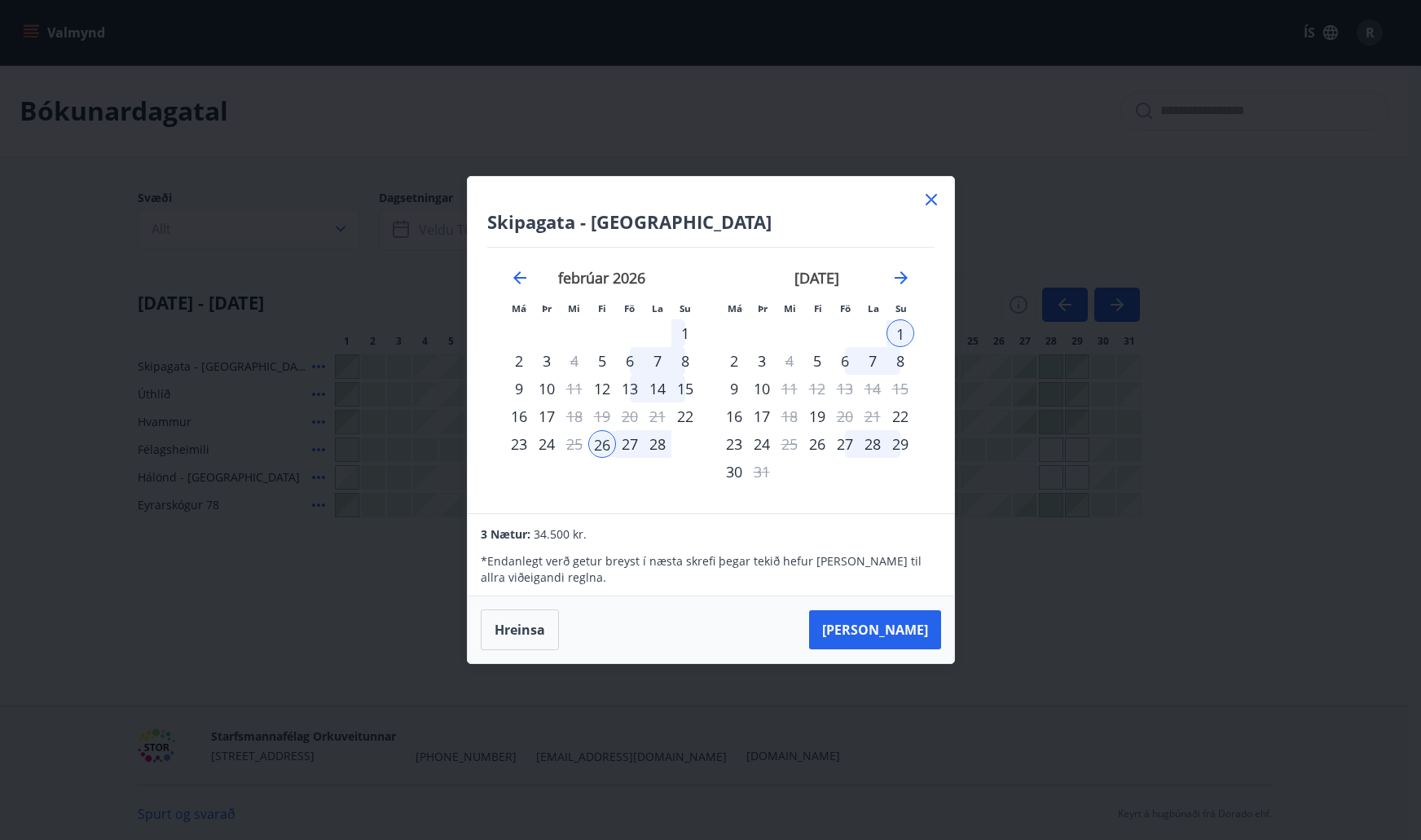
click at [936, 197] on icon at bounding box center [931, 199] width 20 height 20
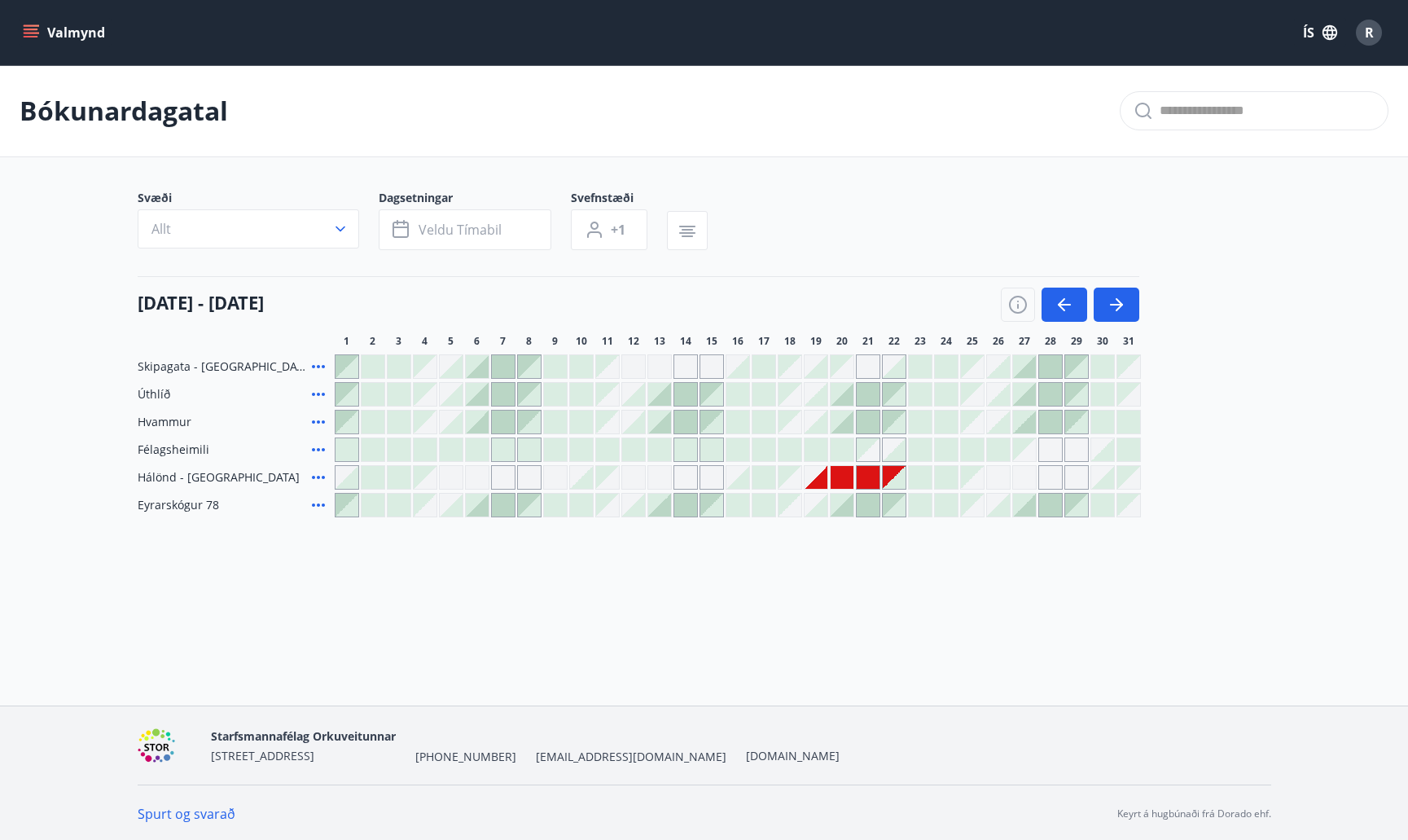
click at [936, 197] on div "Svæði Allt Dagsetningar Veldu tímabil Svefnstæði +1" at bounding box center [705, 223] width 1134 height 66
click at [828, 479] on div at bounding box center [737, 477] width 806 height 25
click at [821, 479] on div at bounding box center [816, 477] width 23 height 23
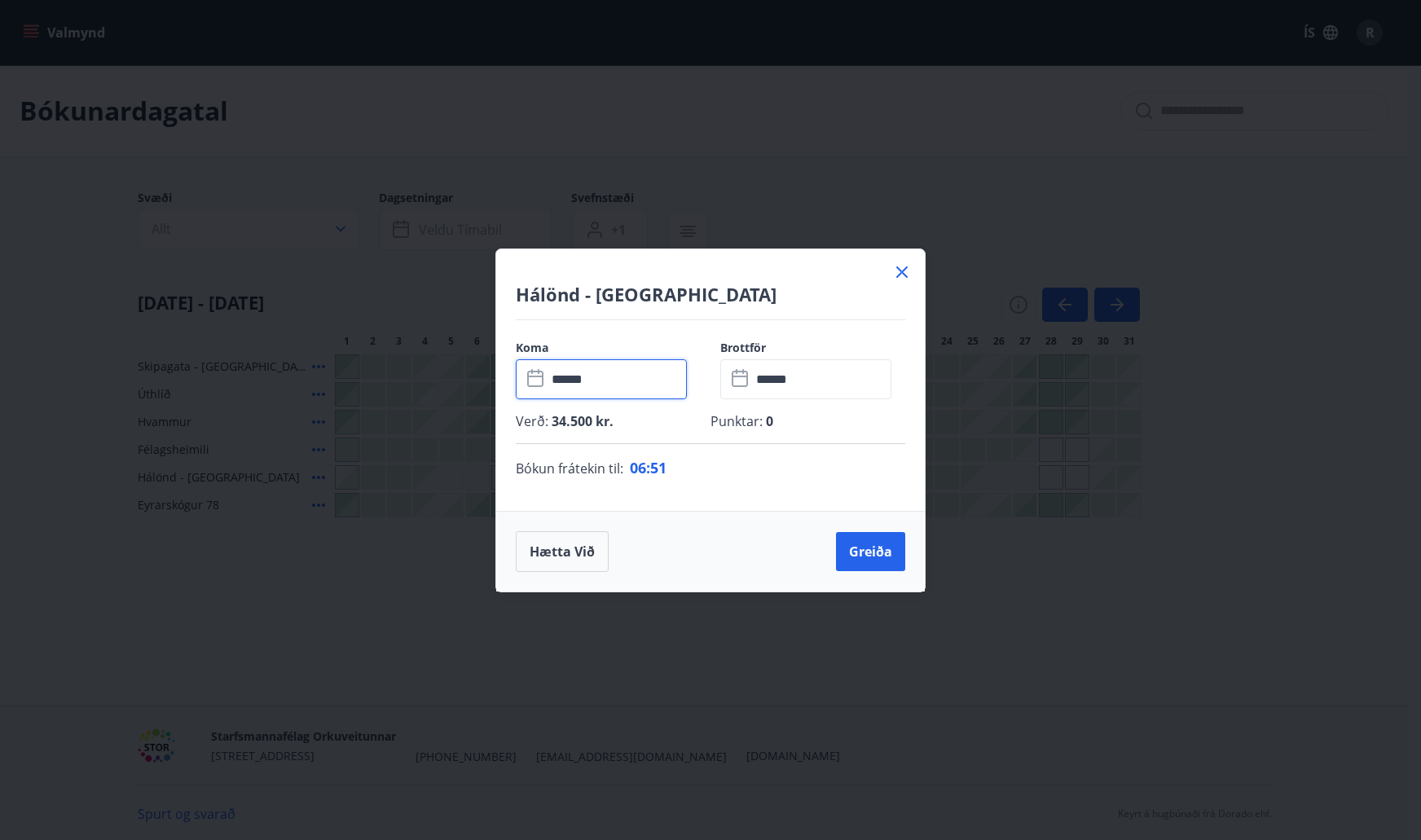
click at [627, 380] on input "******" at bounding box center [616, 379] width 140 height 40
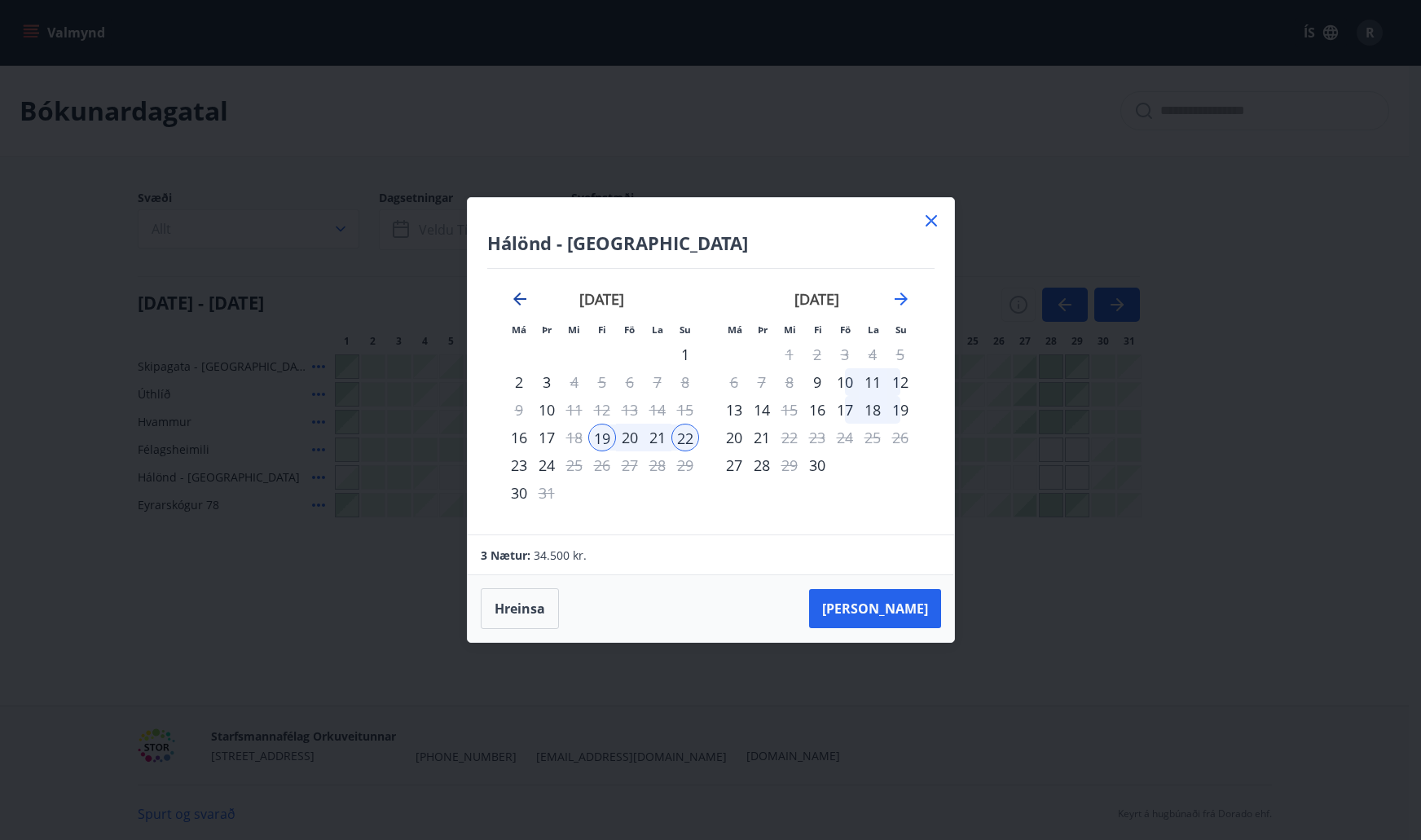
click at [518, 296] on icon "Move backward to switch to the previous month." at bounding box center [519, 299] width 13 height 13
click at [900, 296] on icon "Move forward to switch to the next month." at bounding box center [901, 299] width 20 height 20
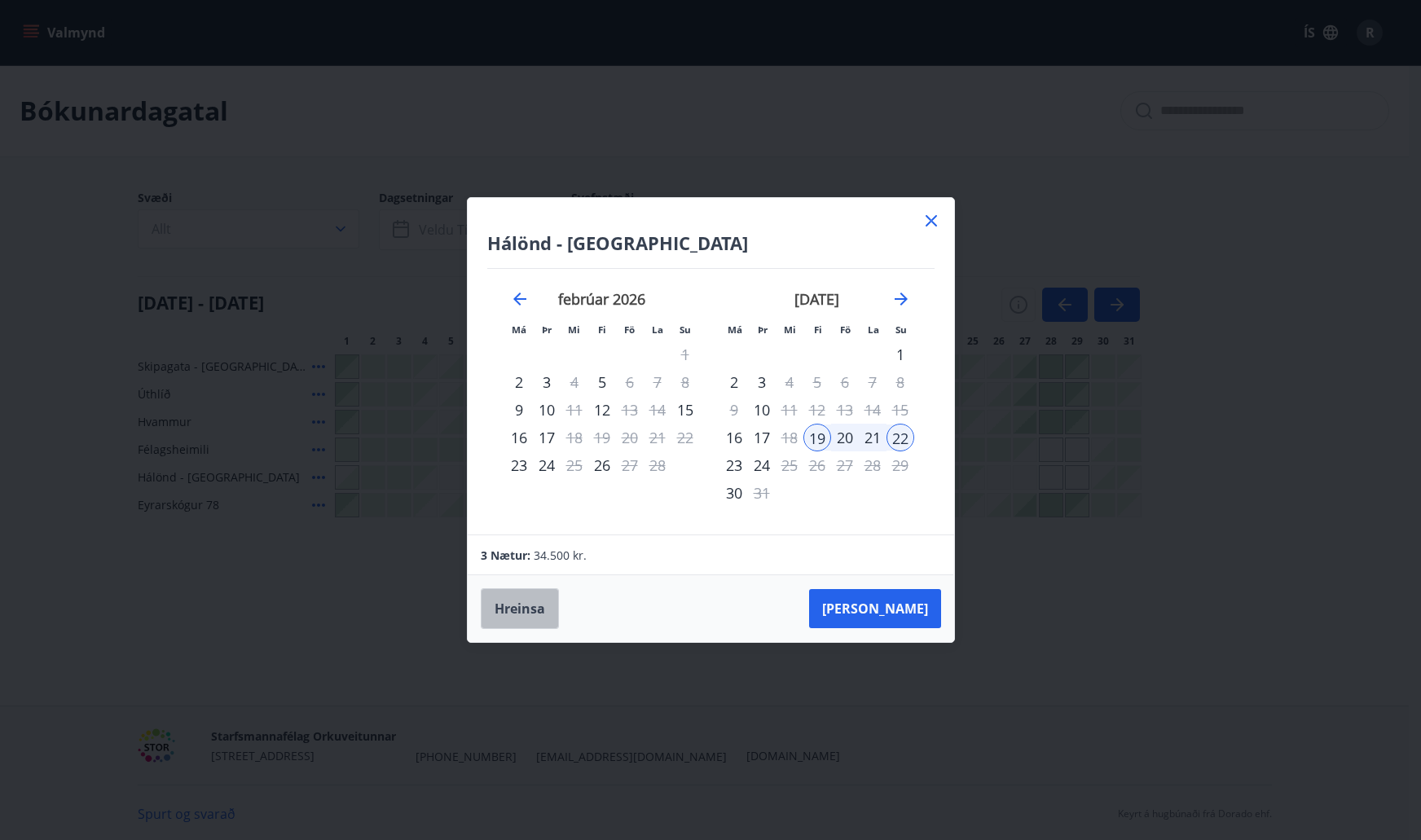
click at [519, 620] on button "Hreinsa" at bounding box center [520, 609] width 78 height 41
click at [928, 217] on icon at bounding box center [931, 220] width 20 height 20
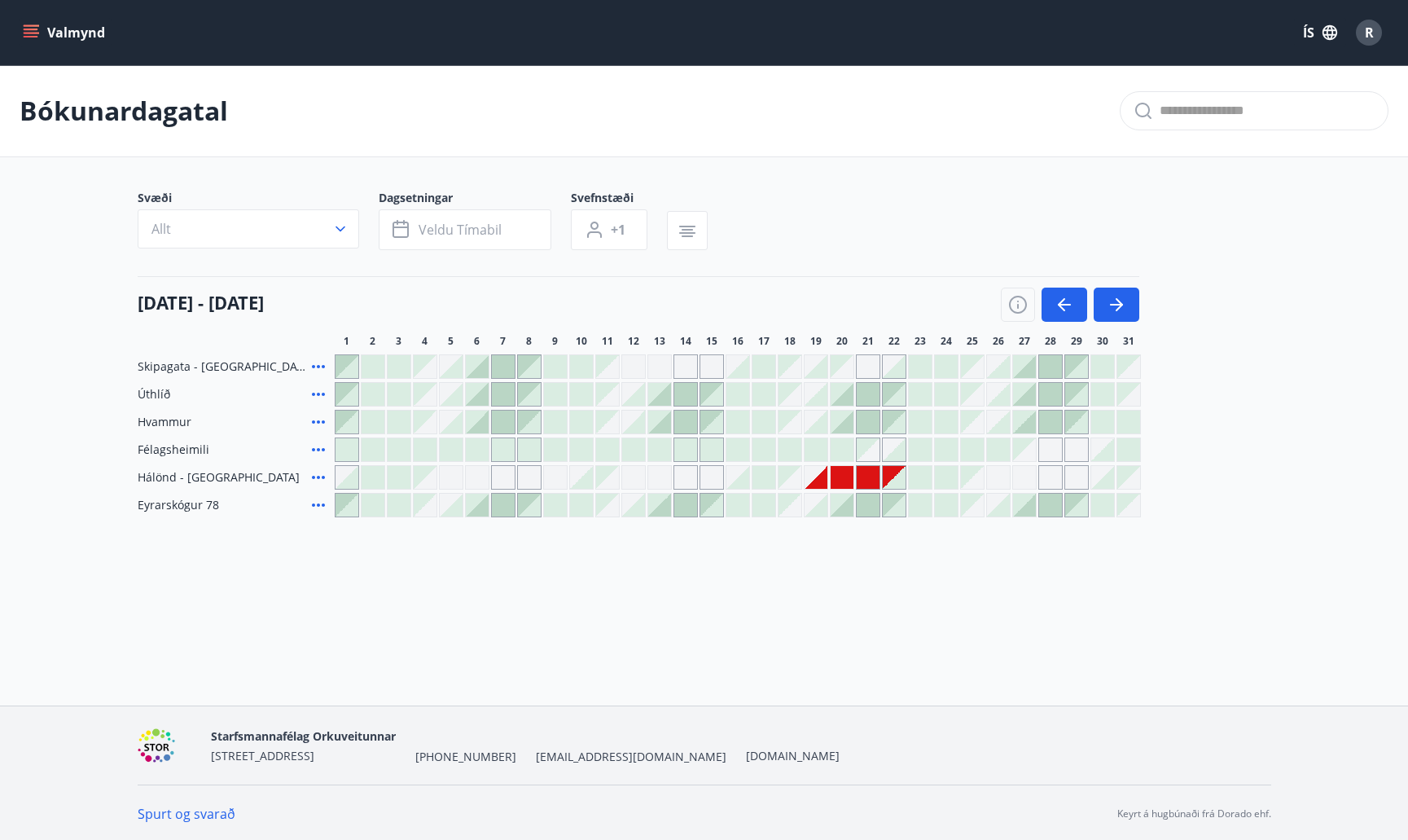
click at [821, 481] on div at bounding box center [816, 477] width 23 height 23
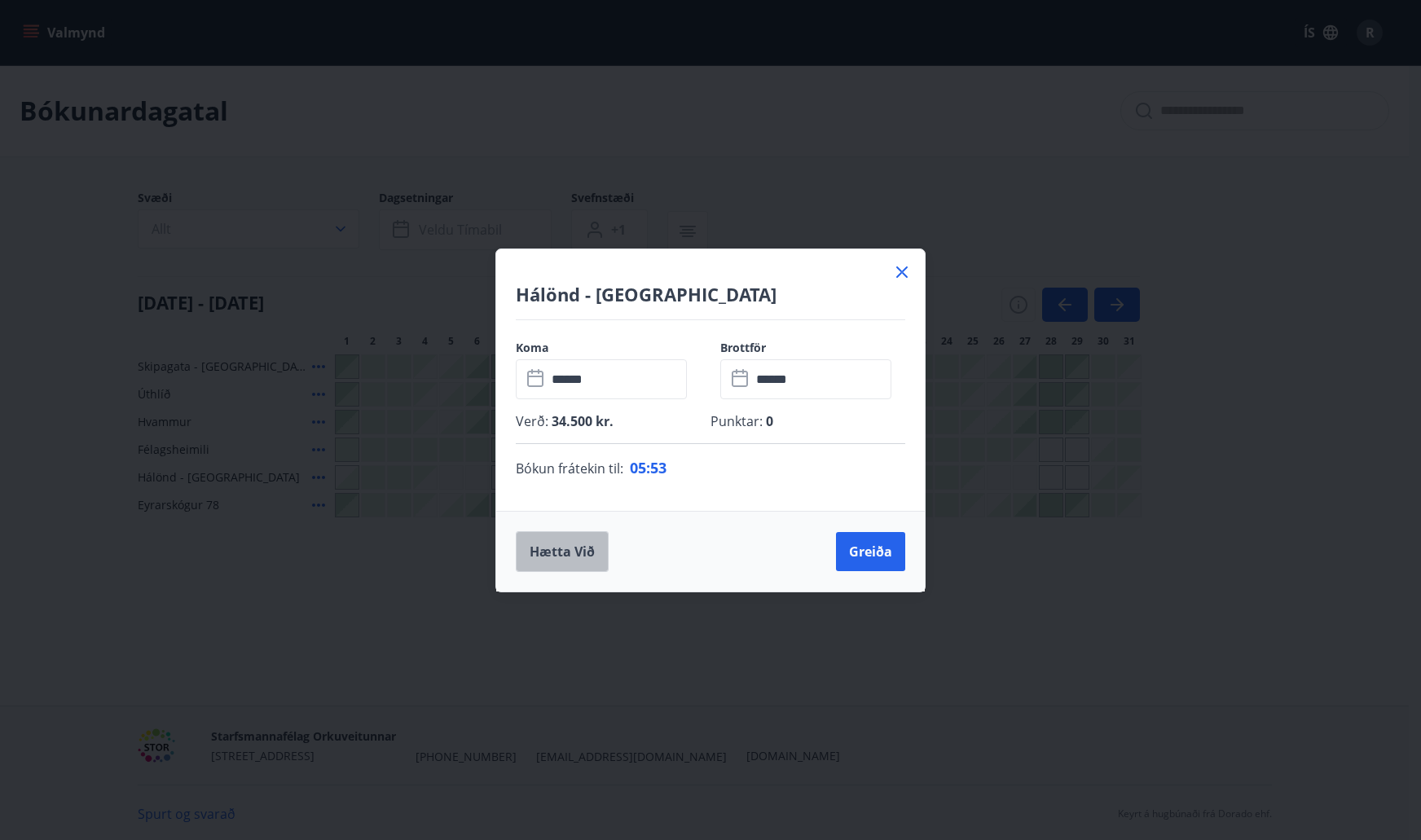
click at [553, 551] on button "Hætta við" at bounding box center [562, 551] width 93 height 41
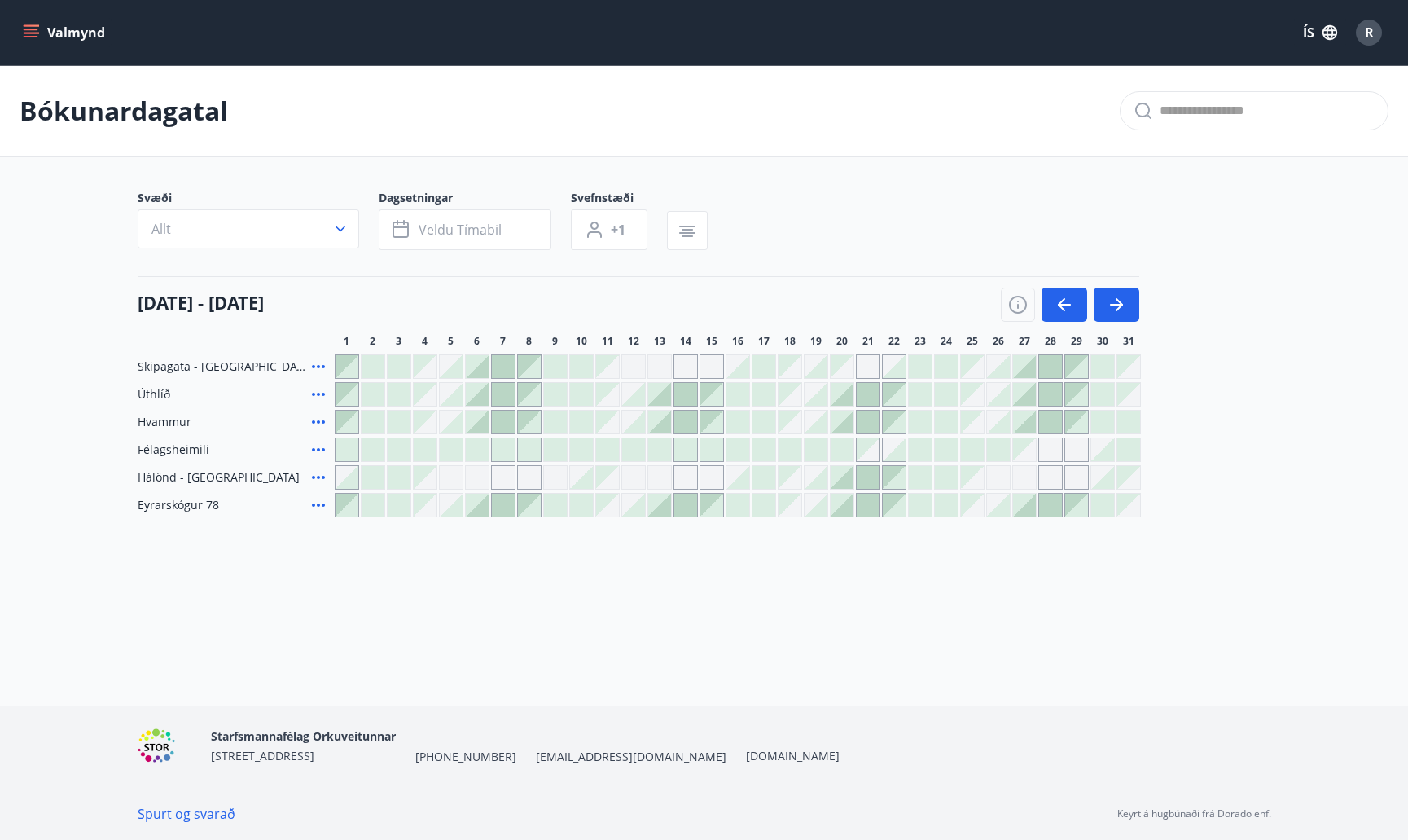
click at [343, 365] on div at bounding box center [346, 366] width 23 height 23
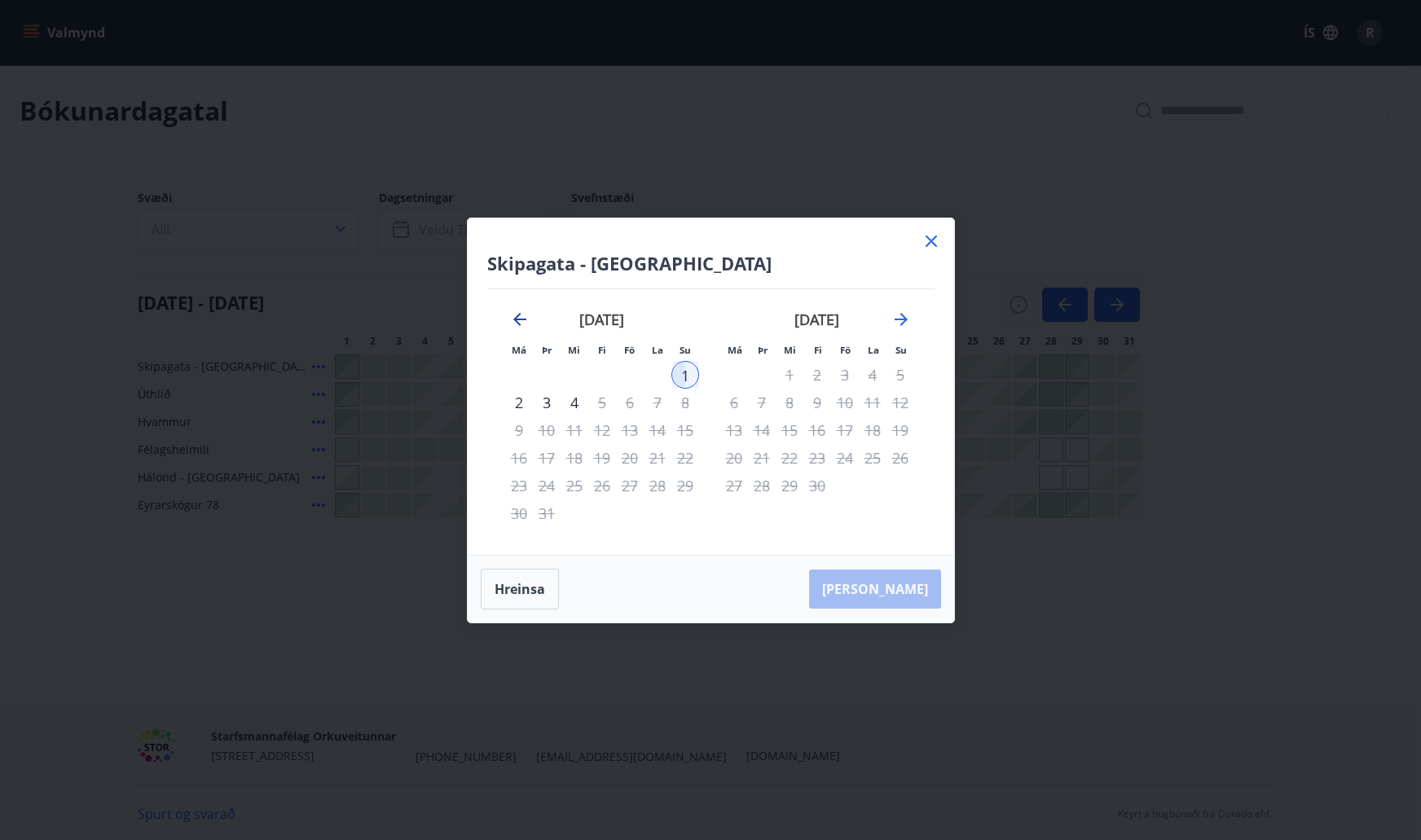
click at [521, 317] on icon "Move backward to switch to the previous month." at bounding box center [519, 319] width 20 height 20
click at [677, 414] on div "8" at bounding box center [685, 402] width 28 height 28
click at [693, 408] on div "8" at bounding box center [685, 402] width 28 height 28
click at [930, 243] on icon at bounding box center [931, 241] width 20 height 20
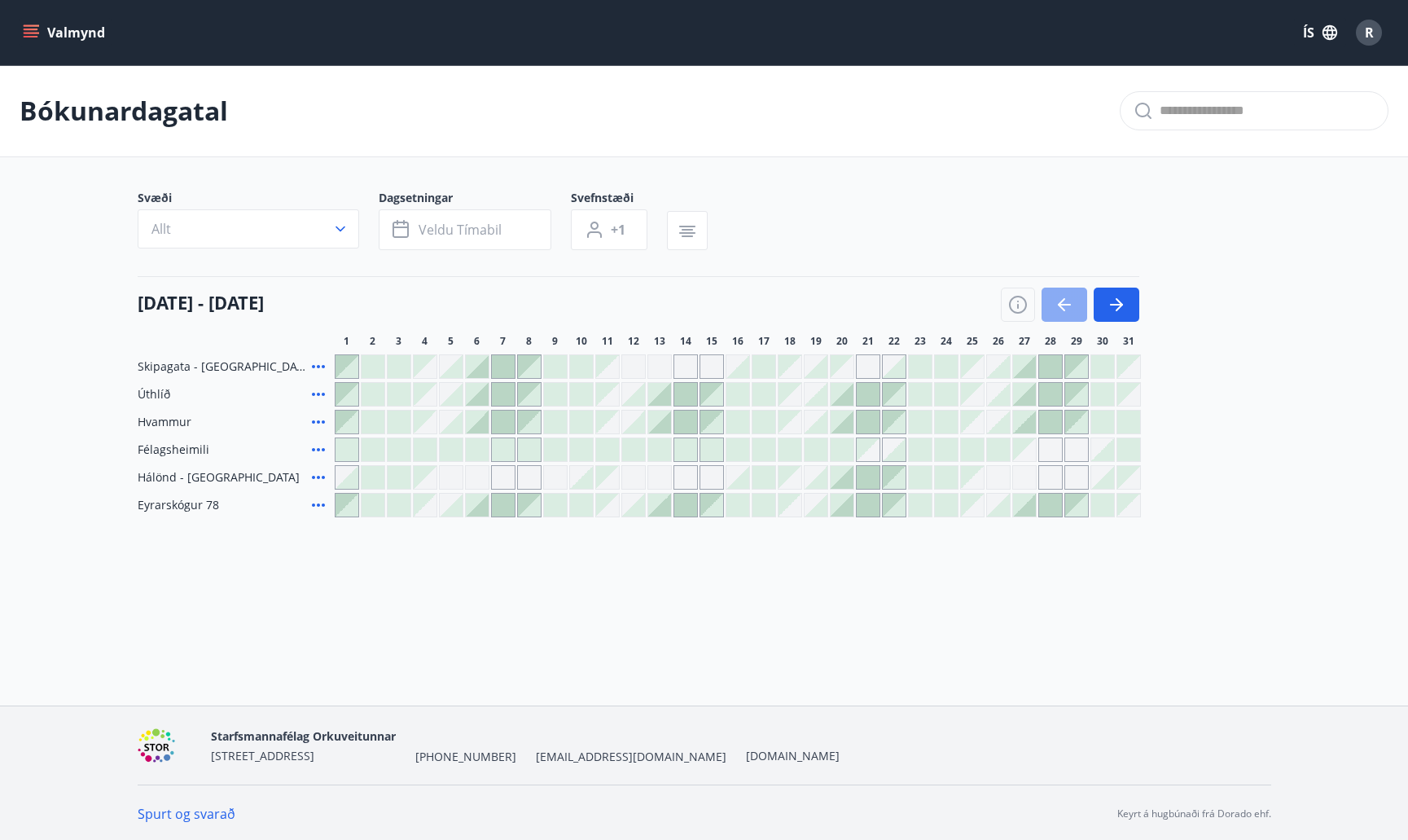
click at [1062, 307] on icon "button" at bounding box center [1064, 304] width 20 height 20
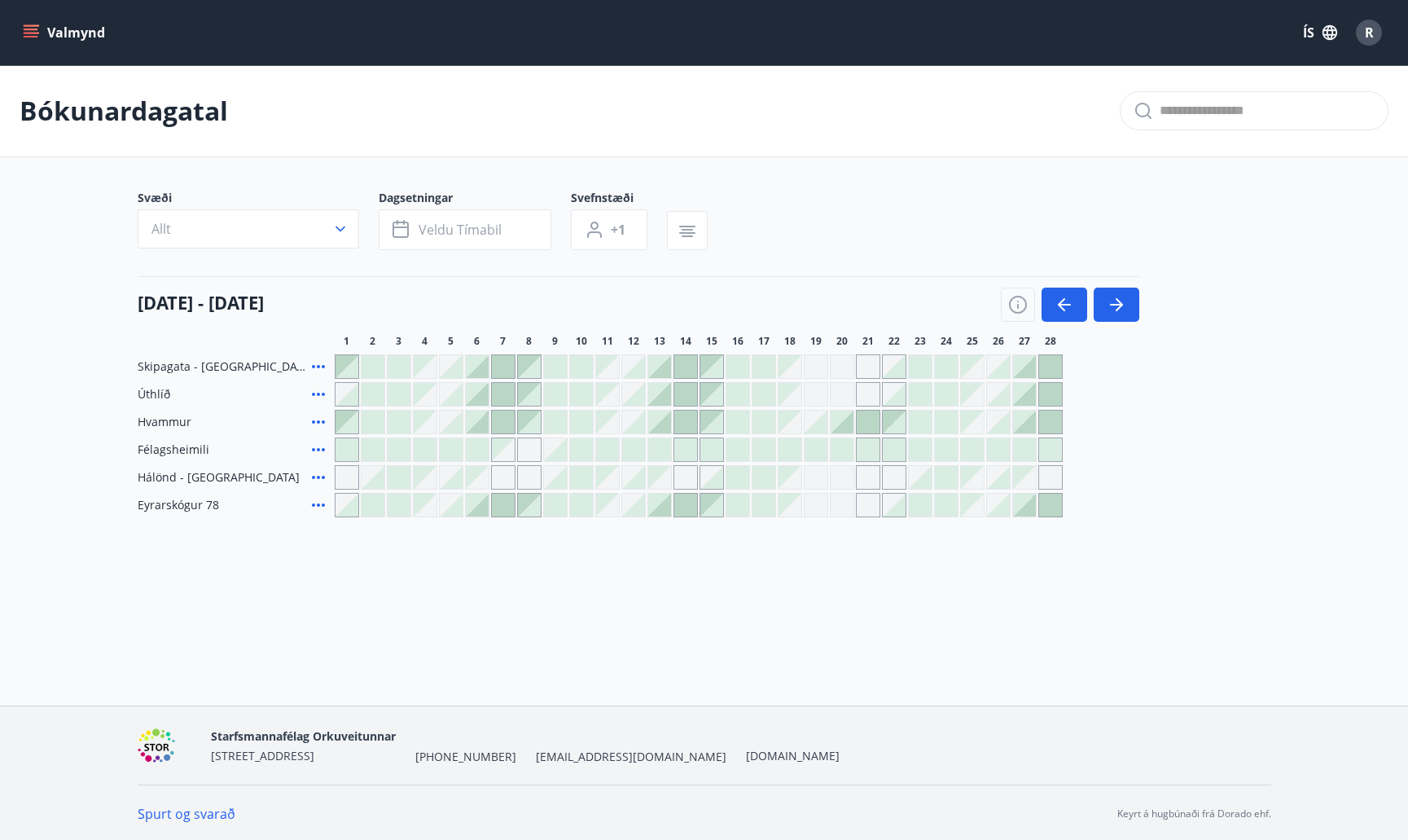
click at [1052, 368] on div at bounding box center [1050, 366] width 23 height 23
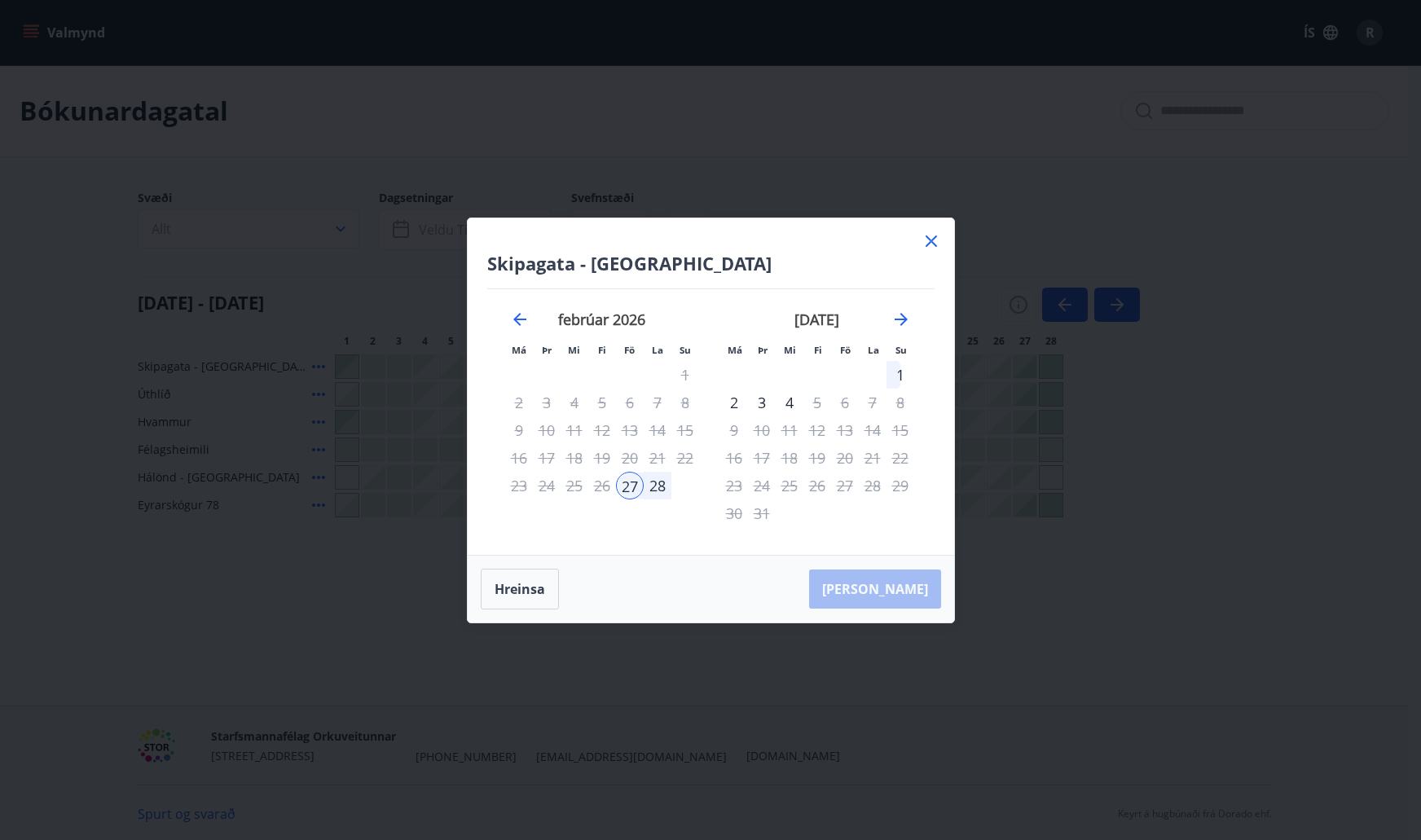
click at [732, 398] on div "2" at bounding box center [734, 402] width 28 height 28
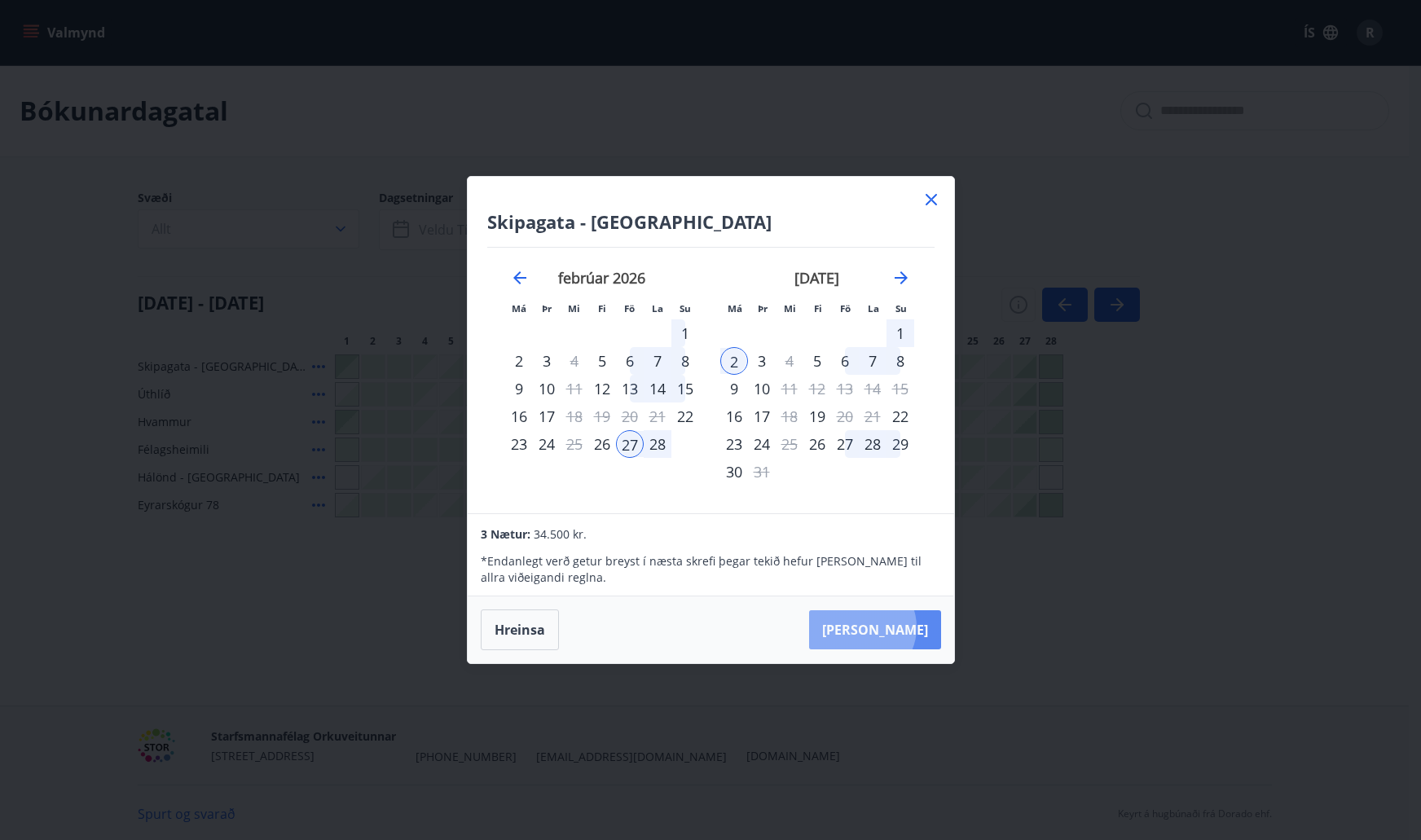
click at [912, 627] on button "Taka Frá" at bounding box center [874, 630] width 132 height 39
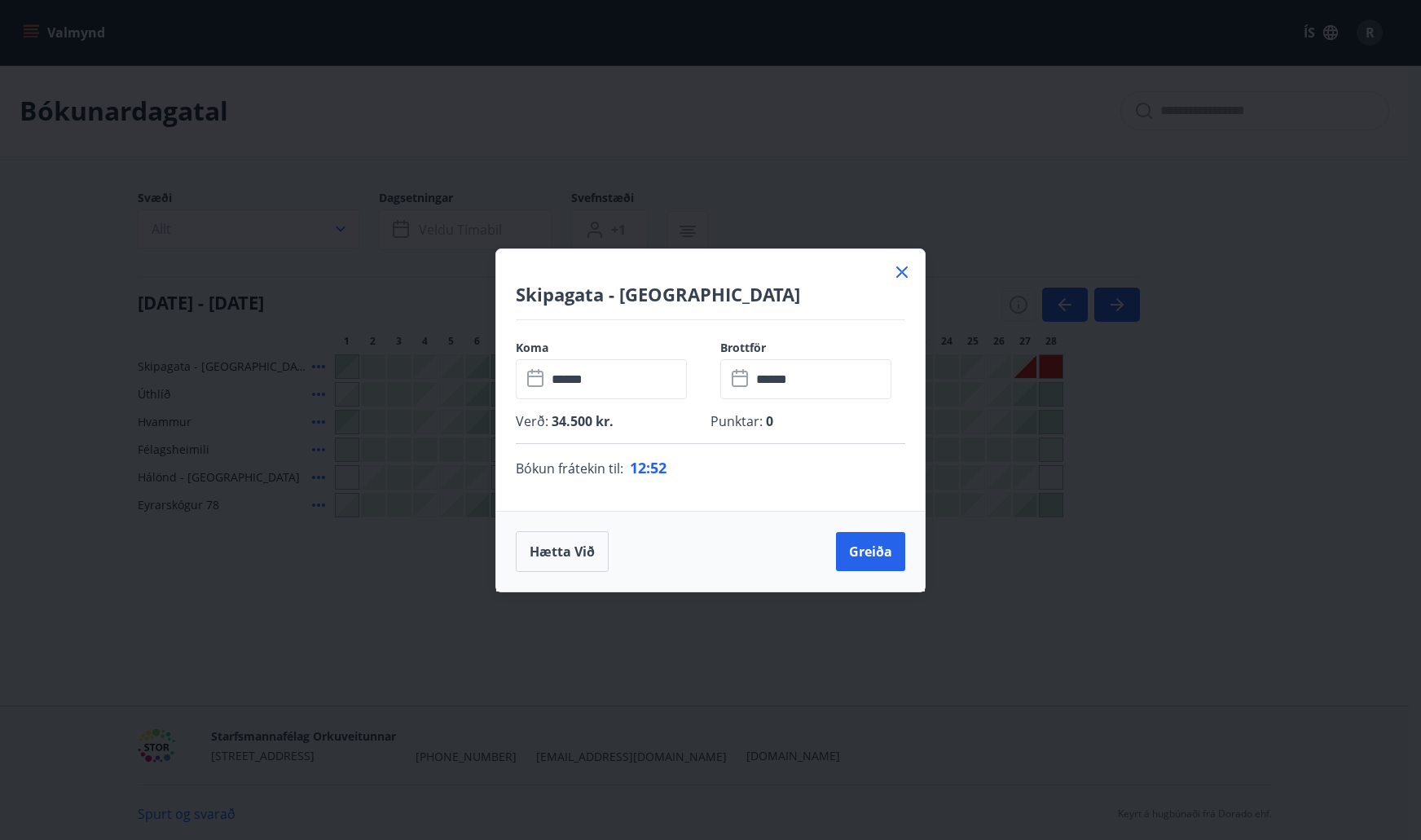
click at [908, 276] on icon at bounding box center [902, 271] width 20 height 20
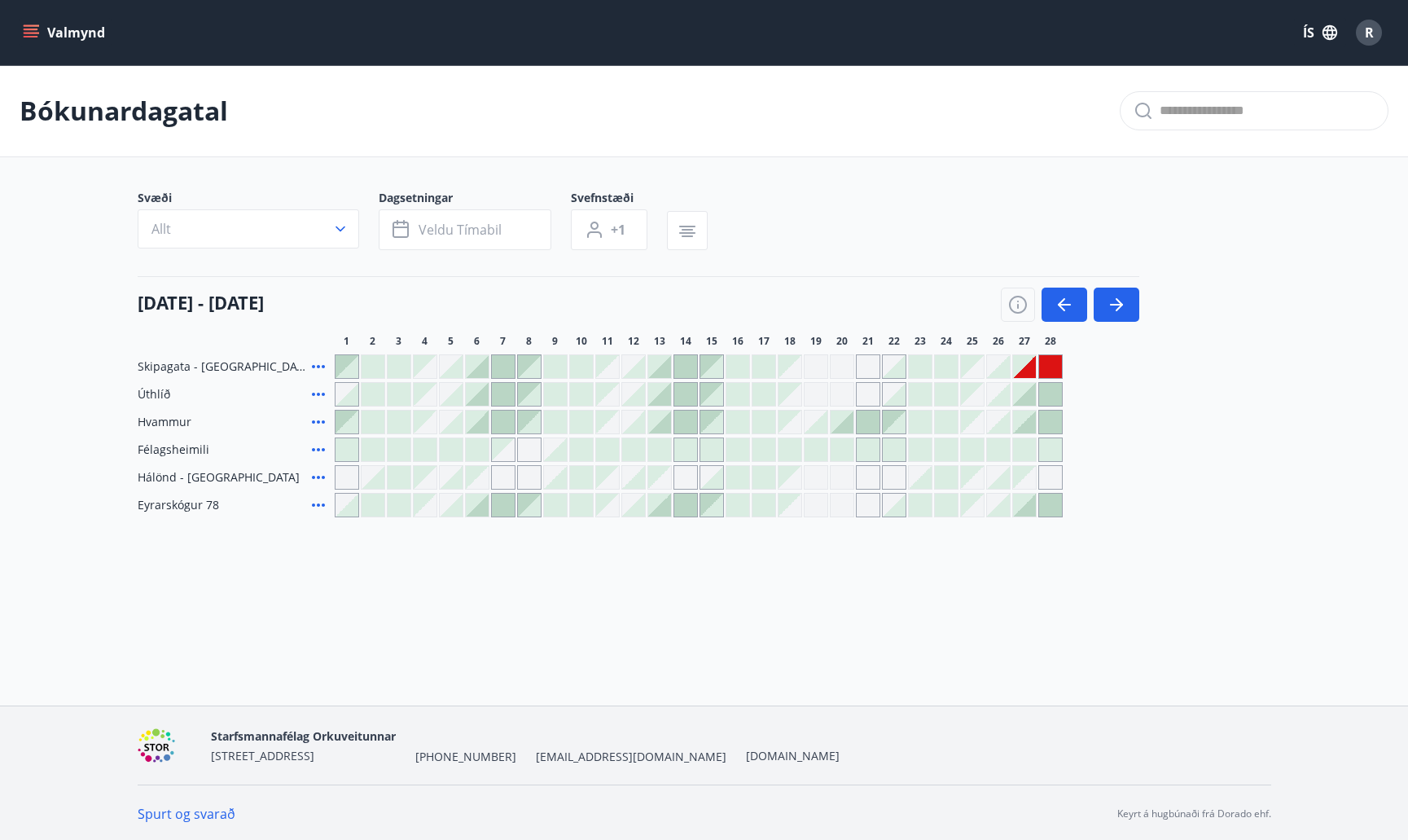
click at [399, 476] on div at bounding box center [398, 477] width 23 height 23
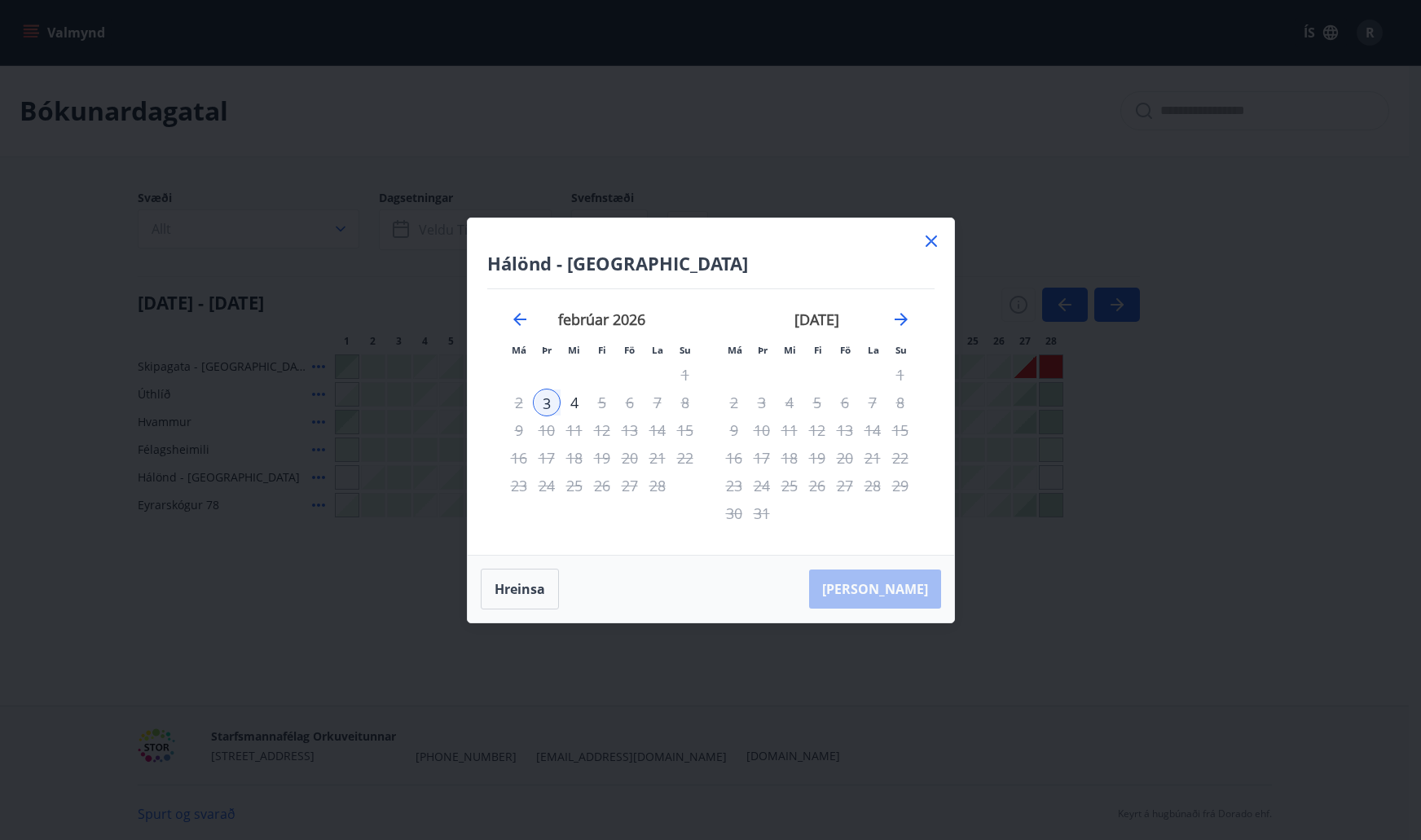
click at [937, 237] on icon at bounding box center [931, 241] width 20 height 20
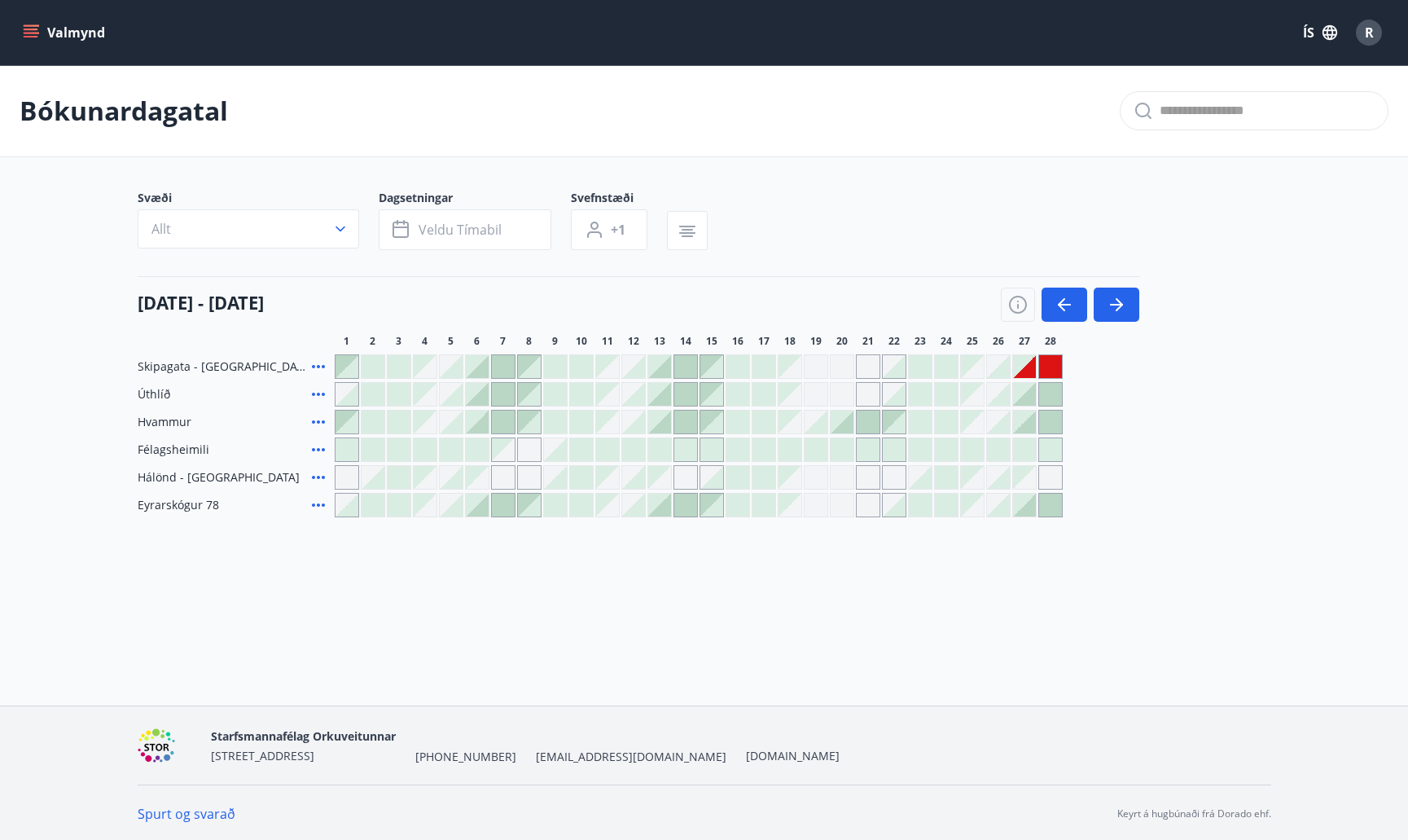
click at [579, 479] on div at bounding box center [581, 477] width 23 height 23
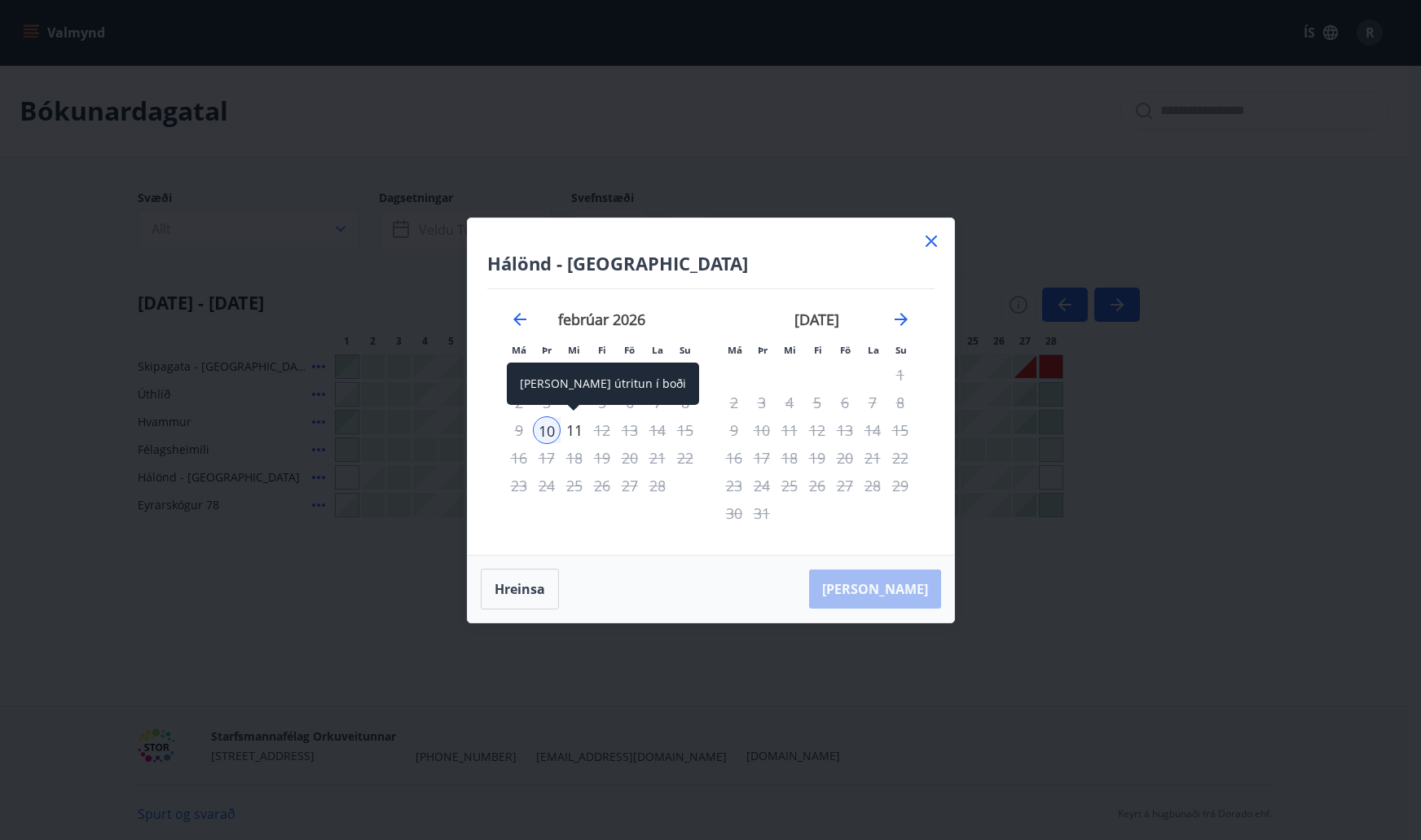
click at [579, 437] on div "11" at bounding box center [574, 430] width 28 height 28
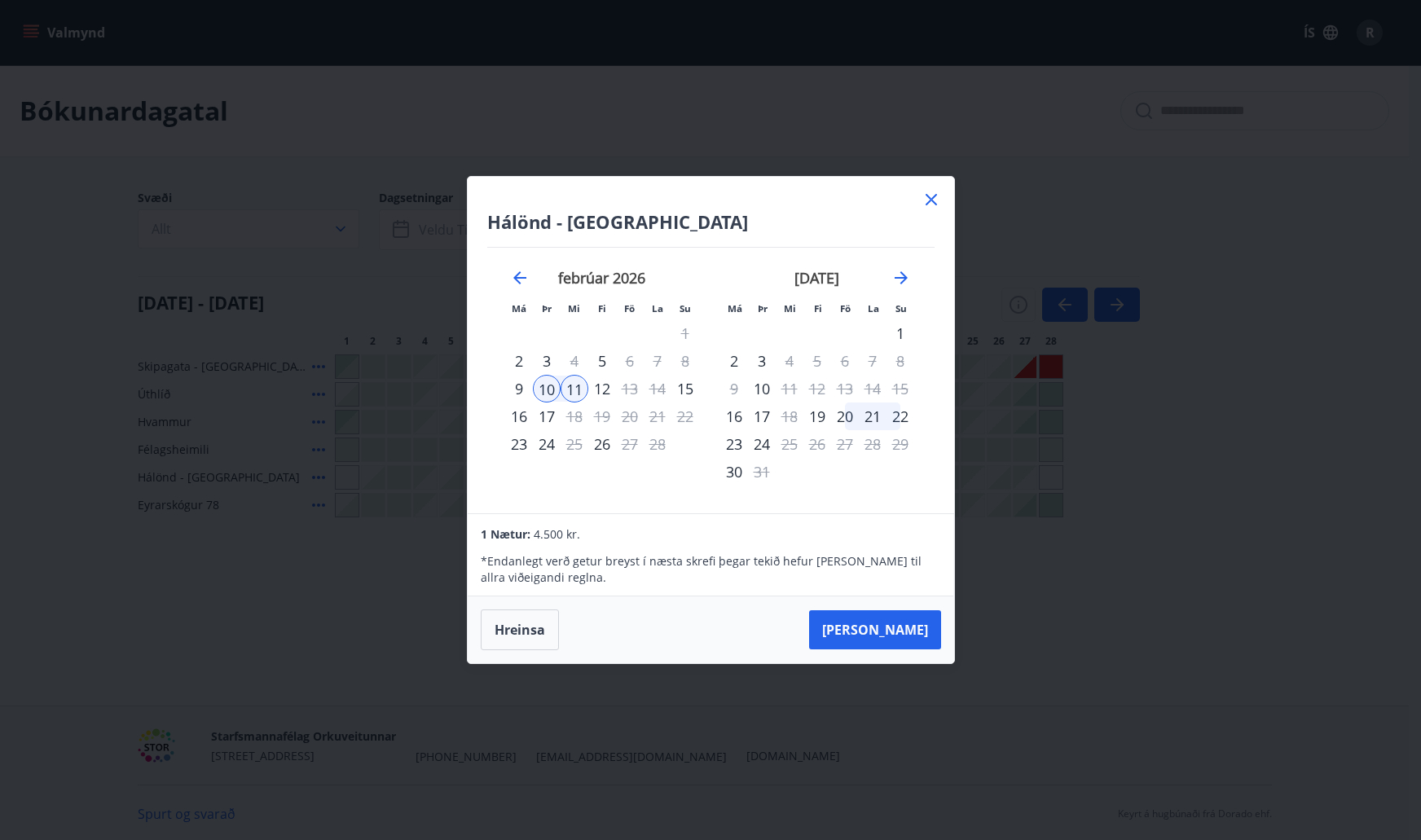
drag, startPoint x: 786, startPoint y: 386, endPoint x: 702, endPoint y: 417, distance: 89.5
click at [702, 417] on div "janúar 2026 1 2 3 4 5 6 7 8 9 10 11 12 13 14 15 16 17 18 19 20 21 22 23 24 25 2…" at bounding box center [926, 381] width 863 height 267
click at [678, 347] on div "8" at bounding box center [685, 361] width 28 height 28
click at [925, 208] on icon at bounding box center [931, 199] width 20 height 20
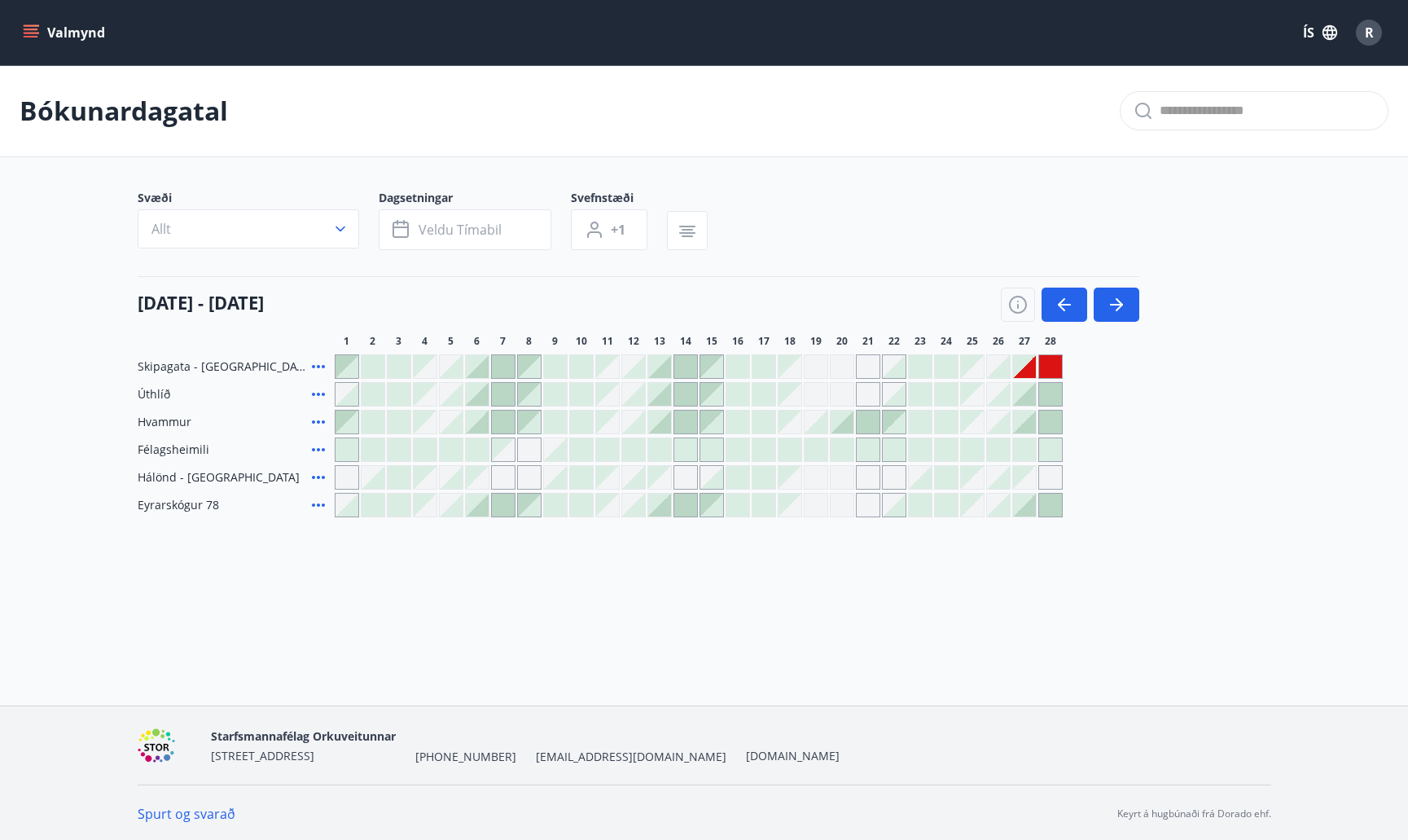
click at [736, 480] on div at bounding box center [738, 477] width 23 height 23
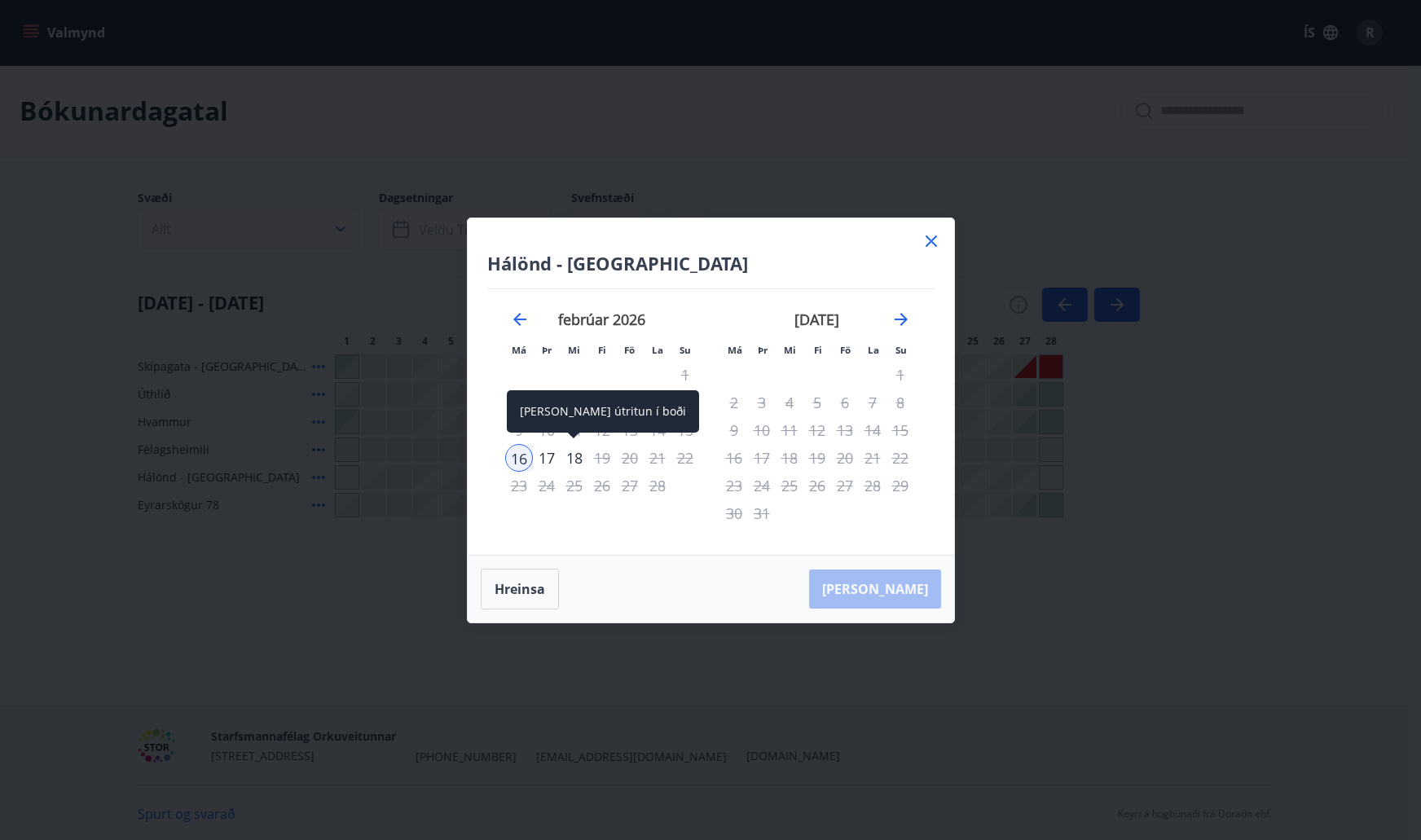
click at [577, 452] on div "18" at bounding box center [574, 458] width 28 height 28
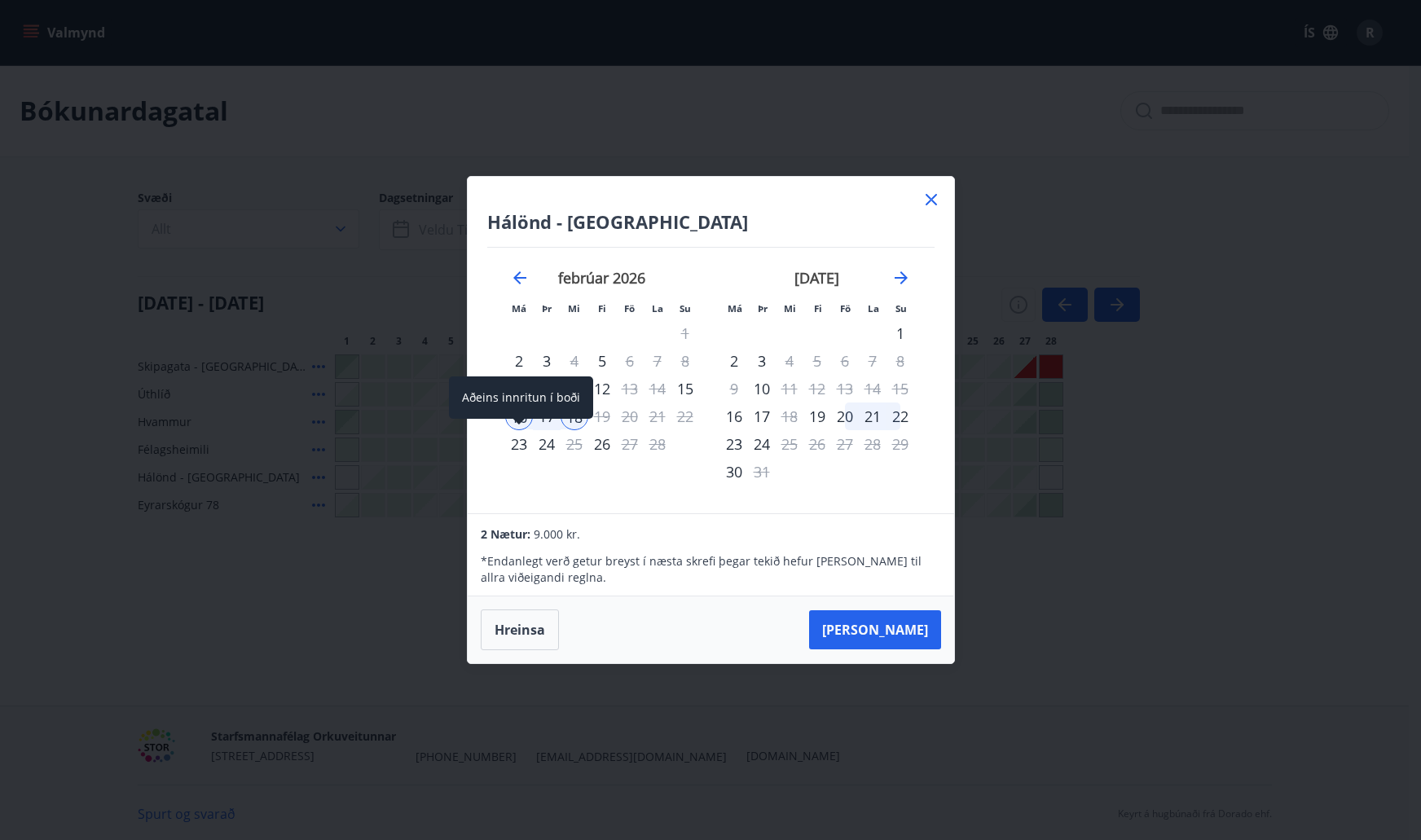
click at [525, 444] on div "23" at bounding box center [519, 443] width 28 height 28
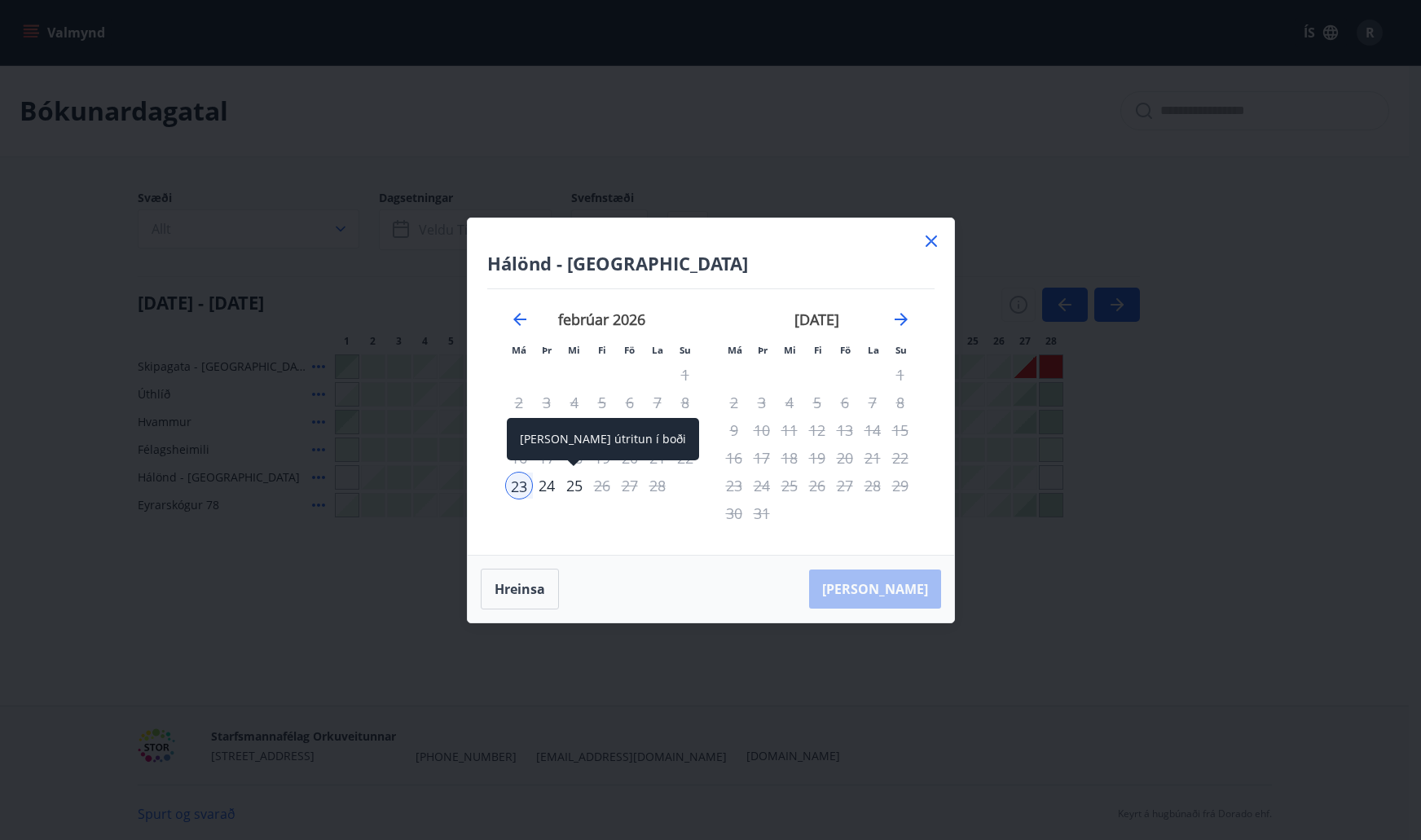
click at [574, 482] on div "25" at bounding box center [574, 485] width 28 height 28
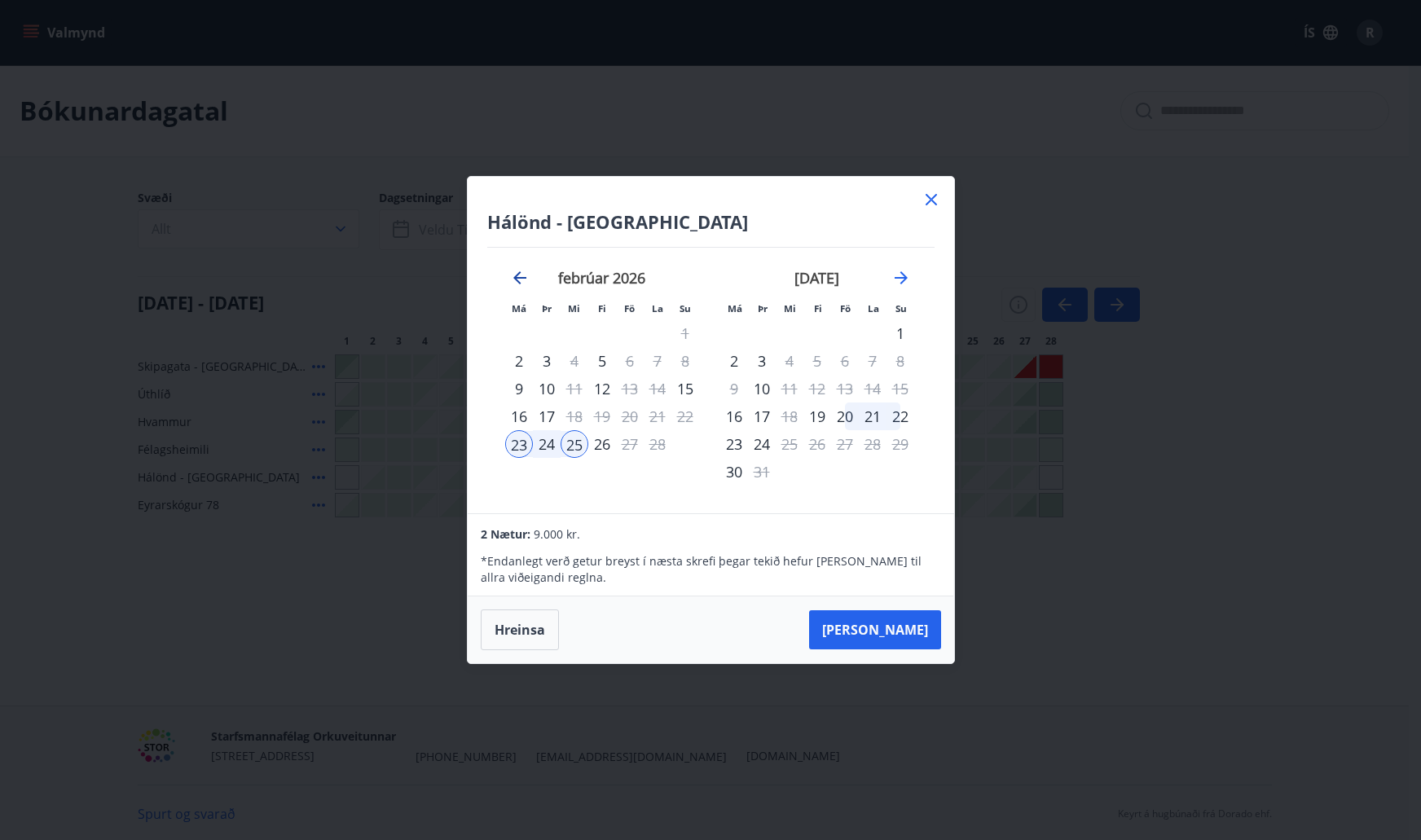
click at [524, 269] on icon "Move backward to switch to the previous month." at bounding box center [519, 277] width 20 height 20
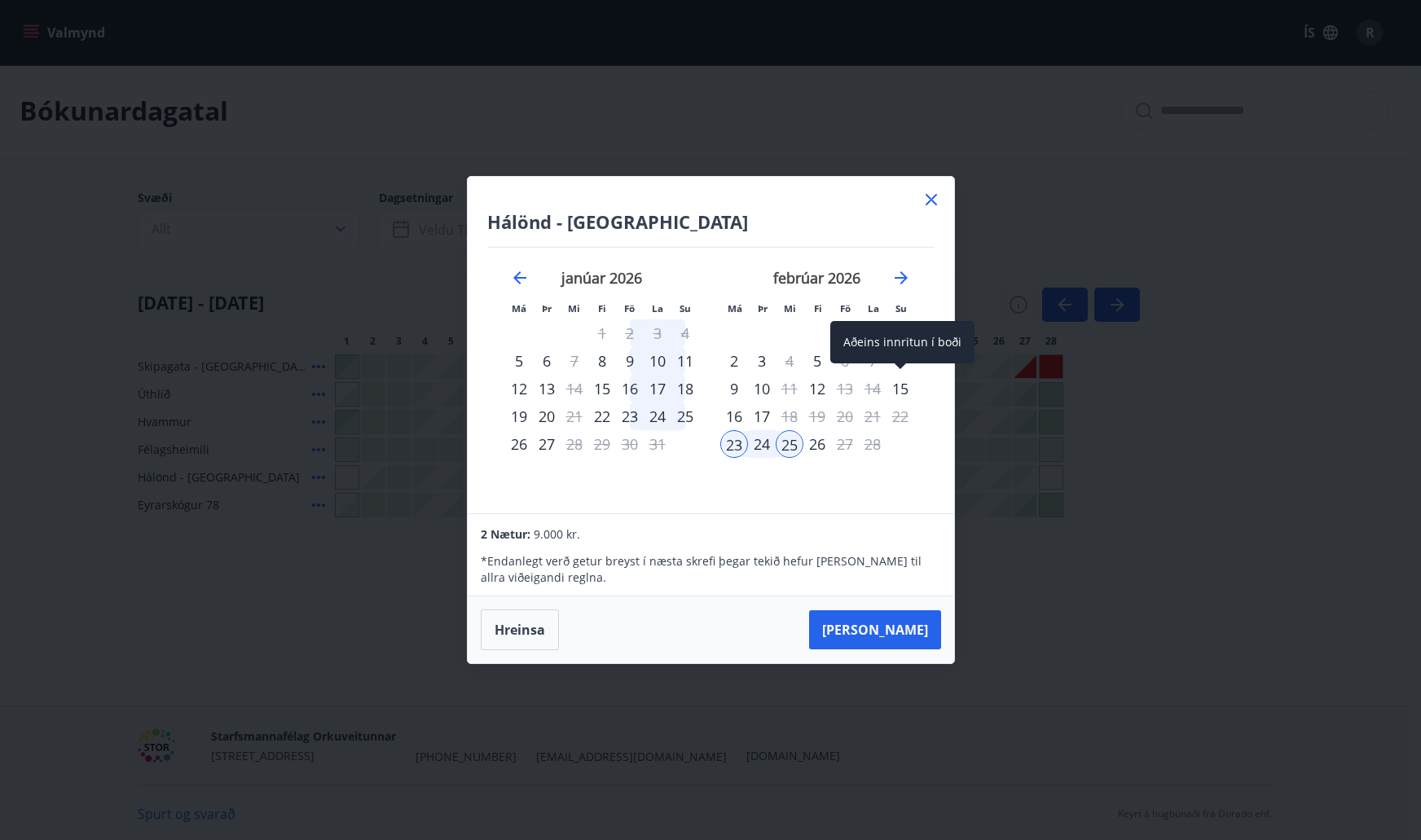
click at [897, 391] on div "15" at bounding box center [900, 388] width 28 height 28
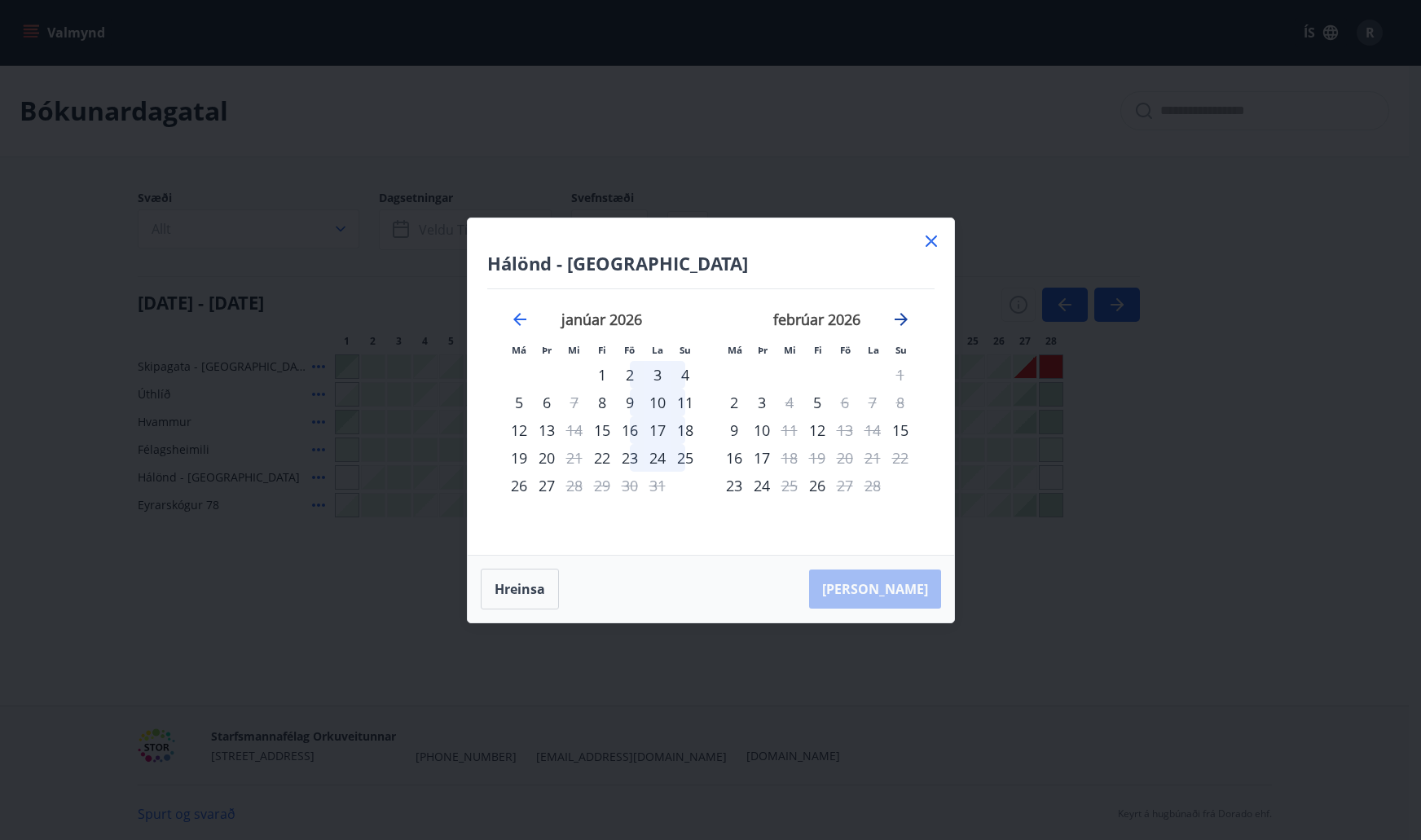
click at [898, 321] on icon "Move forward to switch to the next month." at bounding box center [901, 319] width 20 height 20
click at [657, 488] on div "28" at bounding box center [657, 485] width 28 height 28
drag, startPoint x: 657, startPoint y: 488, endPoint x: 580, endPoint y: 484, distance: 77.1
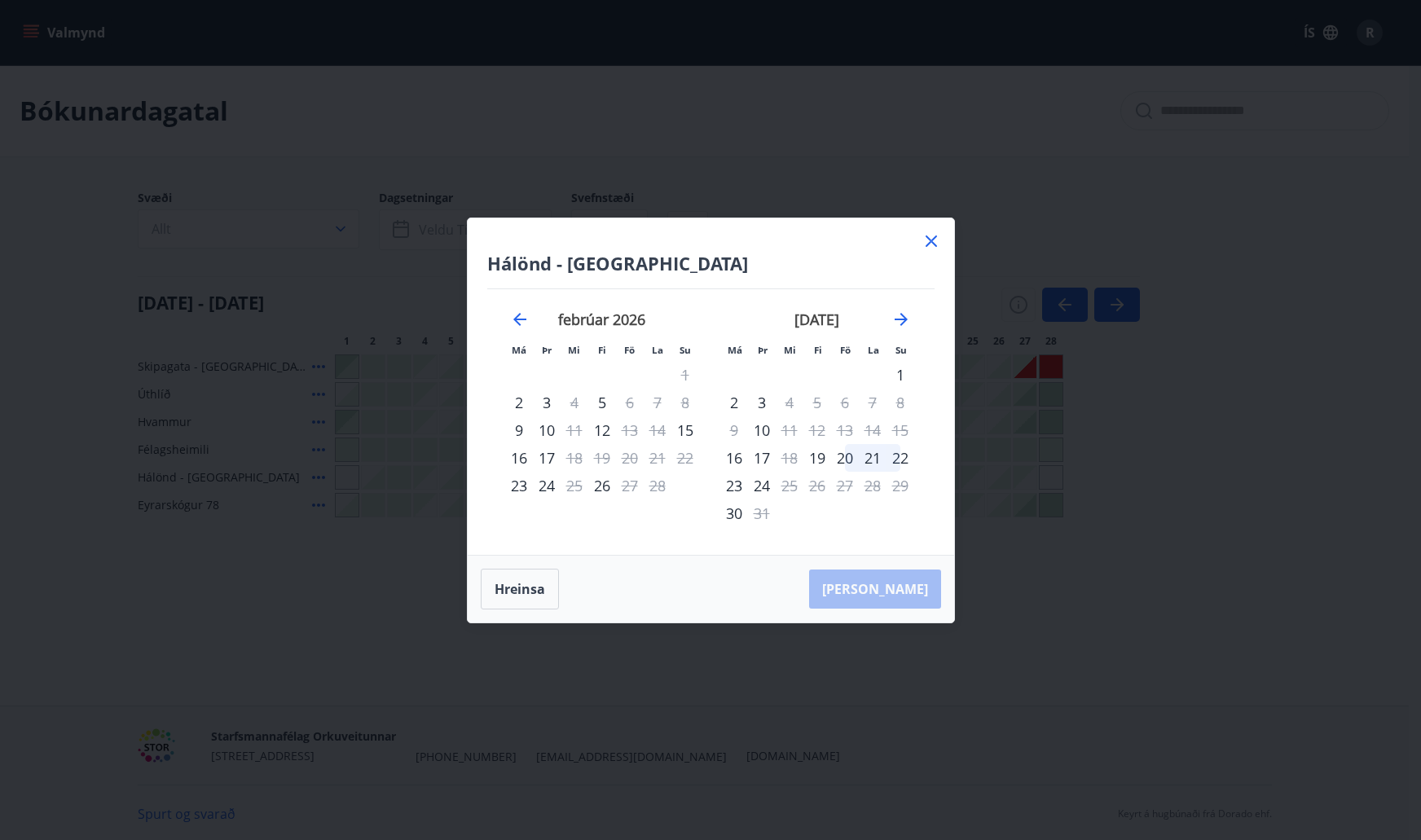
click at [580, 484] on tr "23 24 25 26 27 28" at bounding box center [602, 485] width 194 height 28
click at [932, 239] on icon at bounding box center [931, 241] width 11 height 11
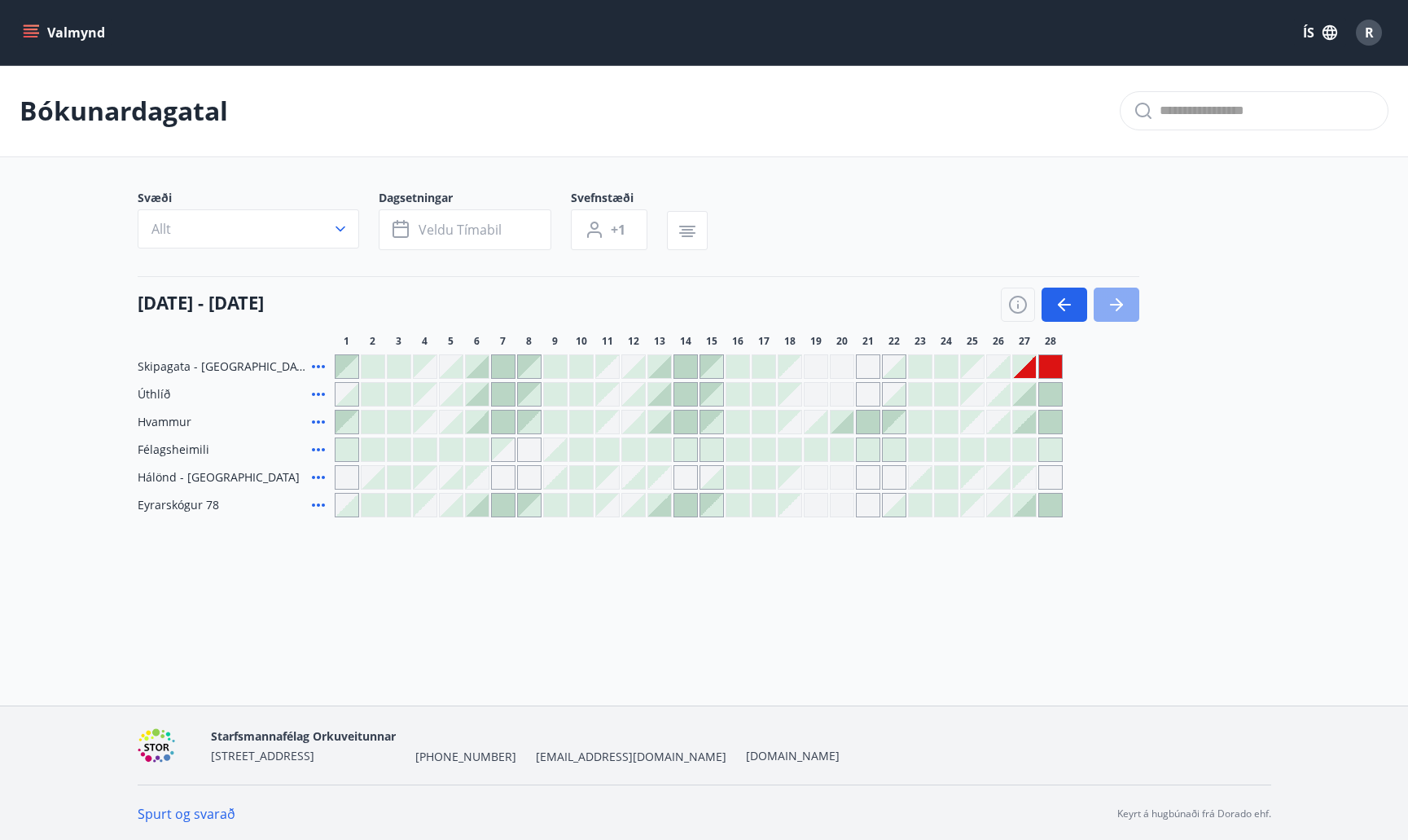
click at [1124, 300] on icon "button" at bounding box center [1116, 304] width 20 height 20
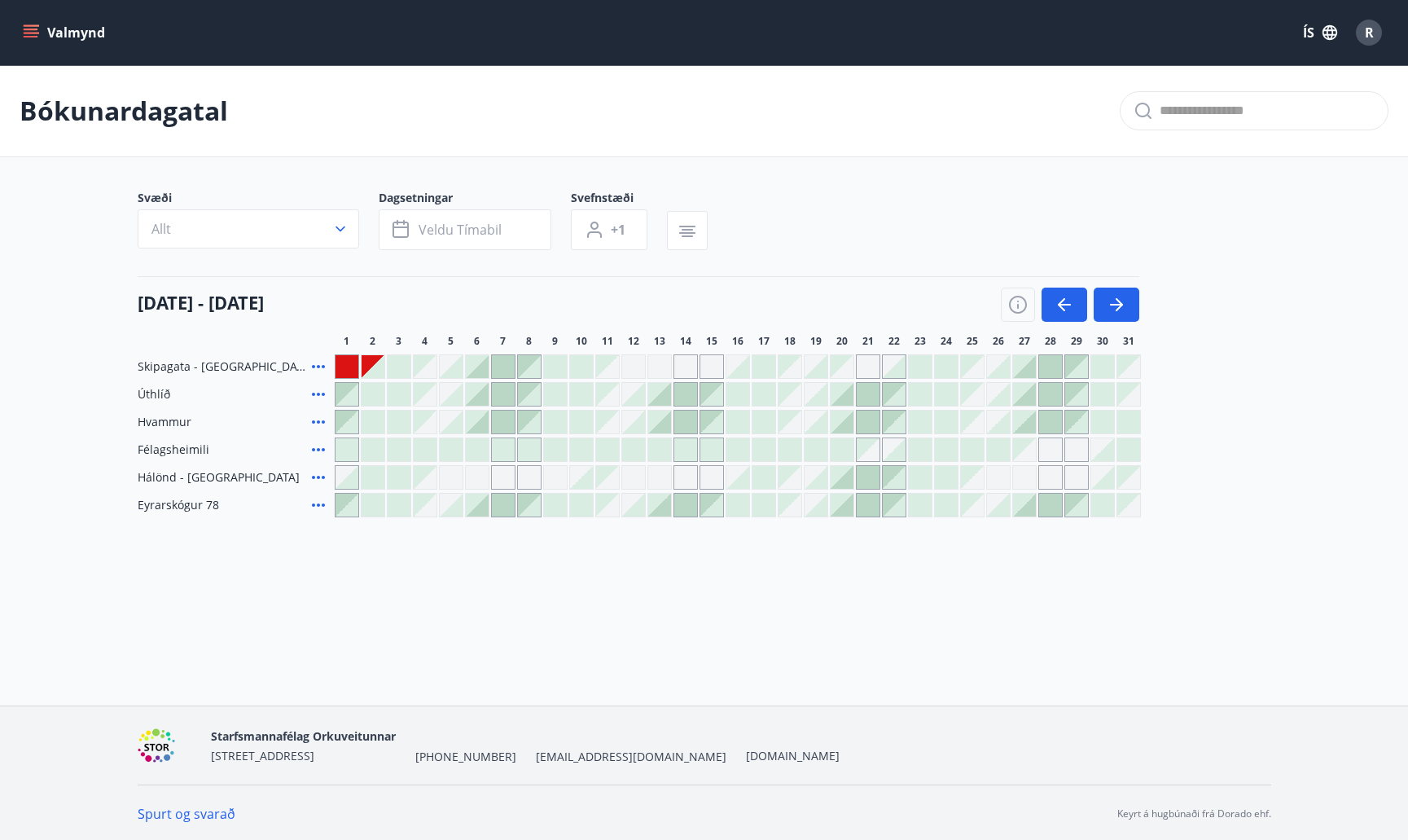
click at [352, 482] on div at bounding box center [346, 477] width 23 height 23
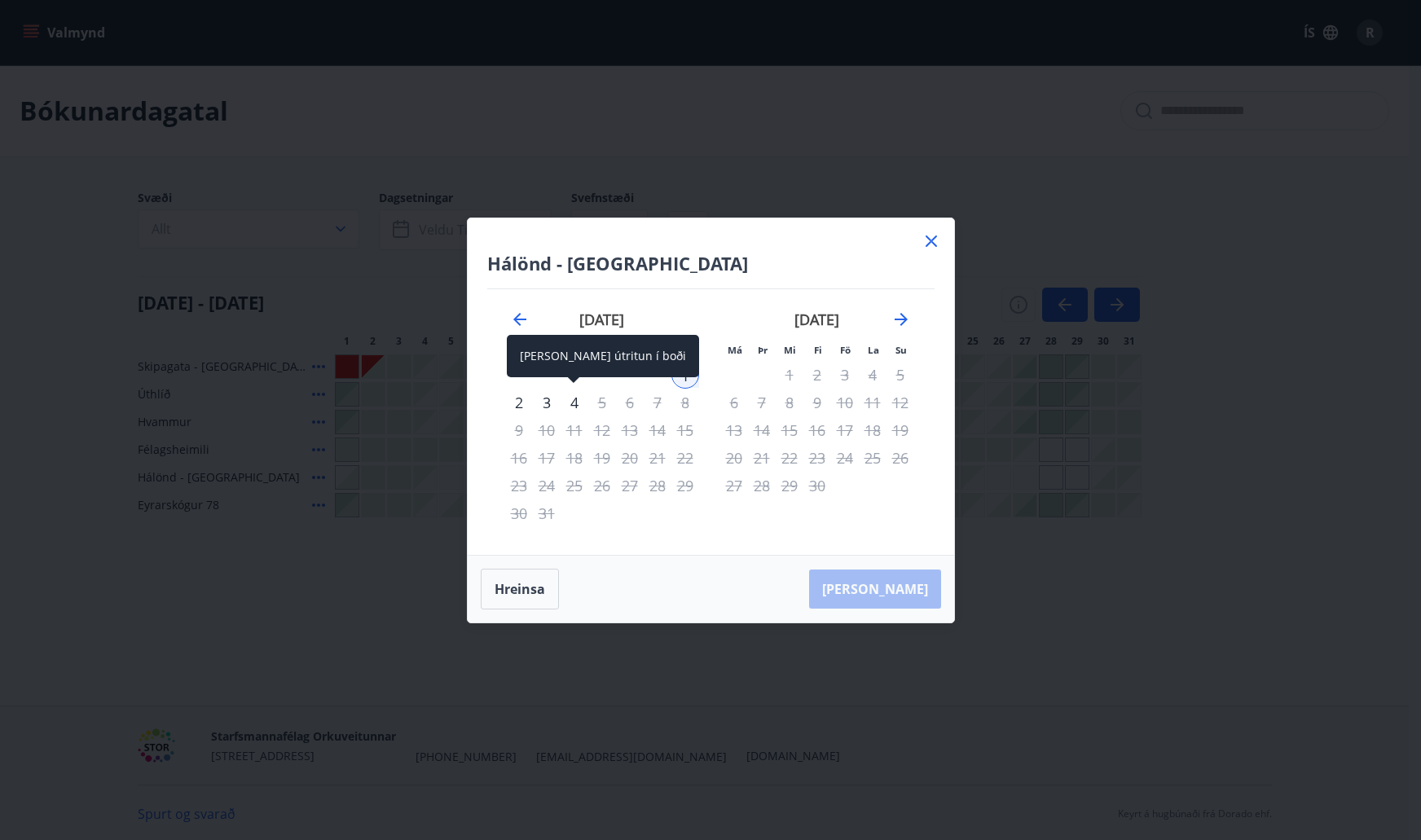
click at [569, 400] on div "4" at bounding box center [574, 402] width 28 height 28
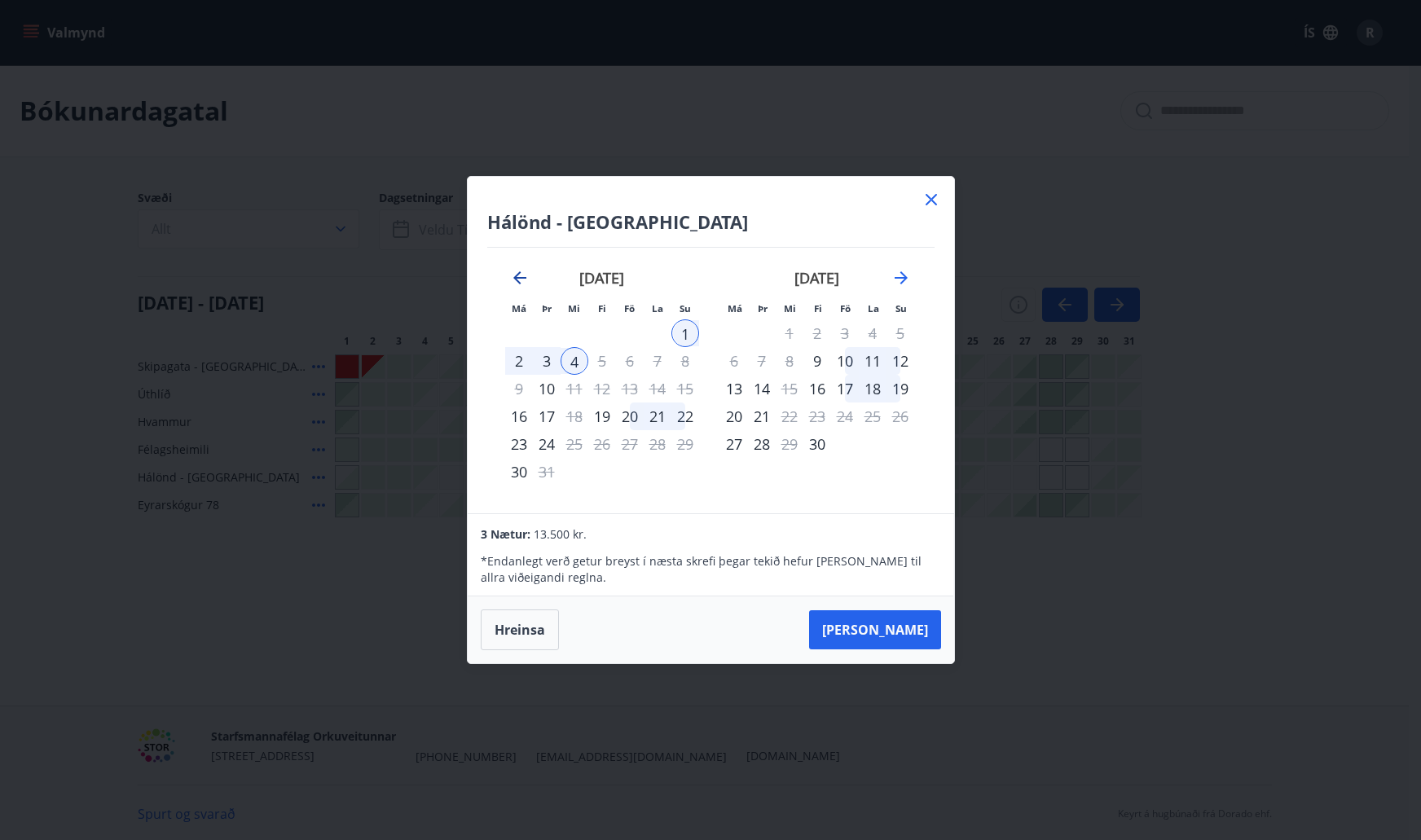
click at [524, 282] on icon "Move backward to switch to the previous month." at bounding box center [519, 277] width 20 height 20
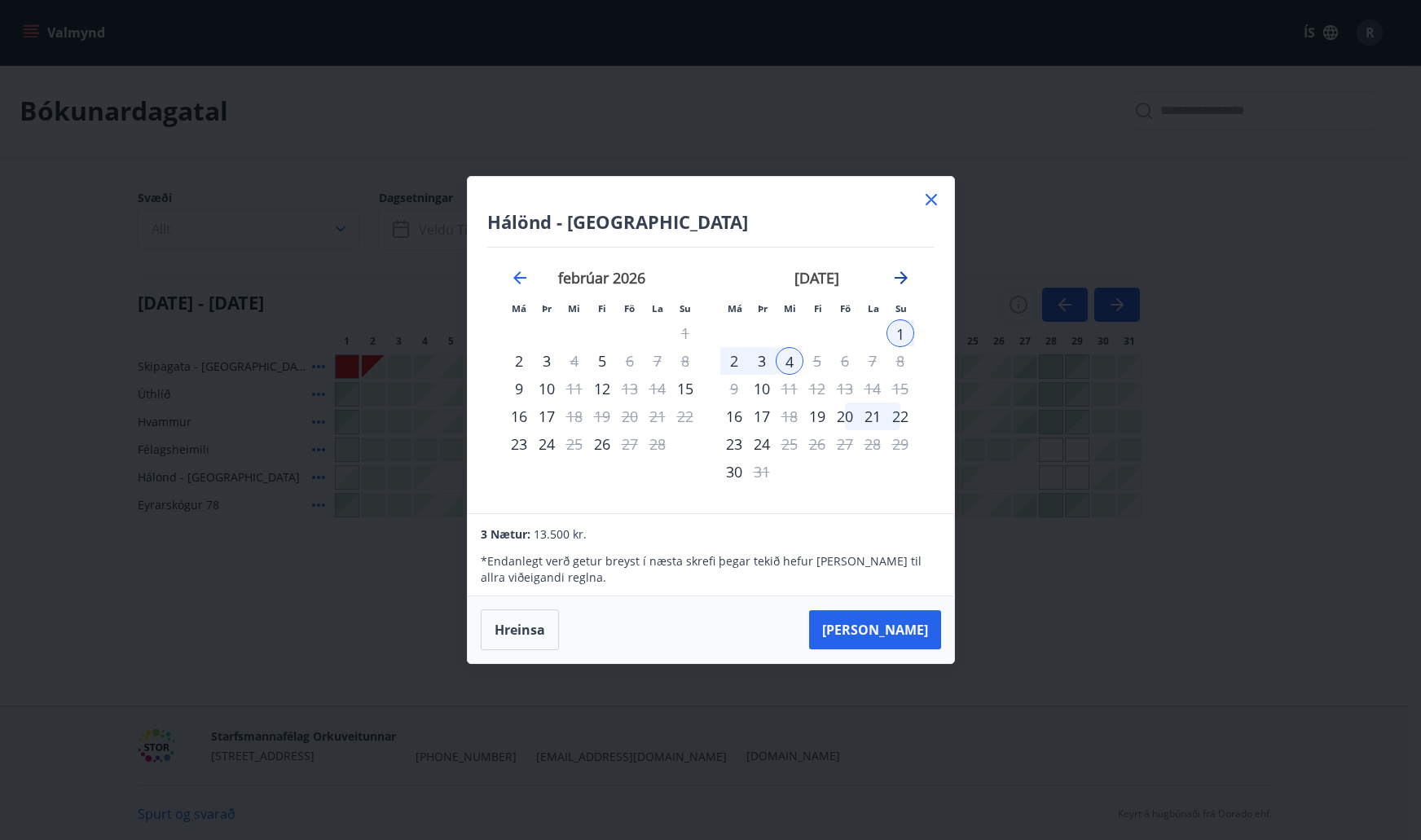
click at [902, 278] on icon "Move forward to switch to the next month." at bounding box center [901, 277] width 13 height 13
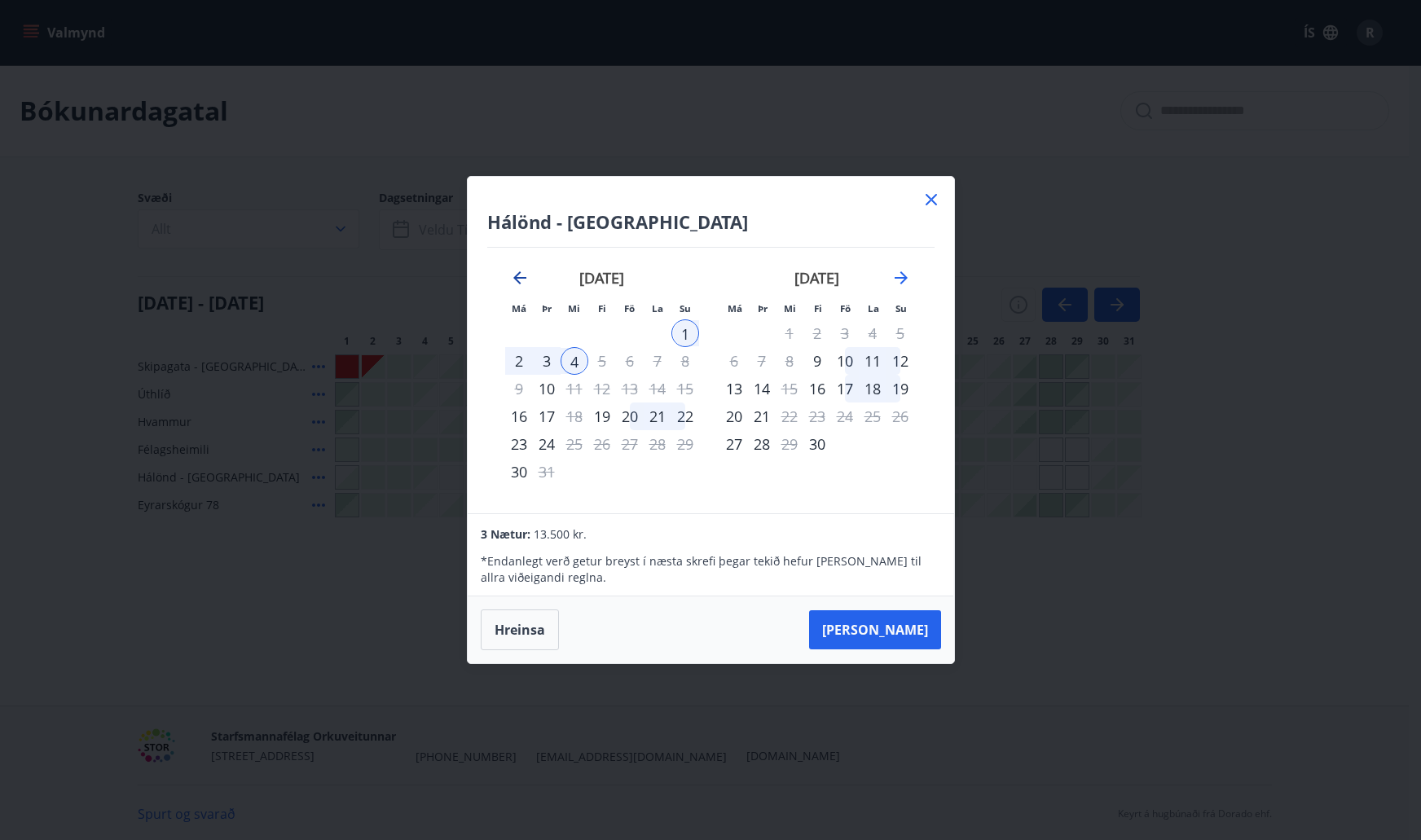
click at [524, 276] on icon "Move backward to switch to the previous month." at bounding box center [519, 277] width 20 height 20
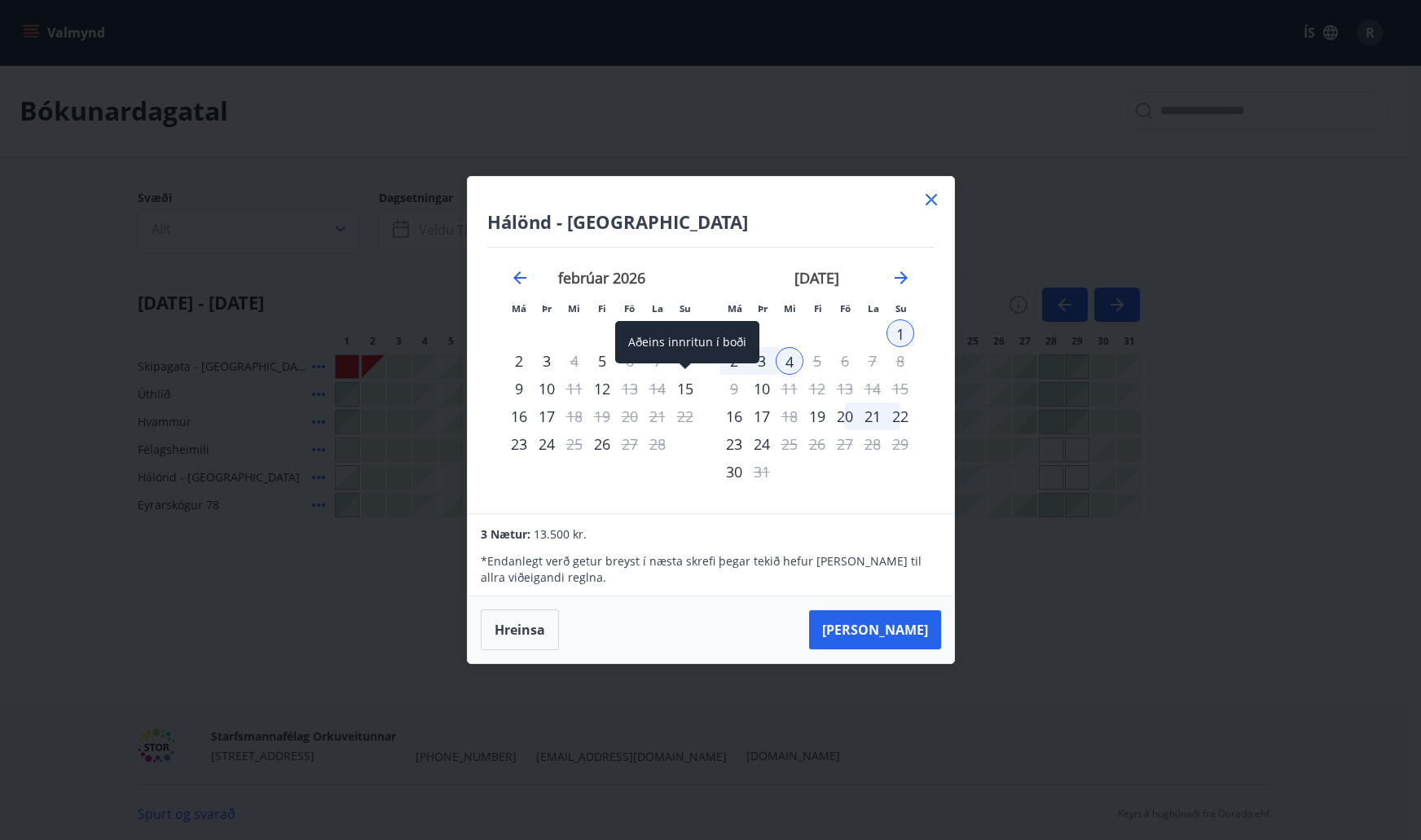
click at [684, 381] on div "15" at bounding box center [685, 388] width 28 height 28
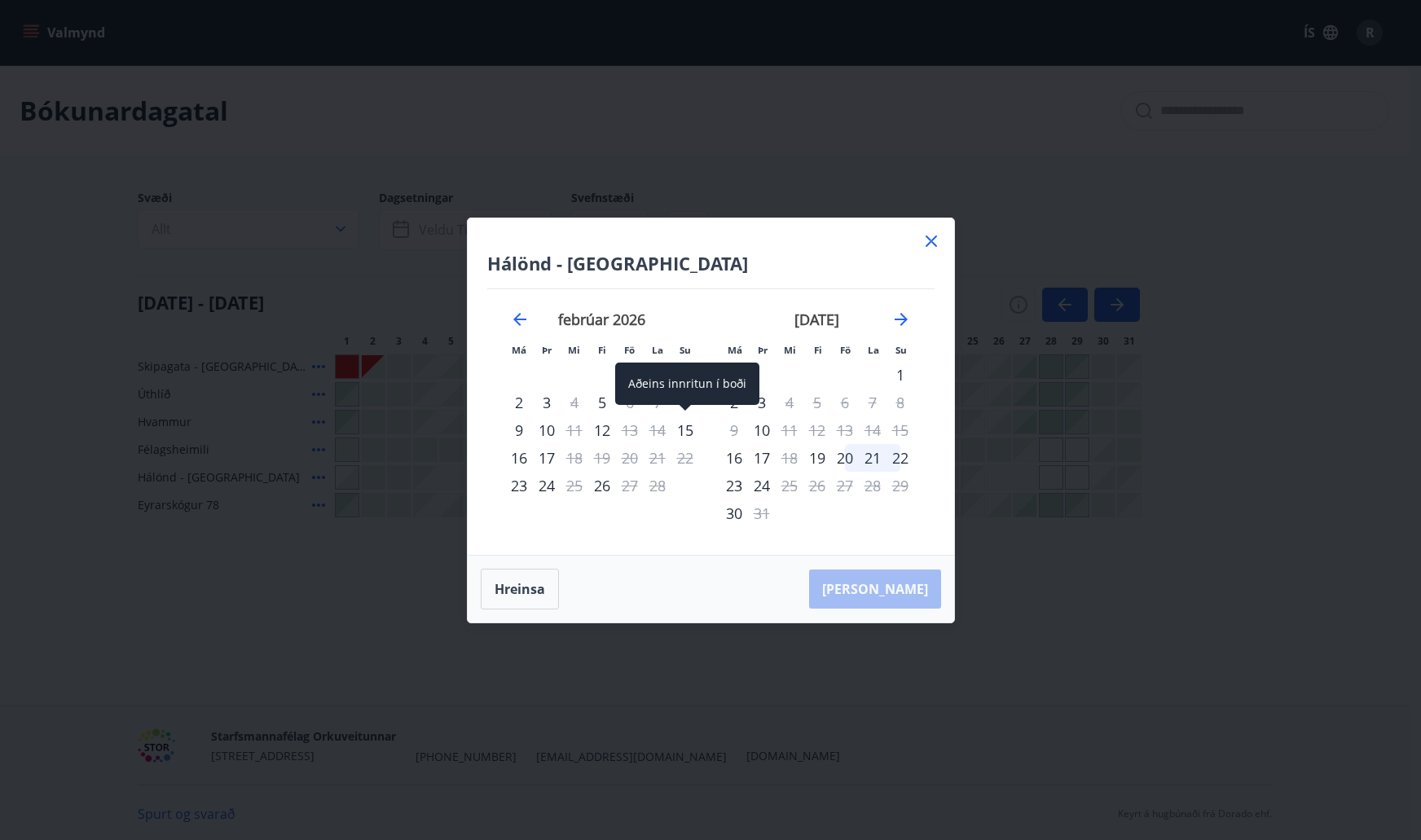
click at [688, 437] on div "15" at bounding box center [685, 430] width 28 height 28
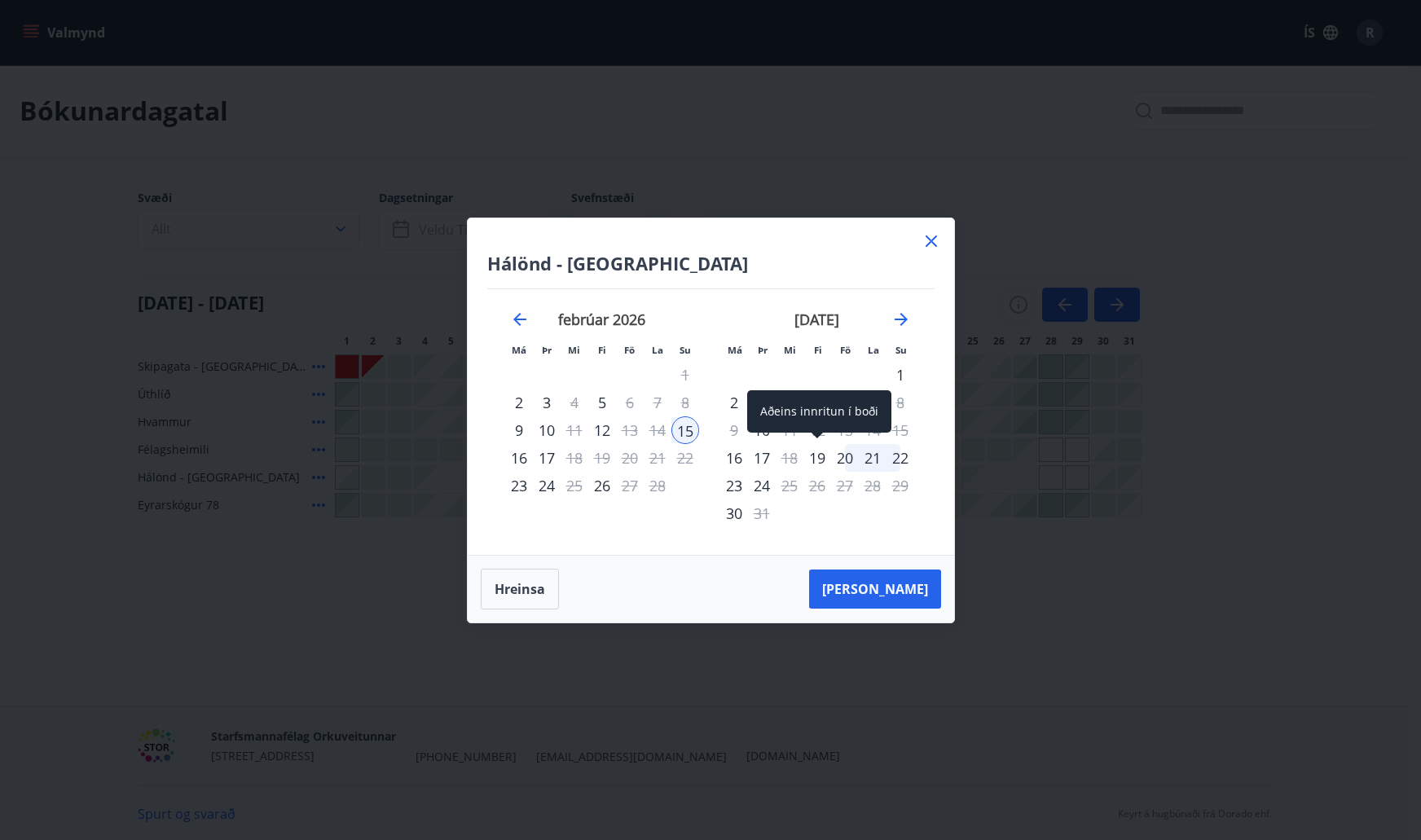
click at [817, 460] on div "19" at bounding box center [817, 458] width 28 height 28
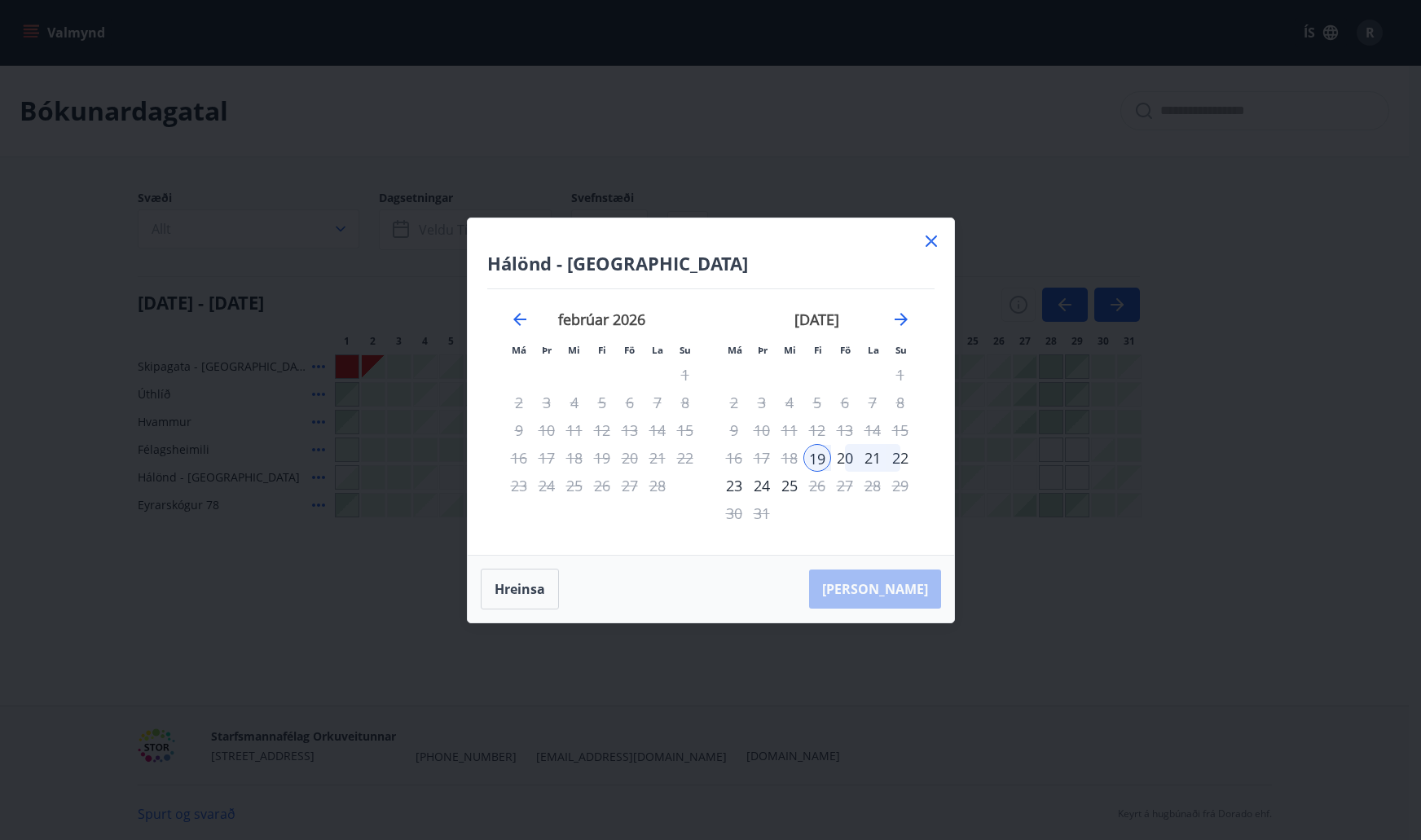
click at [898, 455] on div "22" at bounding box center [900, 458] width 28 height 28
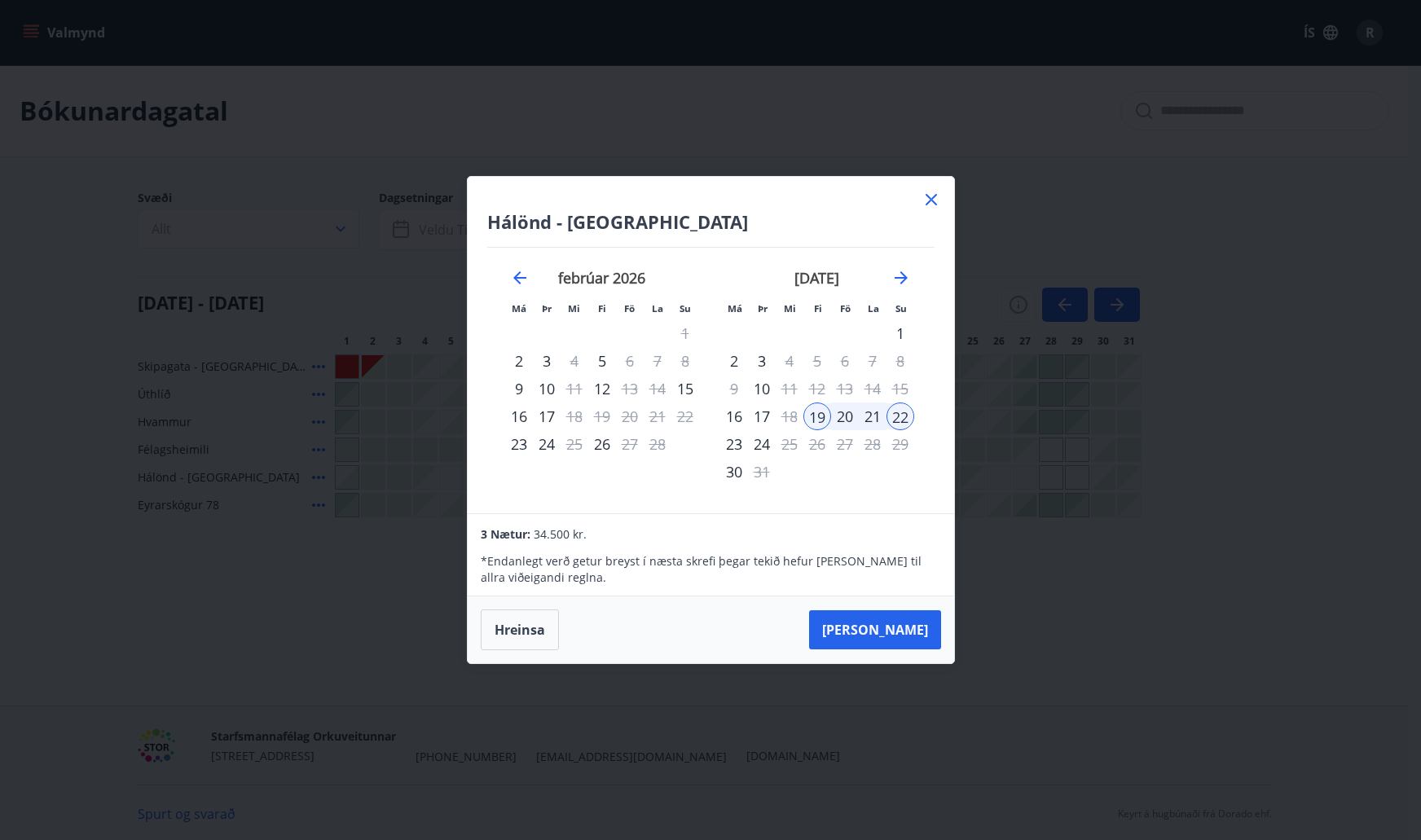
click at [930, 201] on icon at bounding box center [931, 199] width 11 height 11
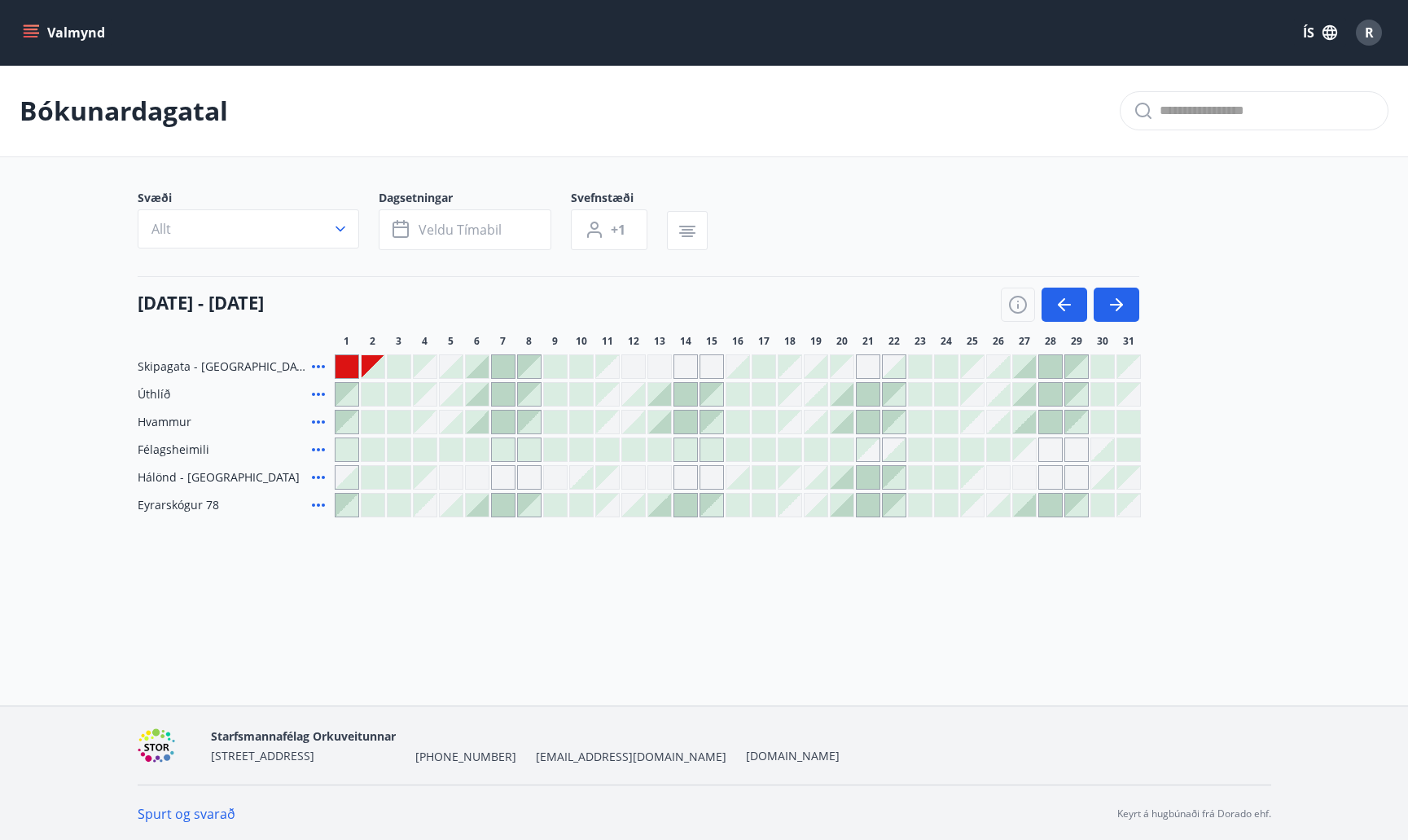
click at [350, 357] on div at bounding box center [346, 366] width 23 height 23
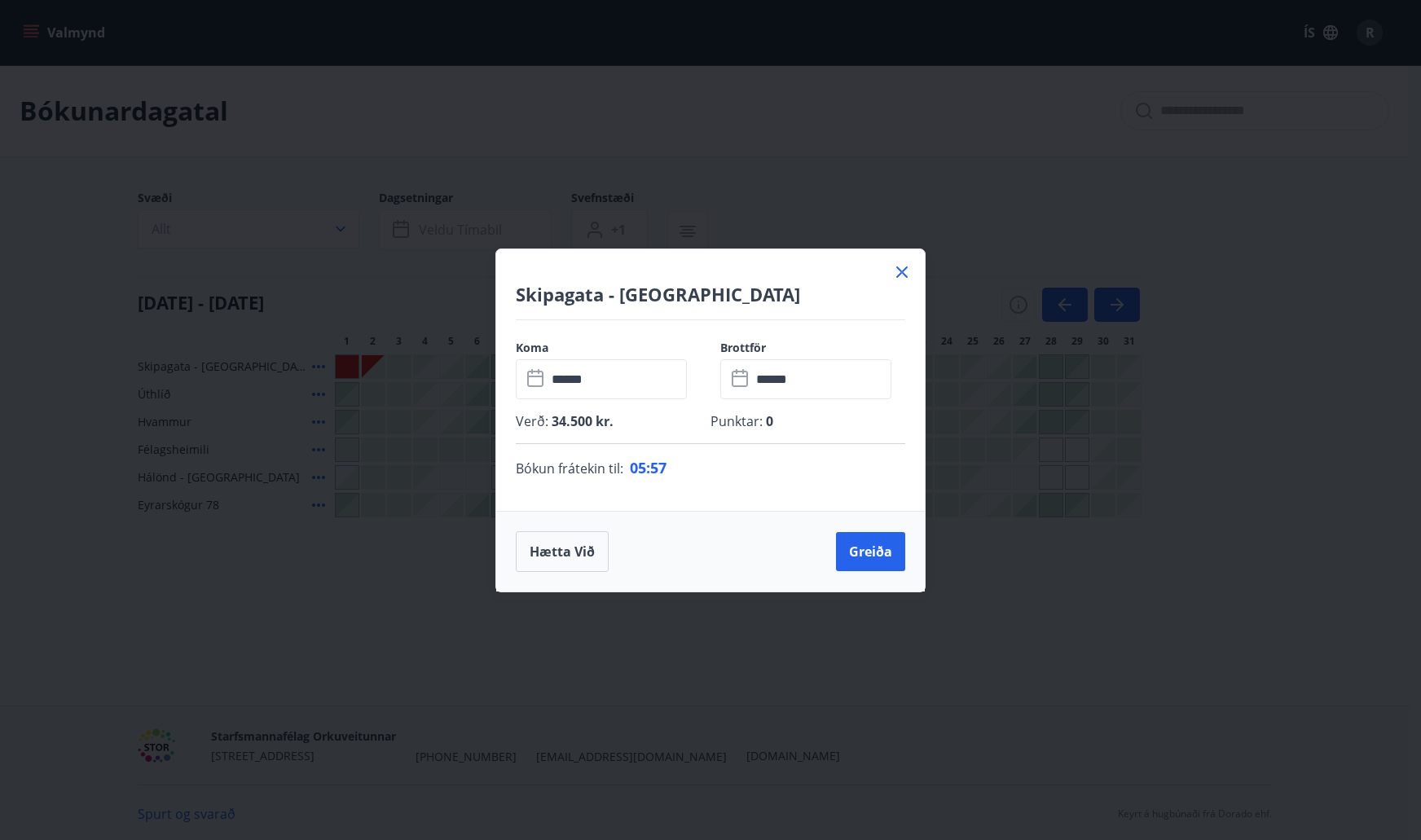
click at [374, 376] on div "Skipagata - Akureyri Koma ​ ****** ​ Brottför ​ ****** ​ Verð : 34.500 kr. Punk…" at bounding box center [710, 420] width 1421 height 840
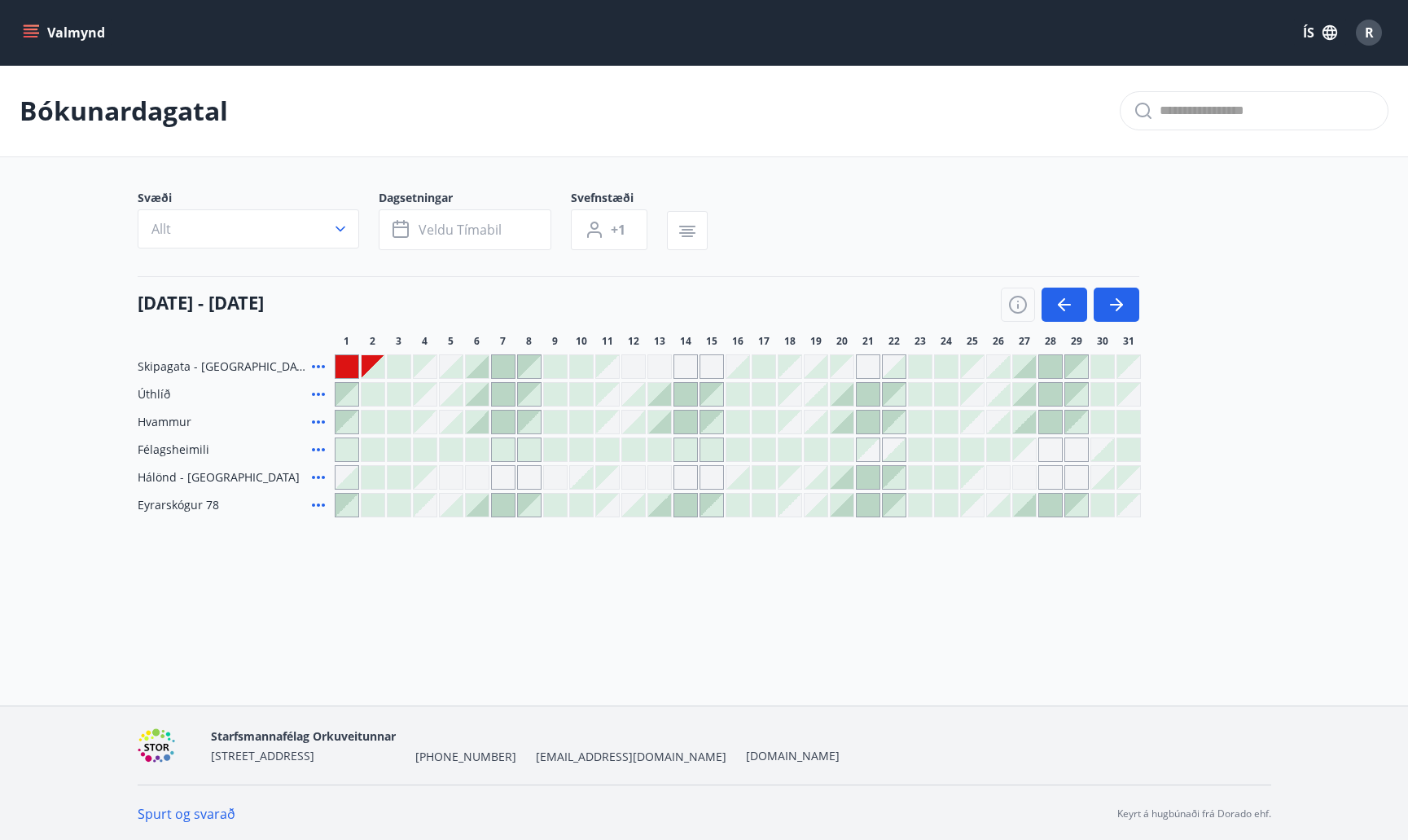
click at [374, 477] on div at bounding box center [373, 477] width 23 height 23
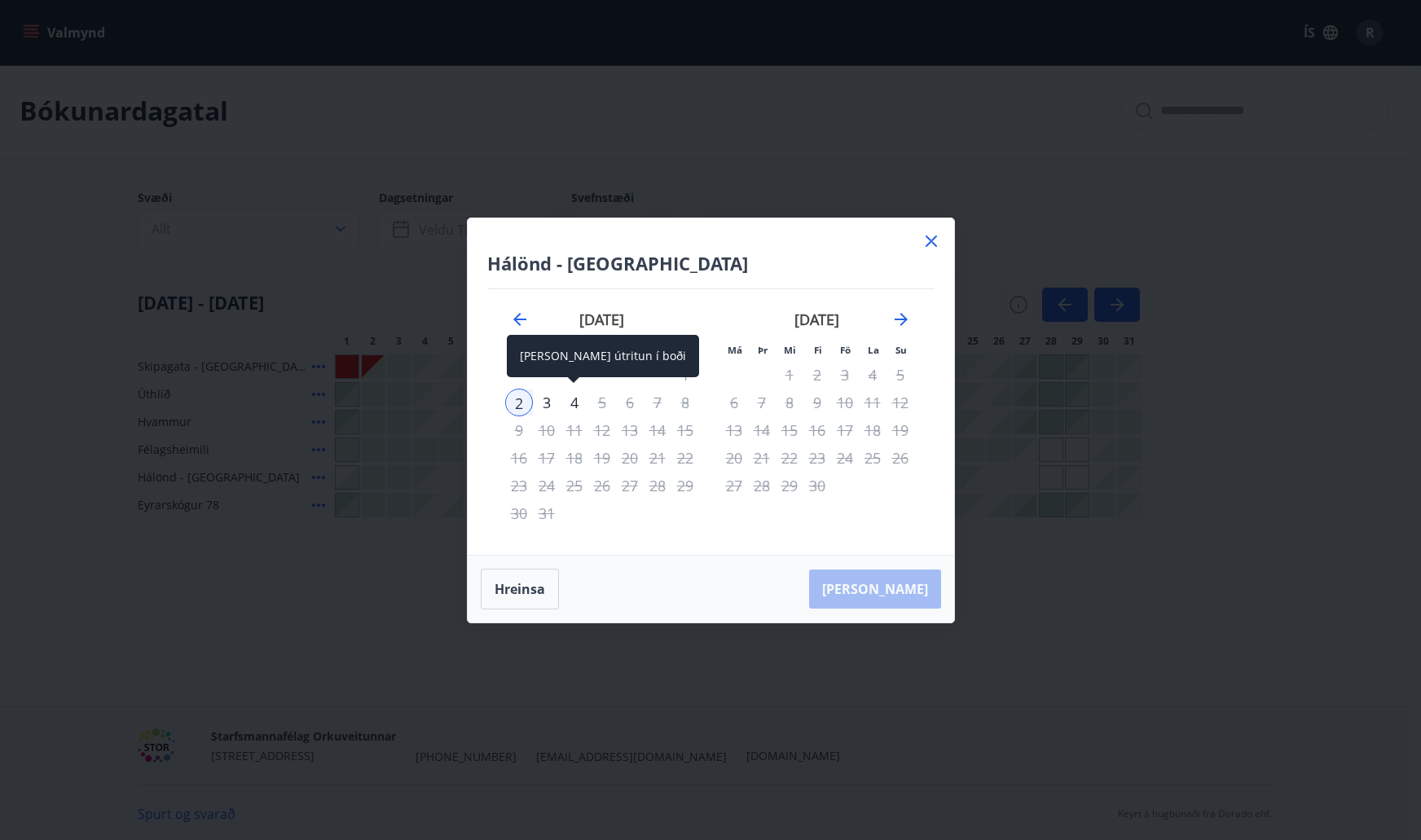
click at [582, 395] on div "4" at bounding box center [574, 402] width 28 height 28
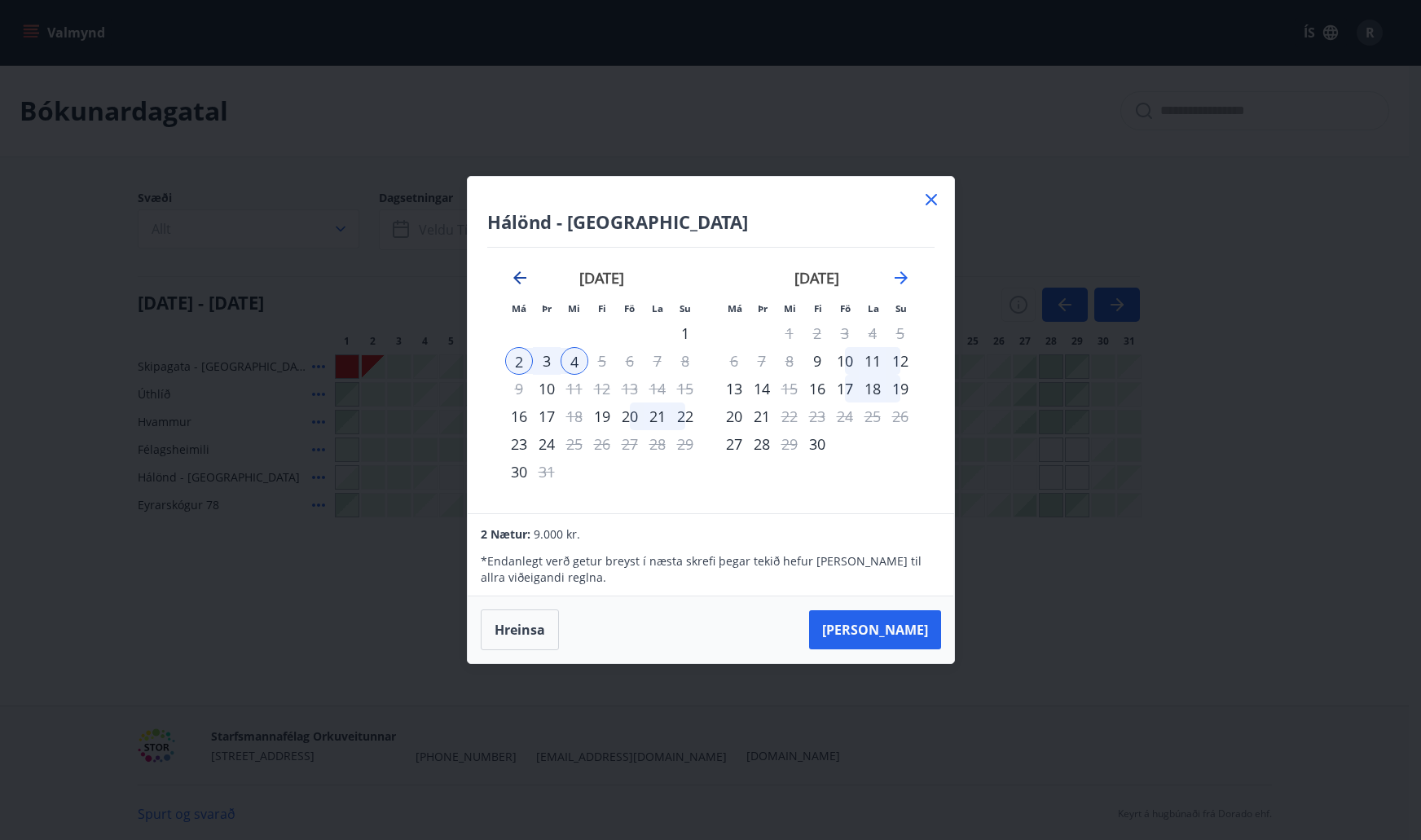
click at [521, 283] on icon "Move backward to switch to the previous month." at bounding box center [519, 277] width 20 height 20
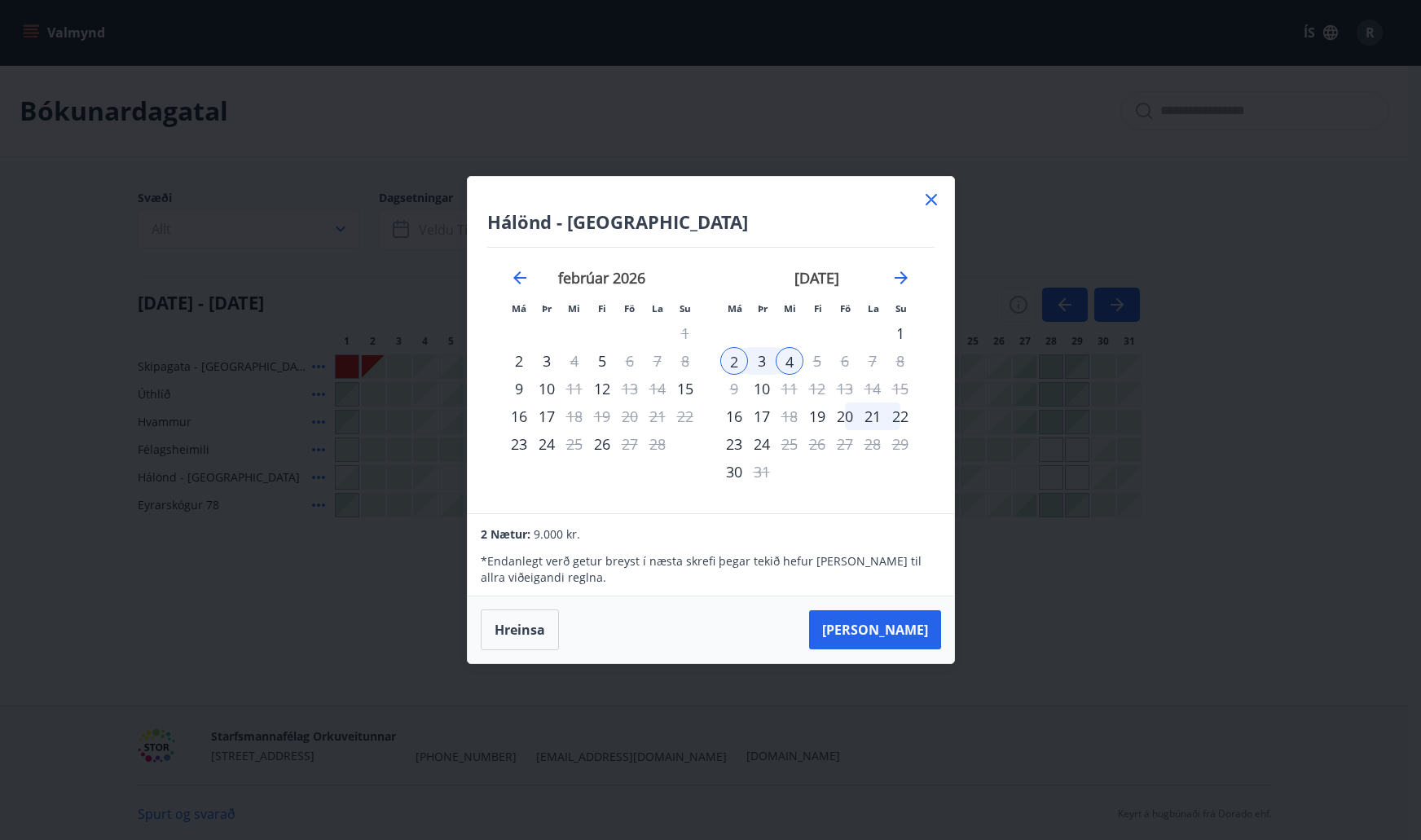
click at [934, 197] on icon at bounding box center [931, 199] width 11 height 11
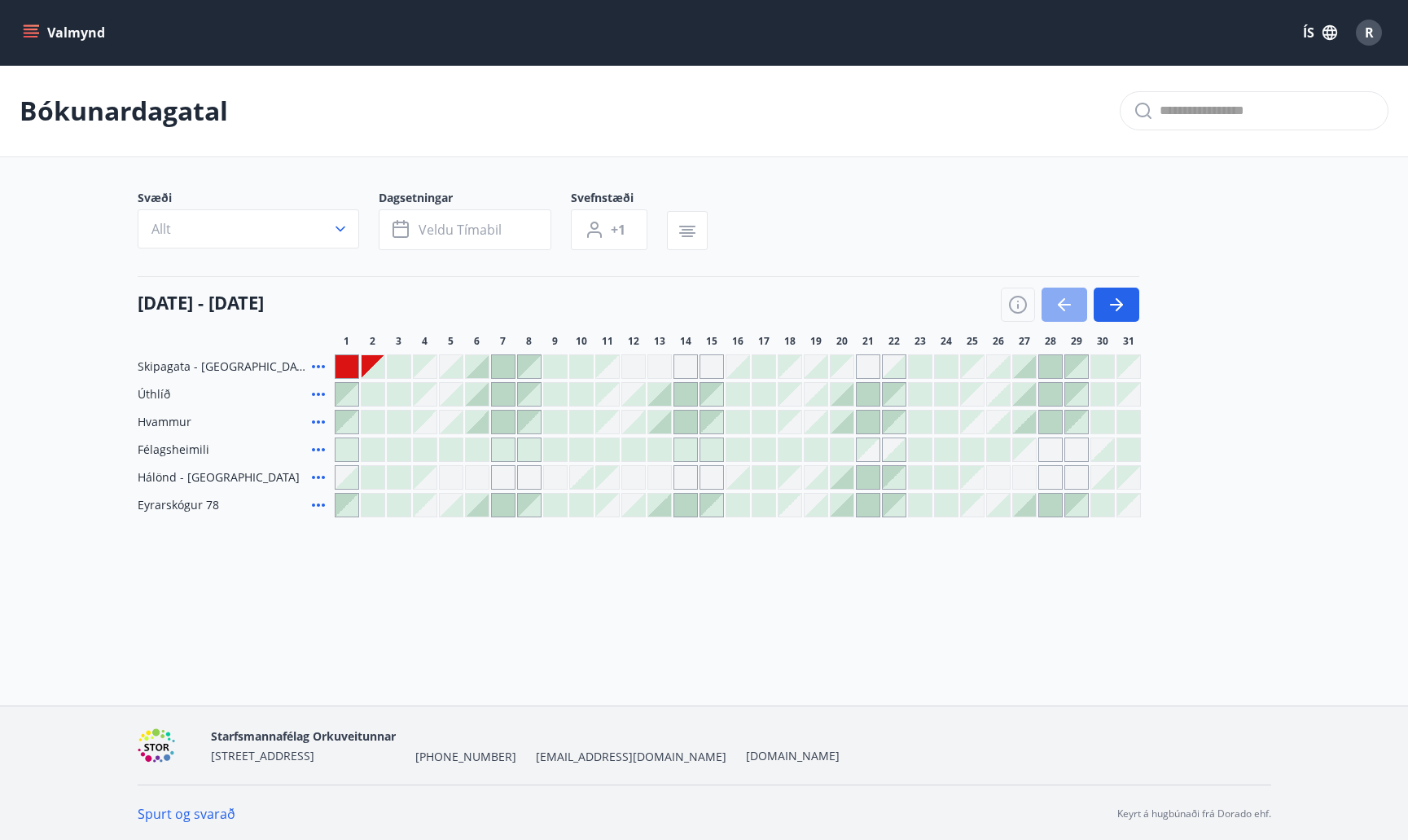
click at [1064, 306] on icon "button" at bounding box center [1064, 304] width 20 height 20
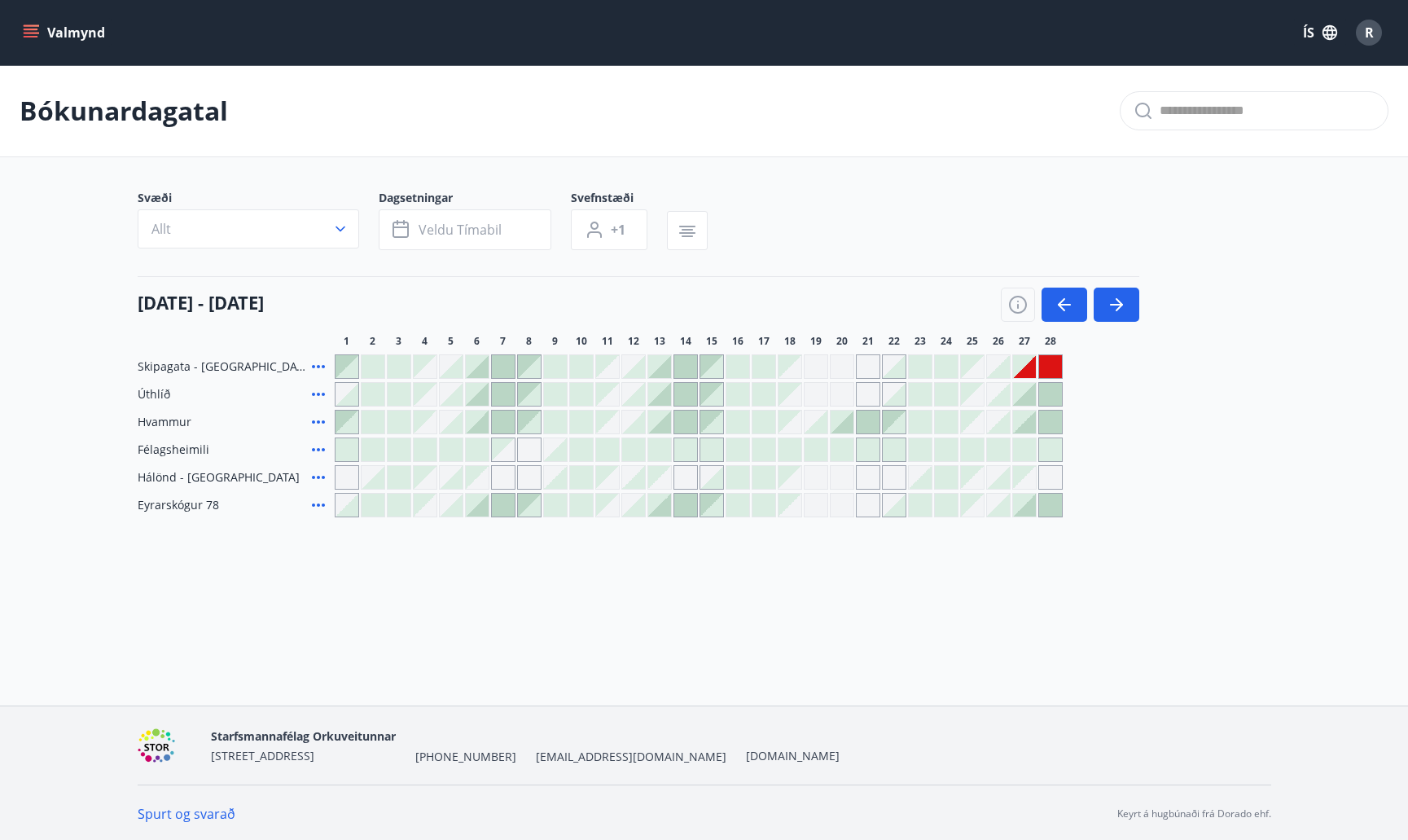
click at [1029, 369] on div "Gráir dagar eru ekki bókanlegir" at bounding box center [1024, 366] width 23 height 23
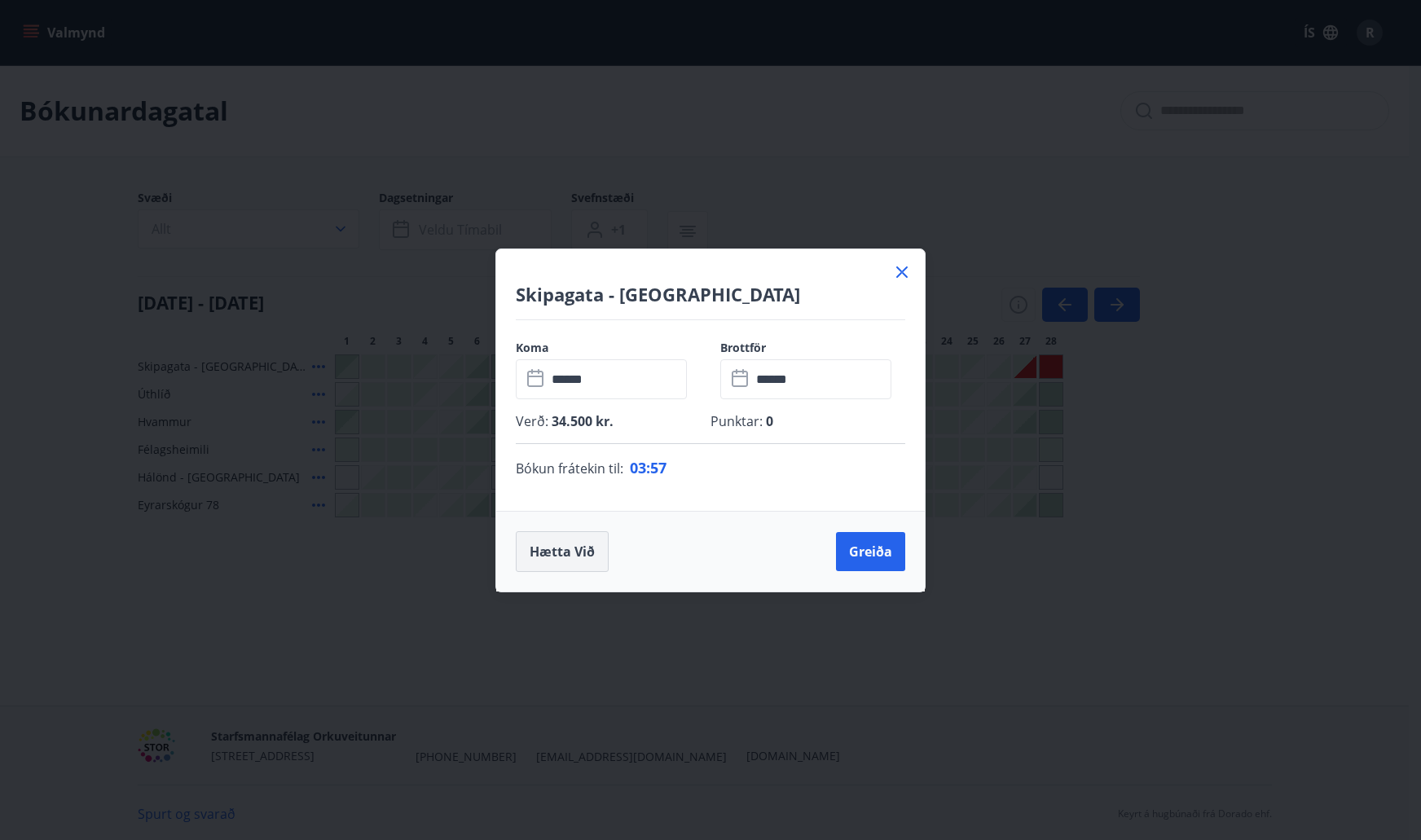
click at [563, 547] on button "Hætta við" at bounding box center [562, 551] width 93 height 41
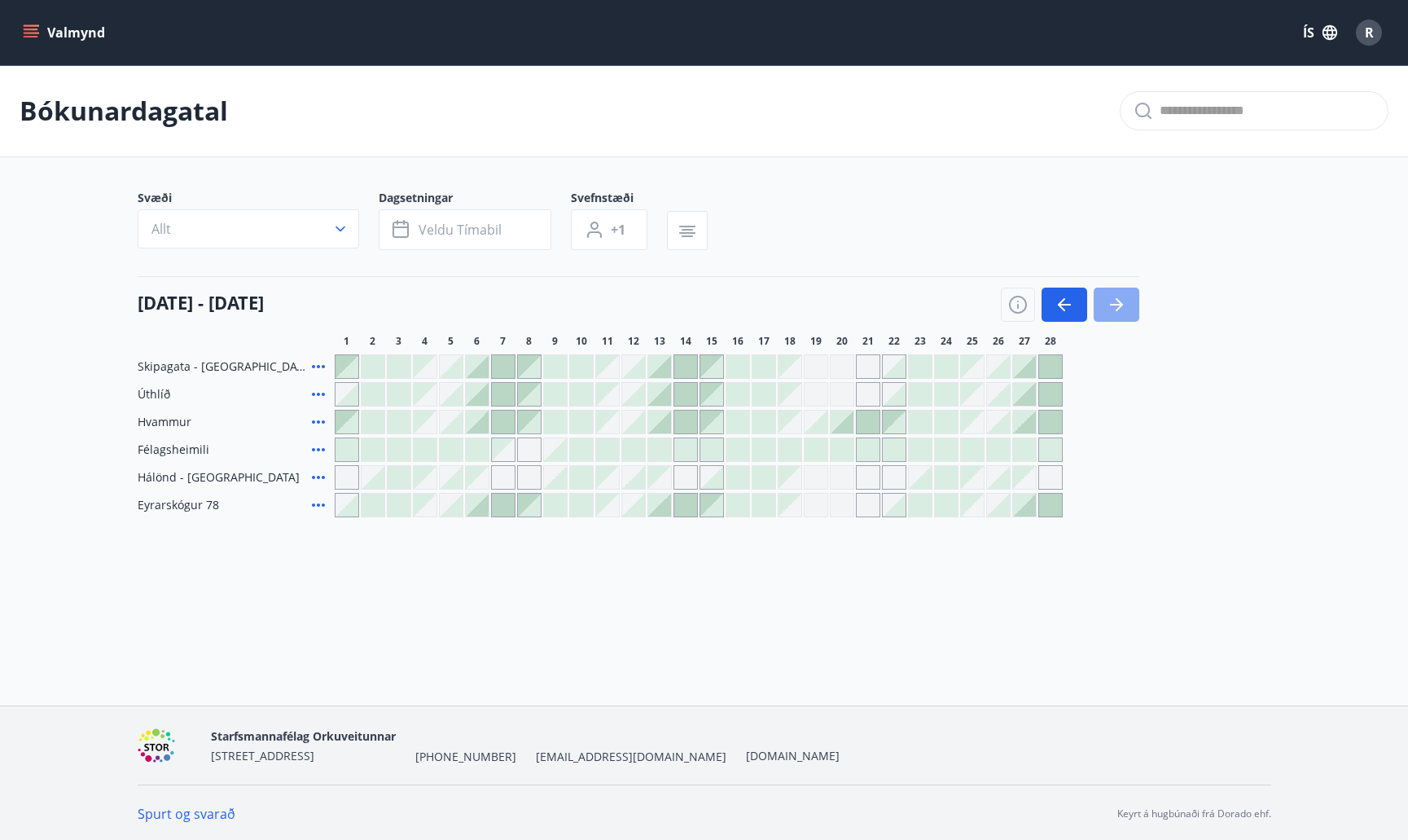
click at [1105, 309] on button "button" at bounding box center [1117, 305] width 46 height 34
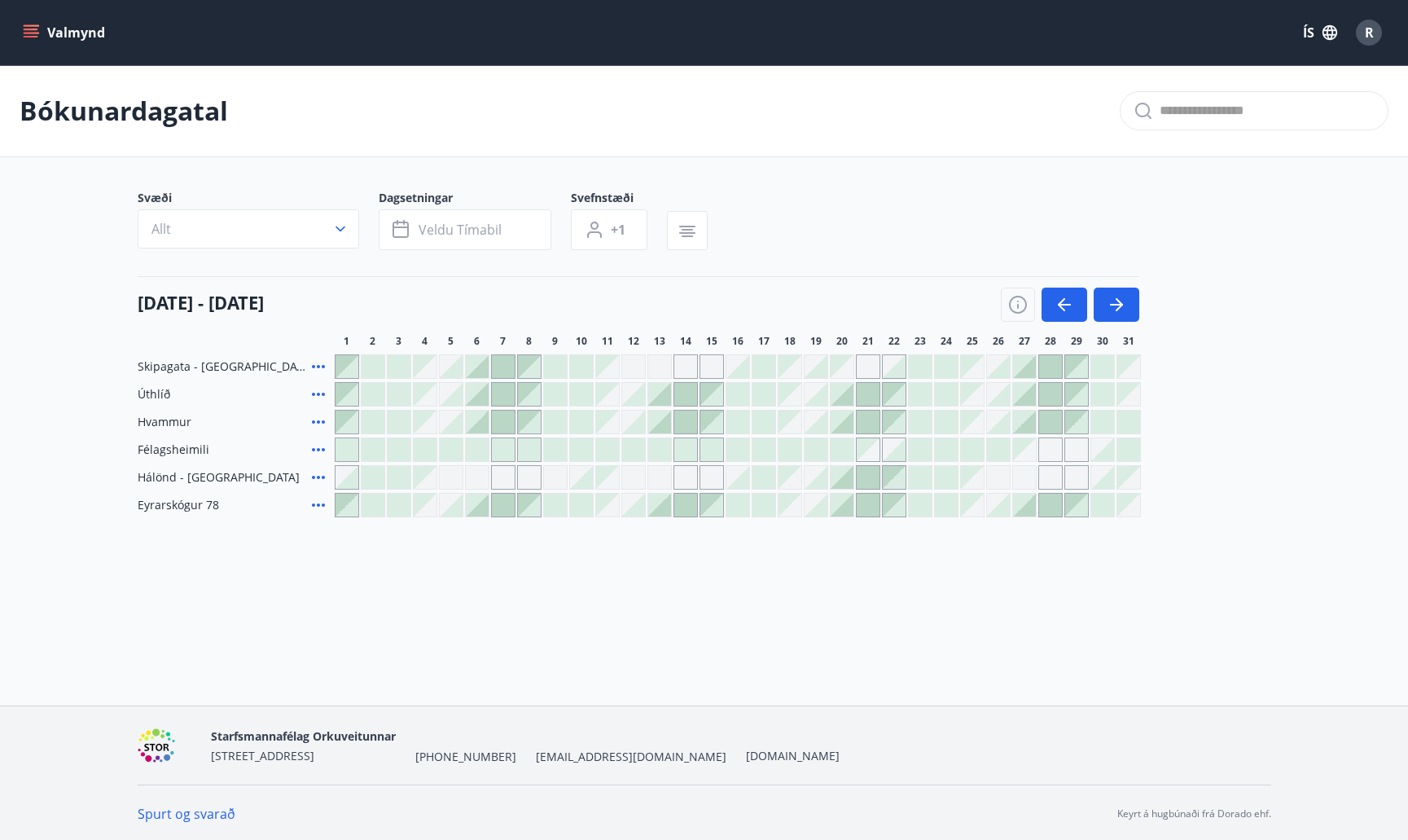
click at [813, 484] on div at bounding box center [816, 477] width 23 height 23
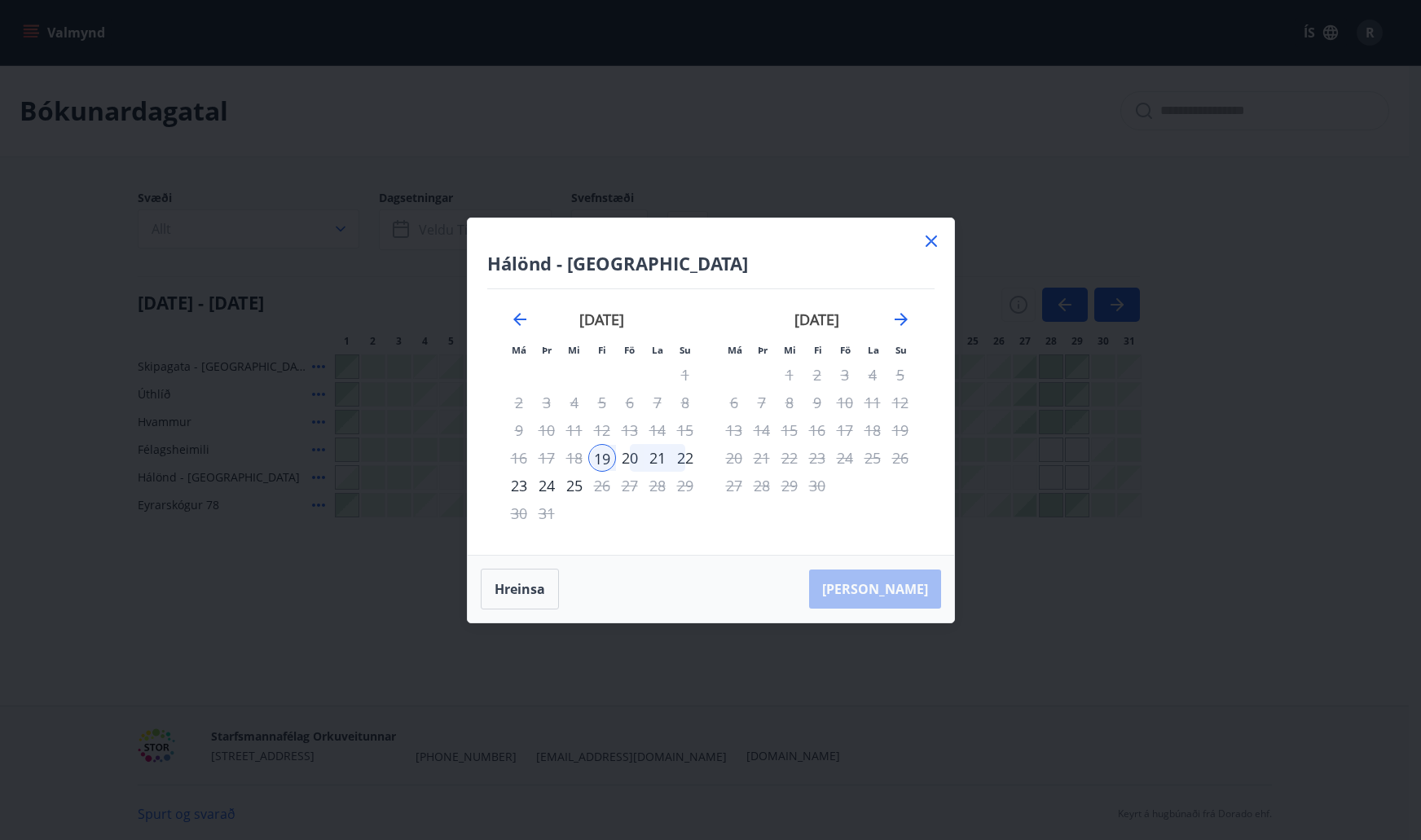
click at [686, 454] on div "22" at bounding box center [685, 458] width 28 height 28
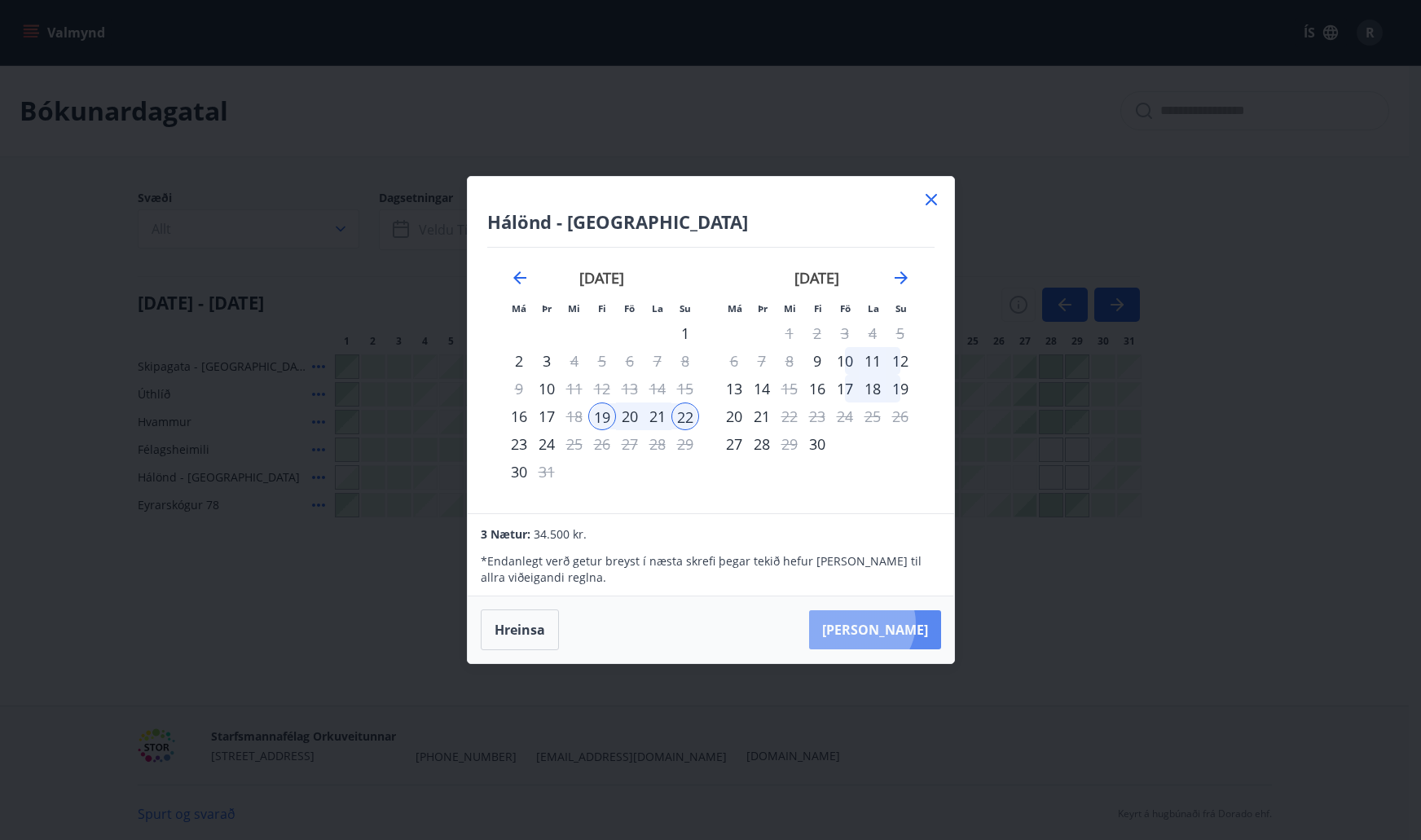
click at [910, 623] on button "Taka Frá" at bounding box center [874, 630] width 132 height 39
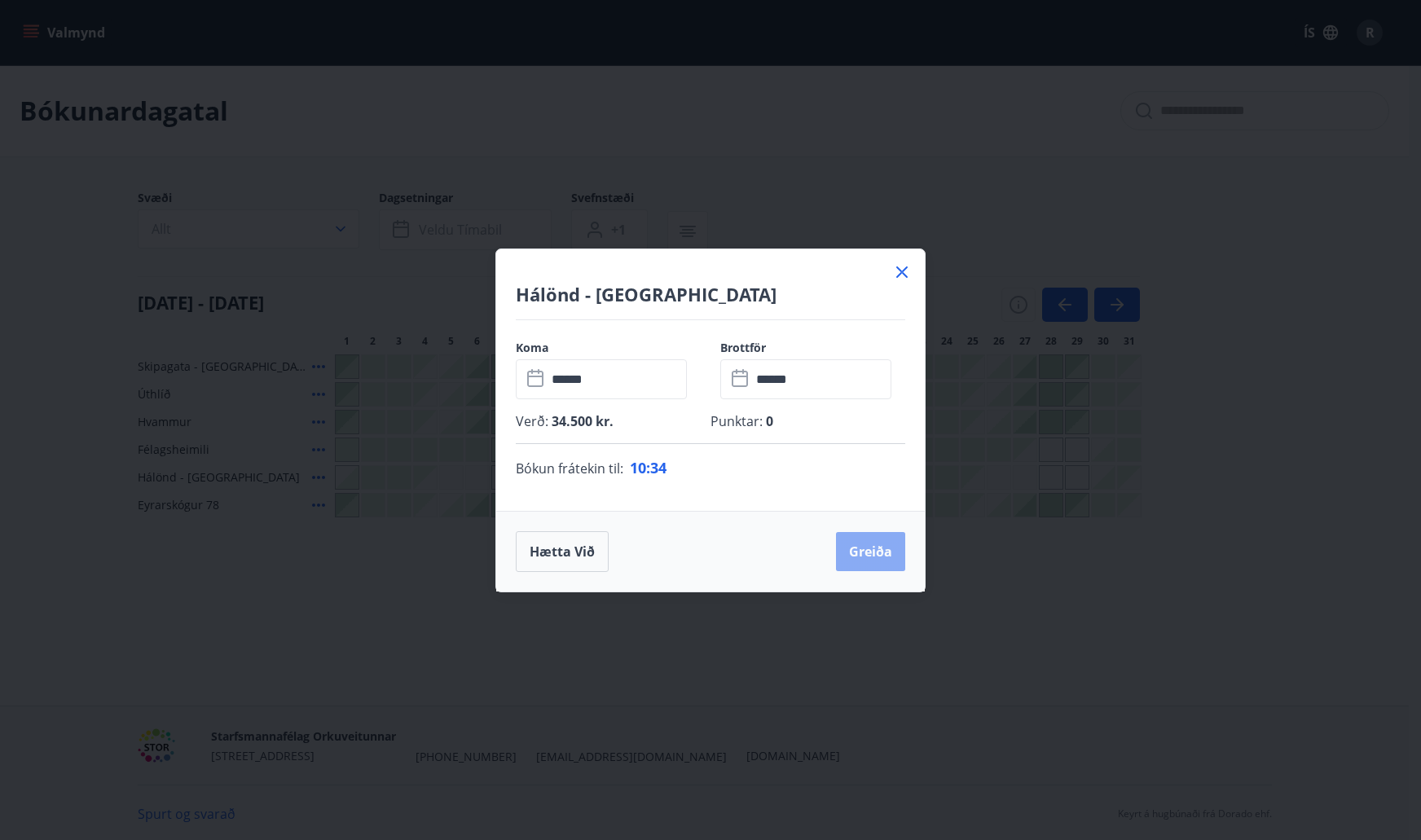
click at [876, 554] on button "Greiða" at bounding box center [870, 551] width 69 height 39
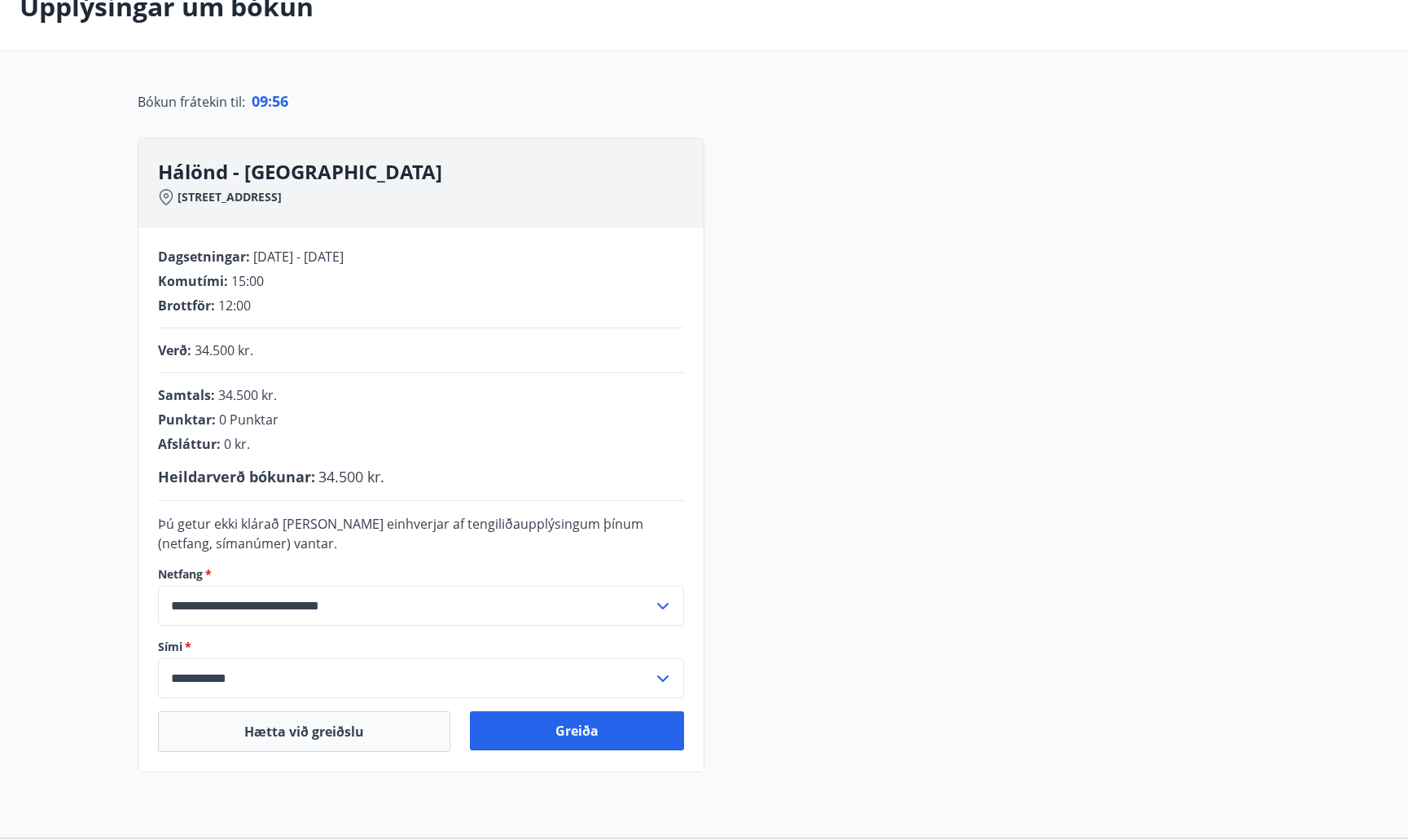
scroll to position [104, 0]
click at [539, 735] on button "Greiða" at bounding box center [577, 729] width 215 height 39
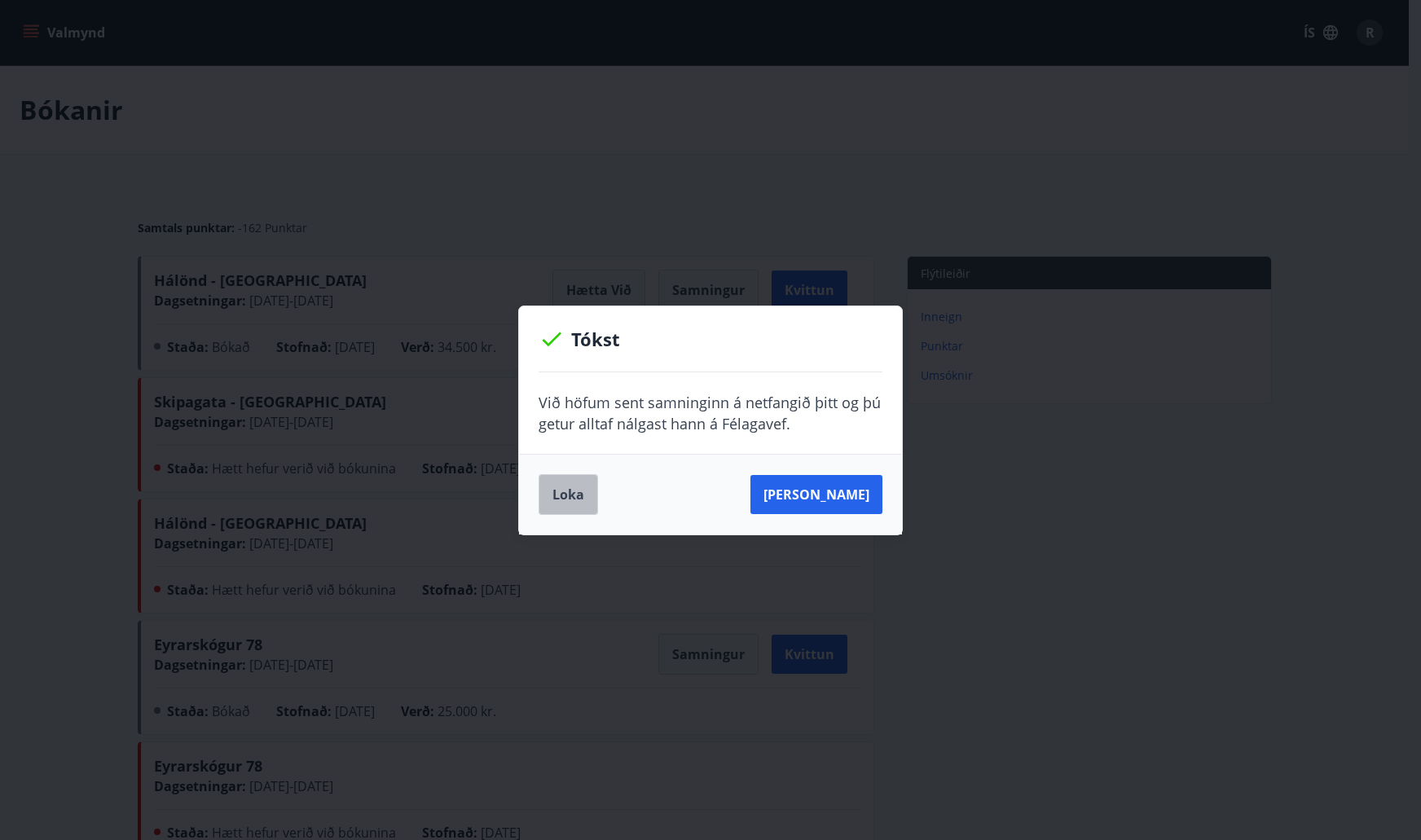
click at [582, 478] on button "Loka" at bounding box center [569, 494] width 60 height 41
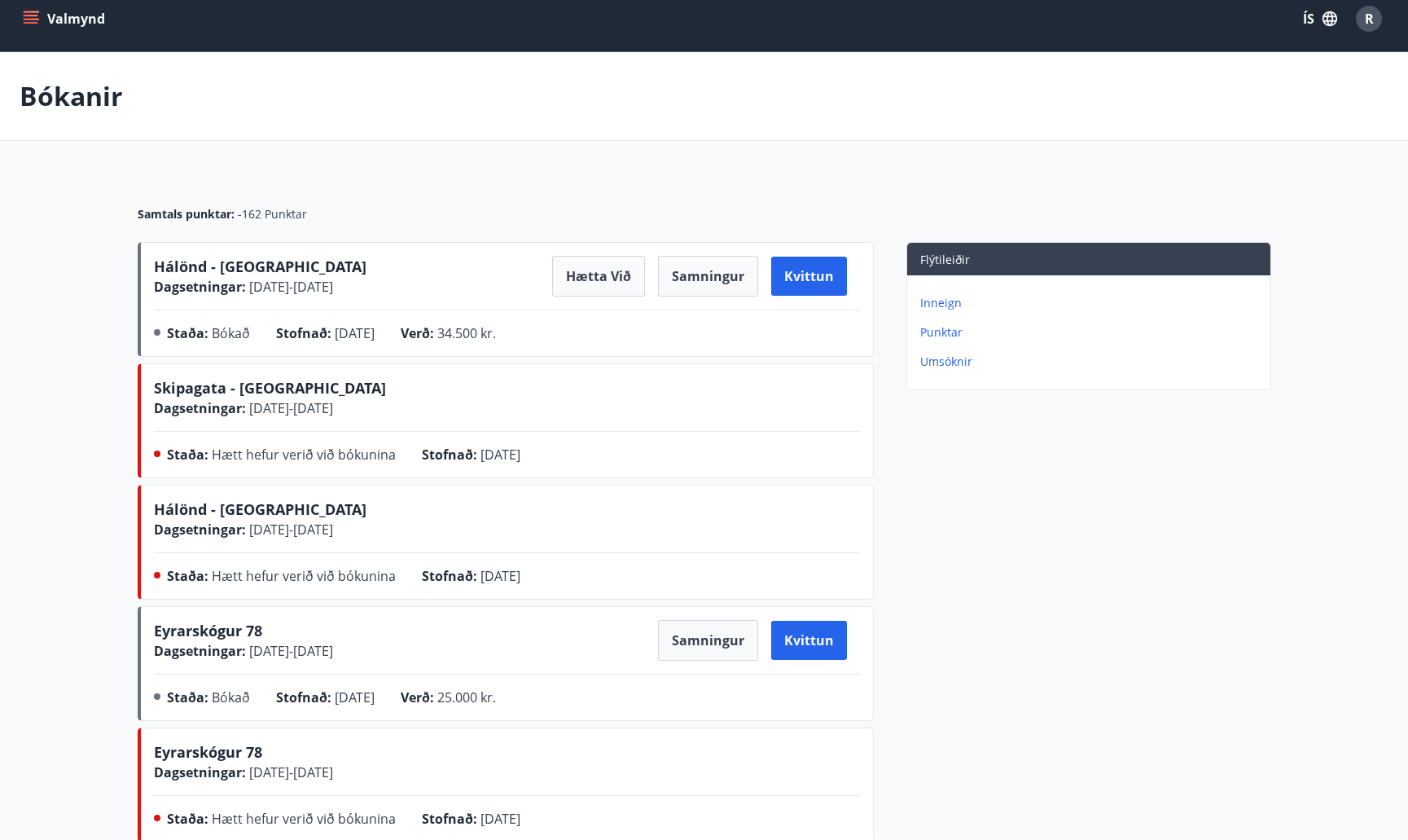
scroll to position [13, 0]
